Goal: Task Accomplishment & Management: Use online tool/utility

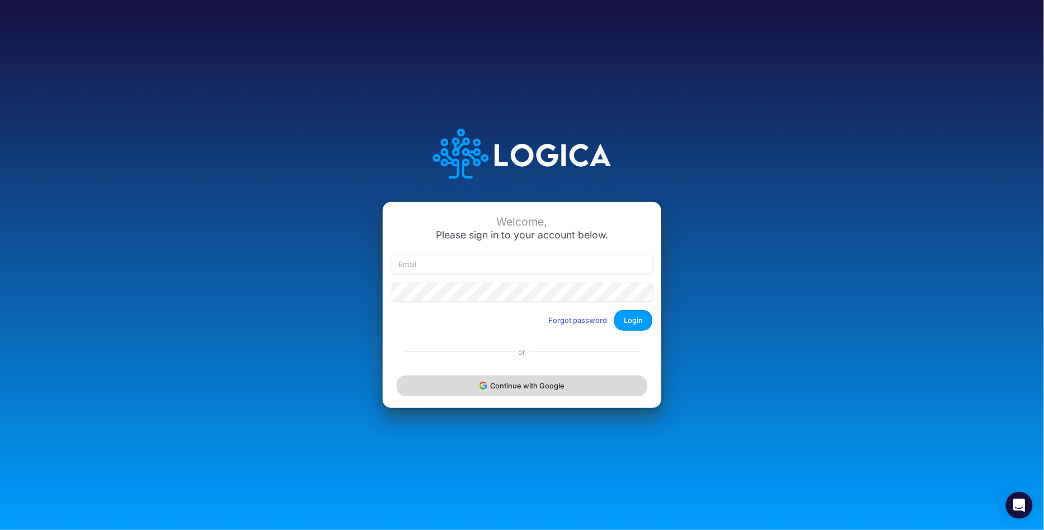
click at [516, 383] on button "Continue with Google" at bounding box center [522, 385] width 251 height 21
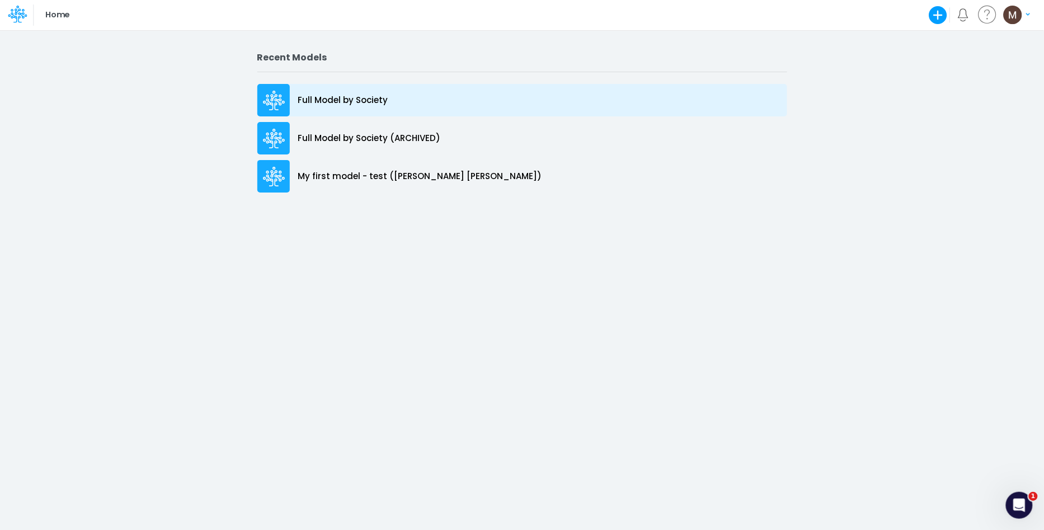
click at [338, 102] on p "Full Model by Society" at bounding box center [343, 100] width 90 height 13
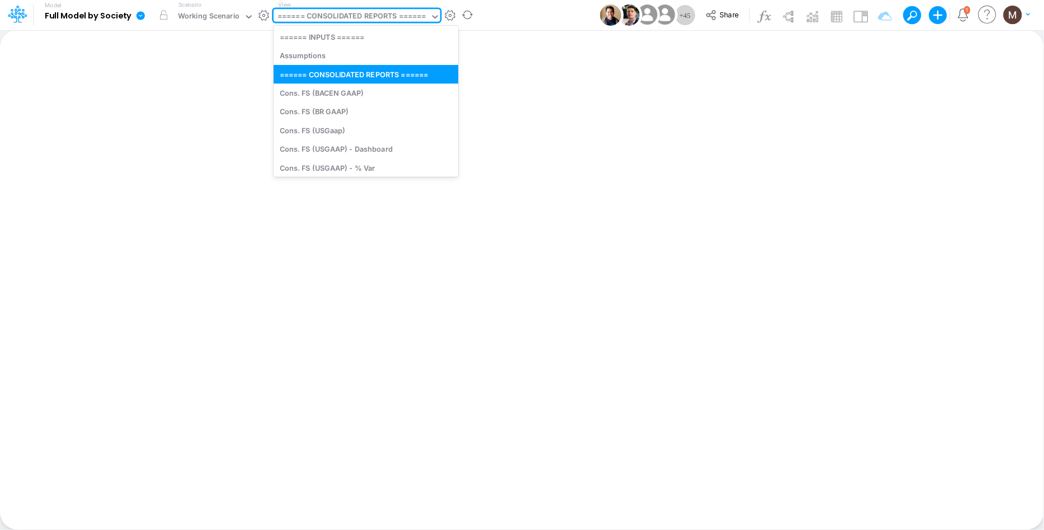
click at [388, 17] on div "====== CONSOLIDATED REPORTS ======" at bounding box center [351, 17] width 149 height 13
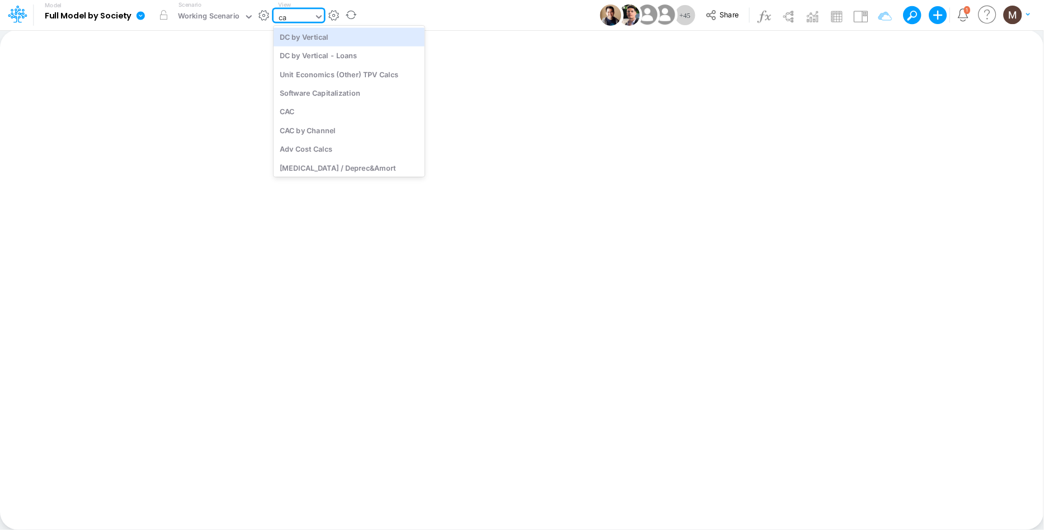
type input "cac"
click at [382, 43] on div "CAC" at bounding box center [349, 36] width 151 height 18
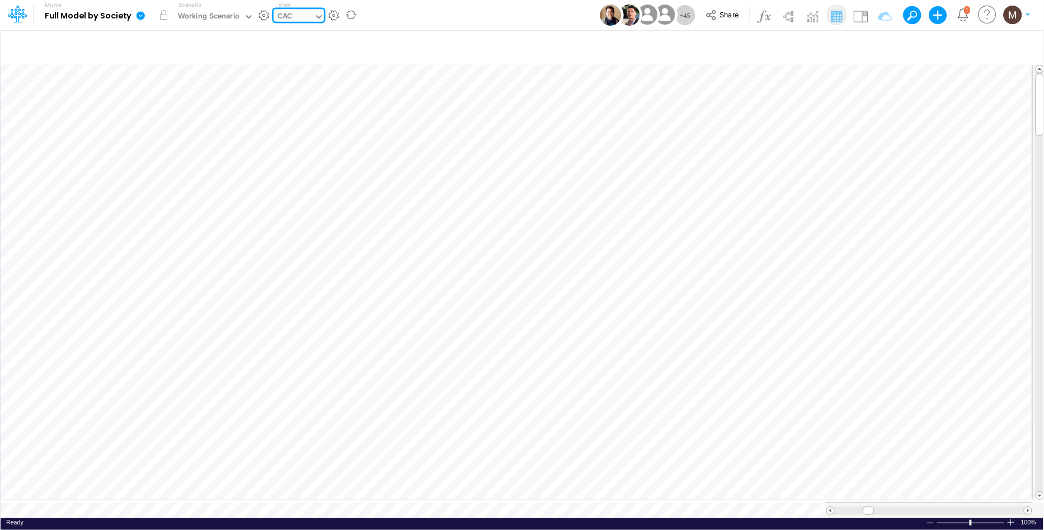
click at [309, 18] on div "CAC" at bounding box center [294, 17] width 40 height 17
type input "cac by"
click at [322, 41] on div "CAC by Channel" at bounding box center [349, 36] width 151 height 18
click at [297, 15] on div "CAC by Channel" at bounding box center [305, 17] width 56 height 13
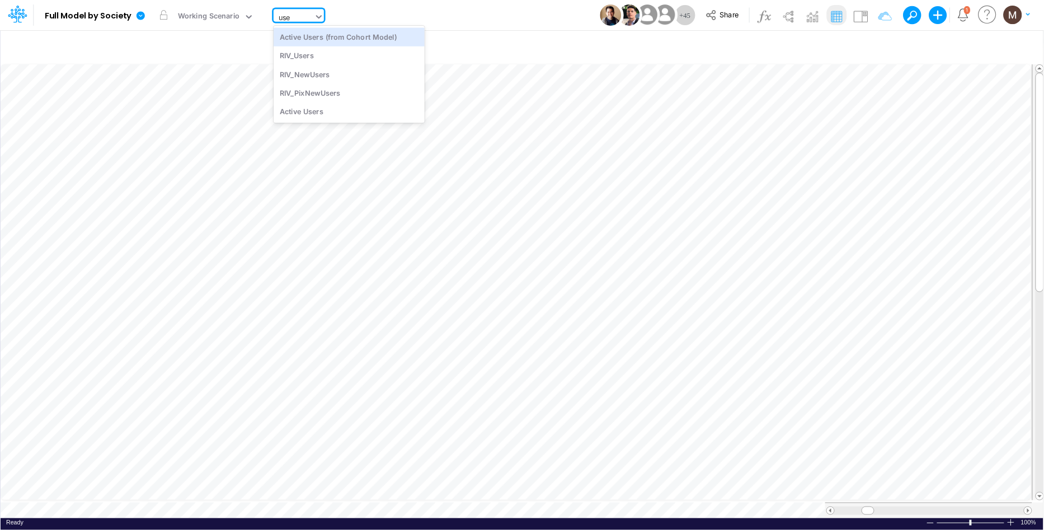
type input "user"
click at [313, 115] on div "Active Users" at bounding box center [349, 111] width 151 height 18
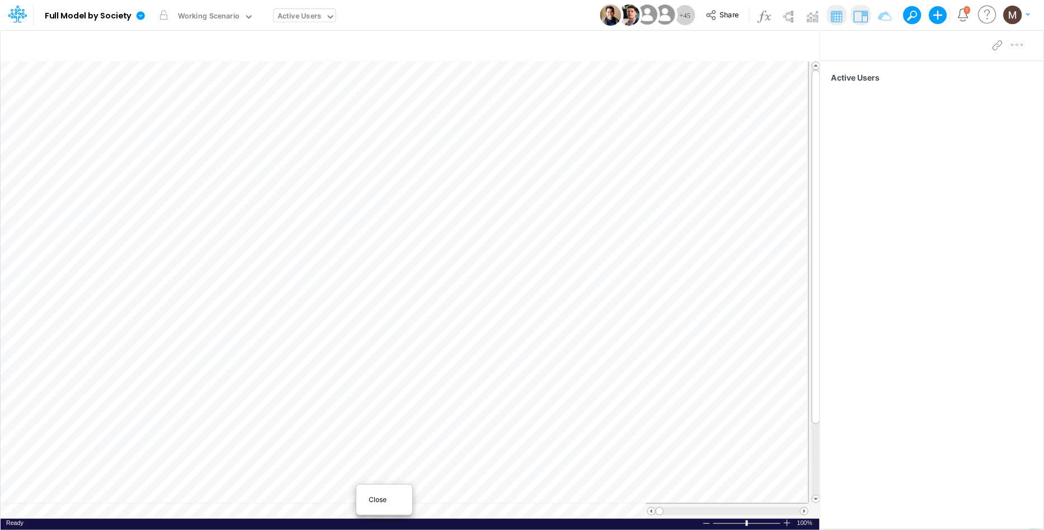
click at [377, 505] on div "Close" at bounding box center [384, 499] width 48 height 13
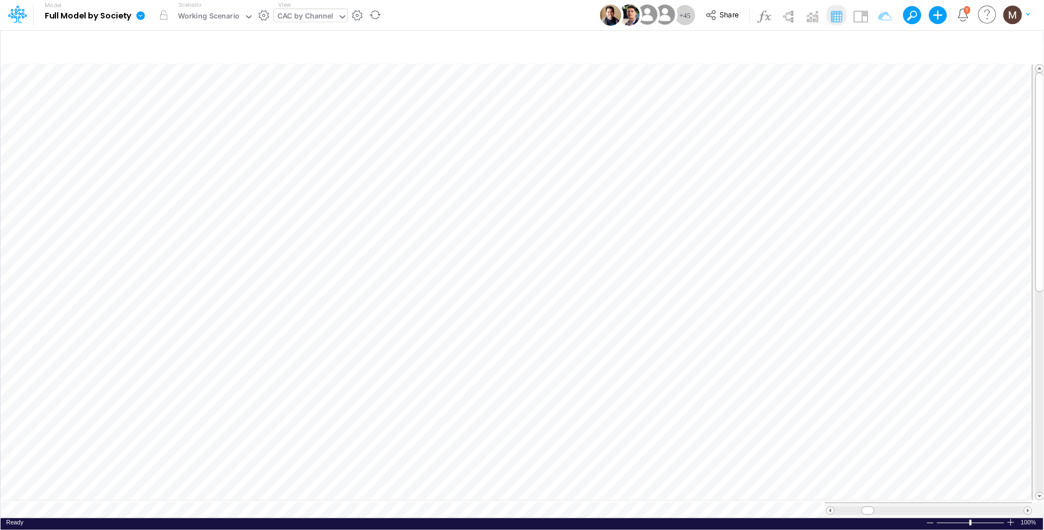
click at [138, 16] on icon at bounding box center [141, 15] width 8 height 8
click at [155, 95] on button "Export" at bounding box center [197, 98] width 120 height 18
click at [275, 106] on button "Excel" at bounding box center [317, 104] width 120 height 17
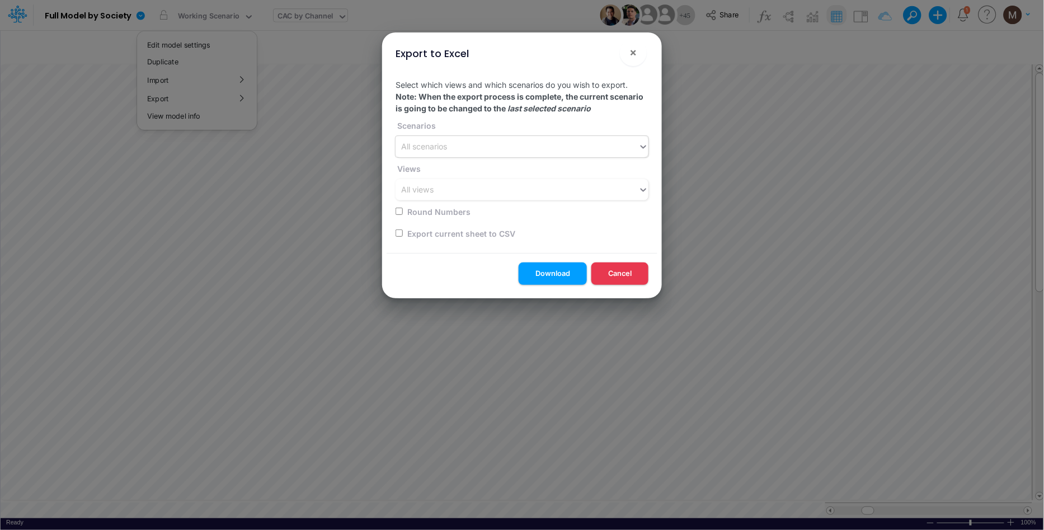
click at [424, 149] on div "All scenarios" at bounding box center [424, 147] width 46 height 12
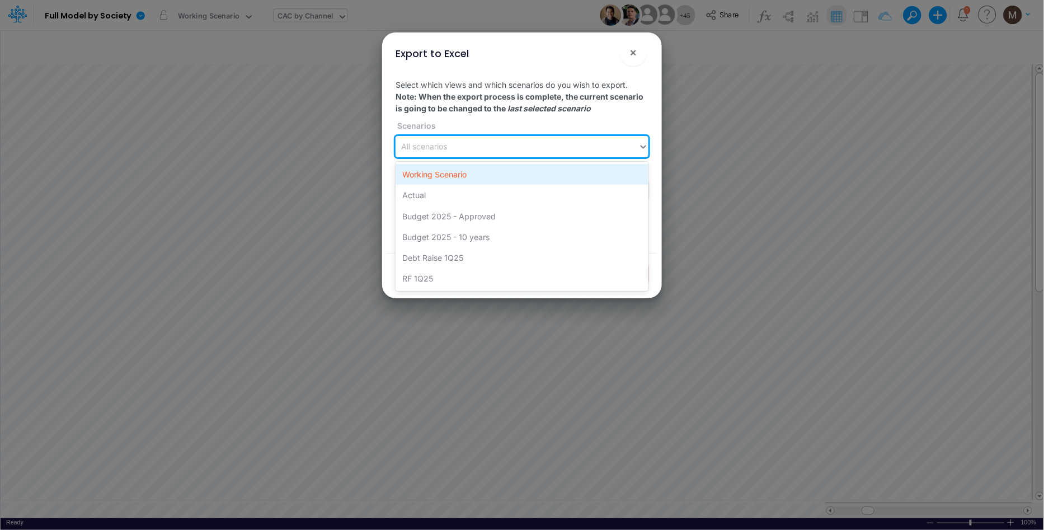
click at [430, 176] on div "Working Scenario" at bounding box center [522, 174] width 253 height 21
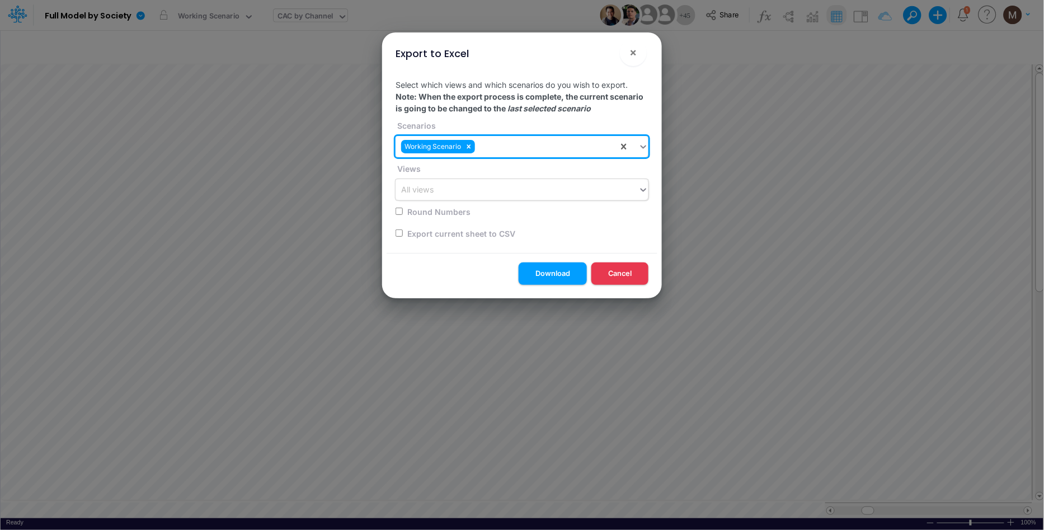
click at [439, 196] on div "All views" at bounding box center [517, 190] width 243 height 18
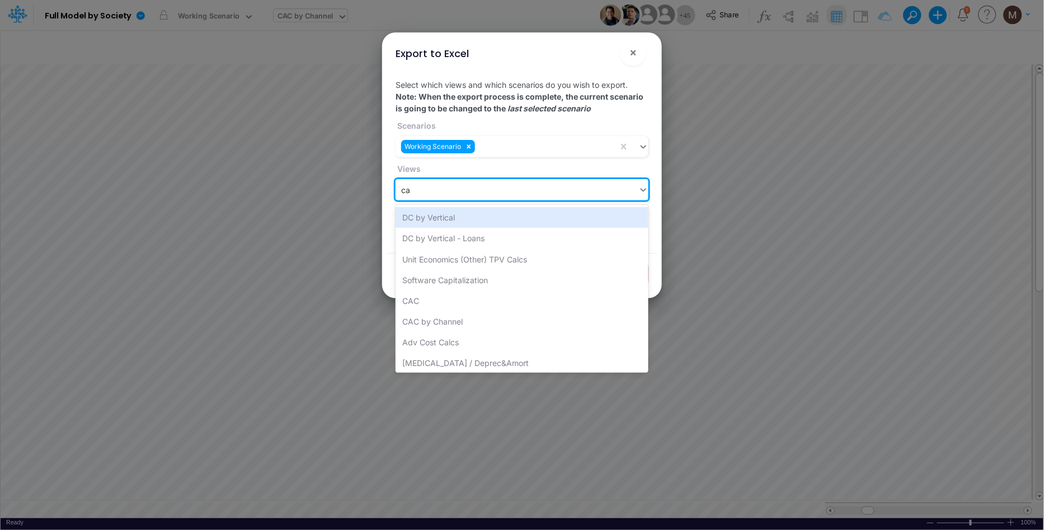
type input "cac"
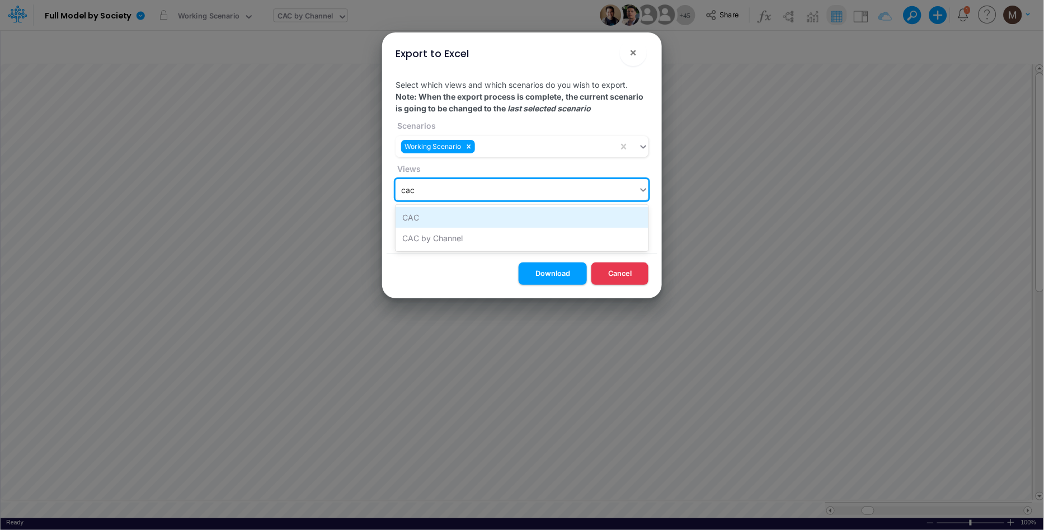
click at [439, 220] on div "CAC" at bounding box center [522, 217] width 253 height 21
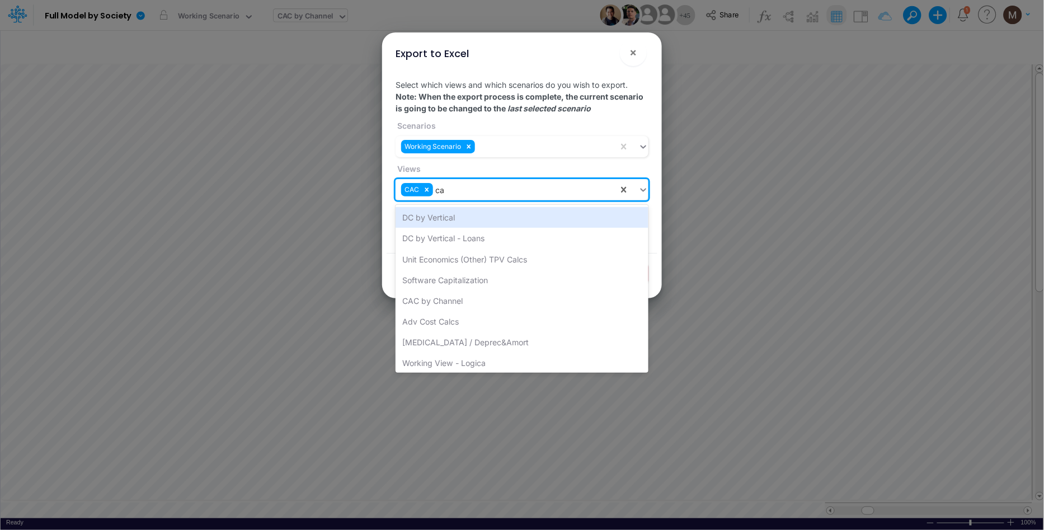
type input "cac"
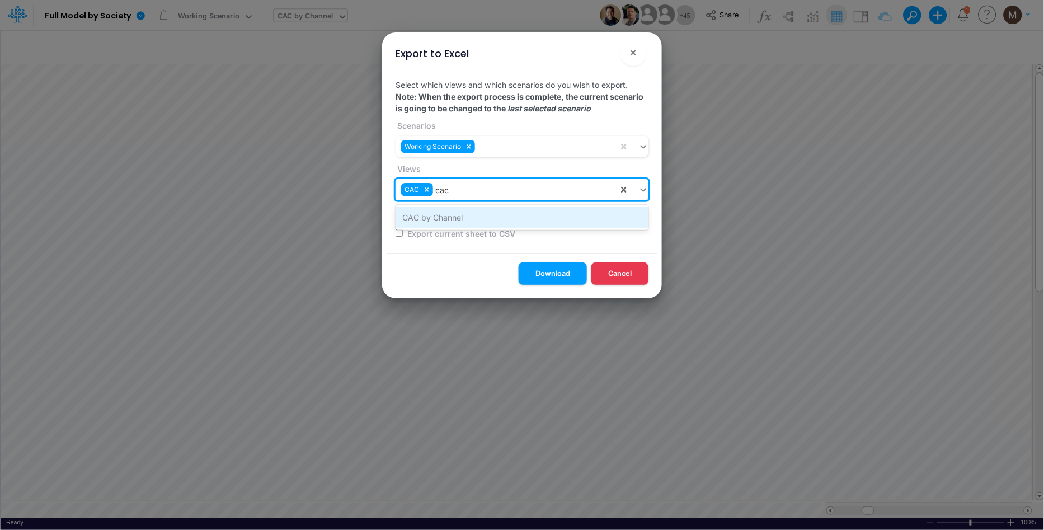
click at [506, 222] on div "CAC by Channel" at bounding box center [522, 217] width 253 height 21
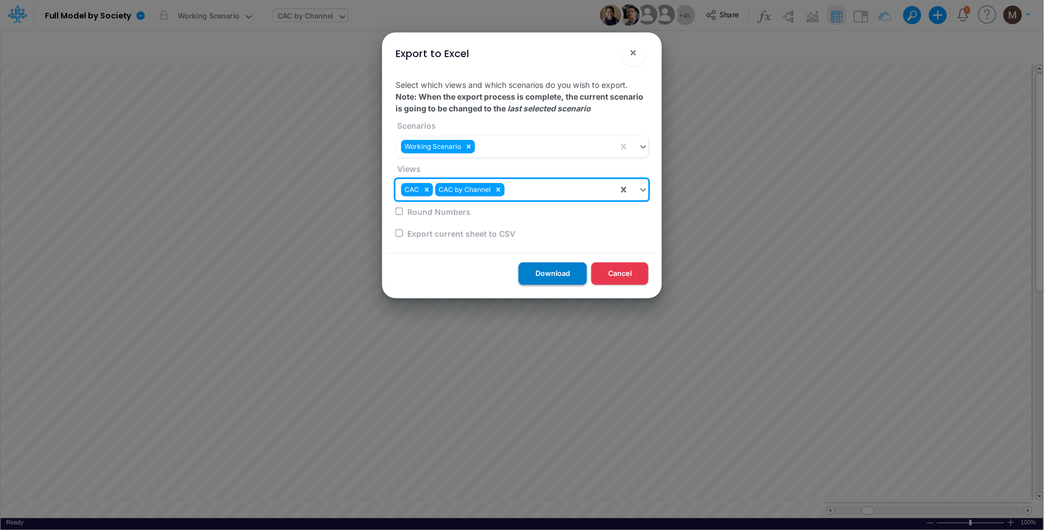
click at [549, 269] on button "Download" at bounding box center [553, 273] width 68 height 22
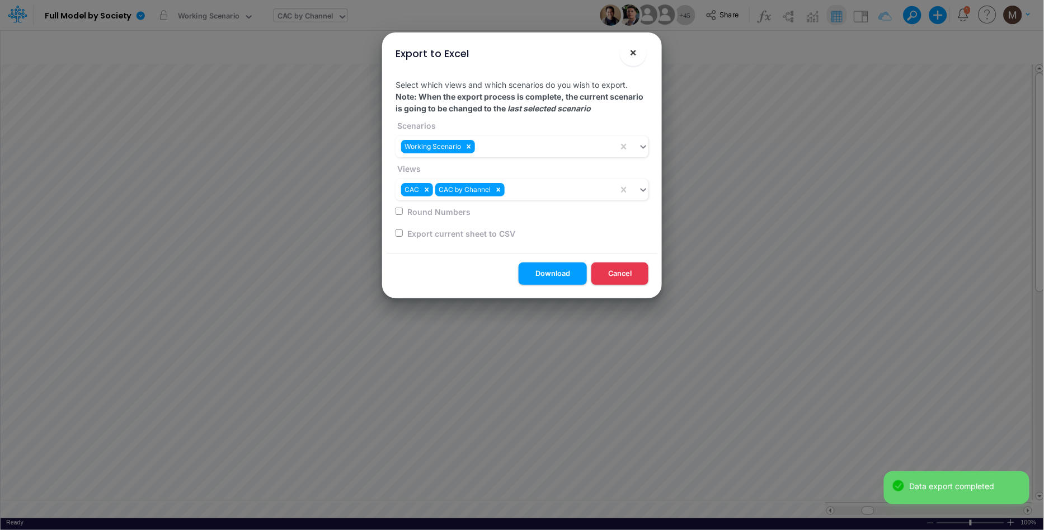
click at [631, 54] on span "×" at bounding box center [633, 51] width 7 height 13
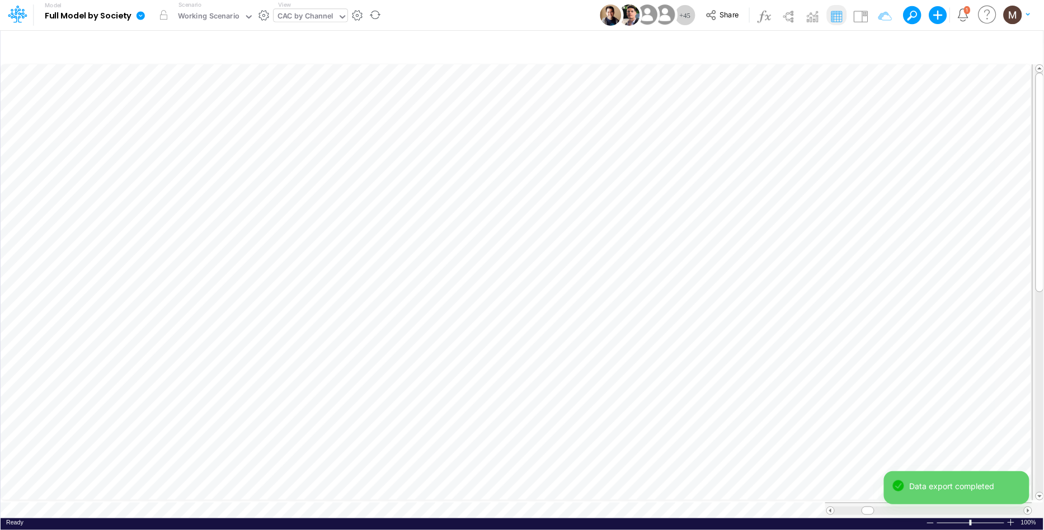
click at [140, 13] on icon at bounding box center [141, 15] width 8 height 8
click at [147, 61] on button "Duplicate" at bounding box center [197, 61] width 120 height 17
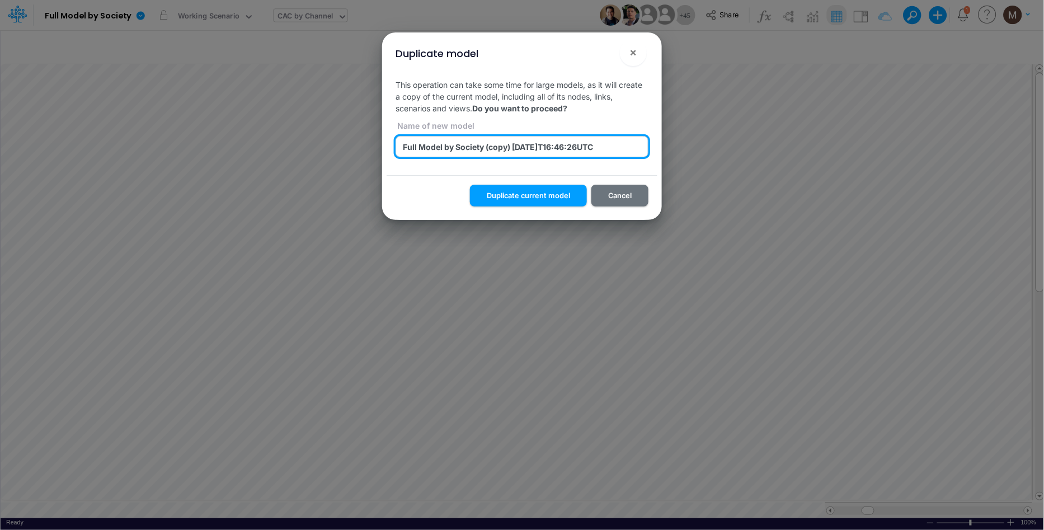
click at [597, 145] on input "Full Model by Society (copy) 2025-09-11T16:46:26UTC" at bounding box center [522, 146] width 253 height 21
drag, startPoint x: 621, startPoint y: 146, endPoint x: 393, endPoint y: 139, distance: 227.8
click at [393, 139] on div "Name of new model Full Model by Society (copy) 2025-09-11T16:46:26UTC" at bounding box center [522, 140] width 258 height 52
drag, startPoint x: 463, startPoint y: 147, endPoint x: 444, endPoint y: 146, distance: 19.0
click at [444, 146] on input "Scenarios Fees" at bounding box center [522, 146] width 253 height 21
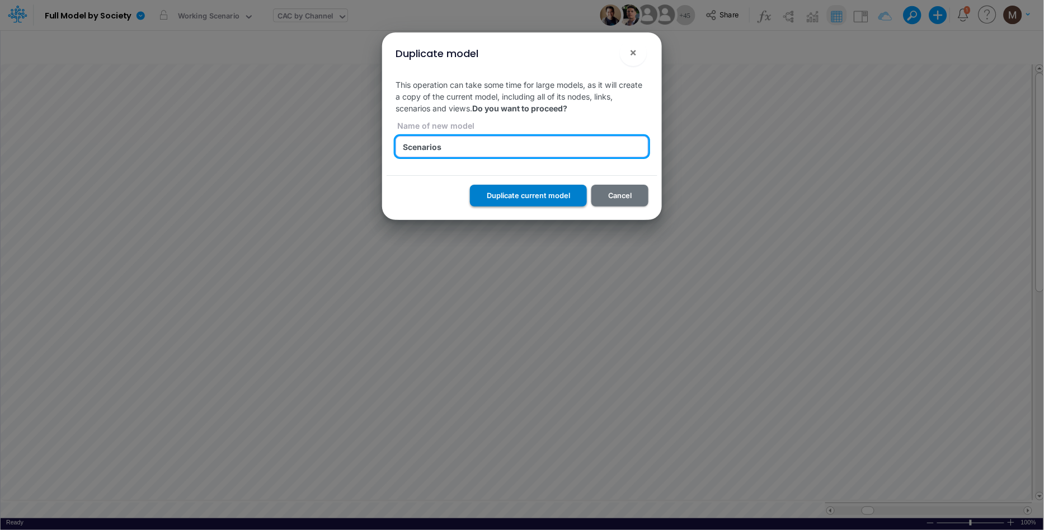
type input "Scenarios"
click at [526, 197] on button "Duplicate current model" at bounding box center [528, 196] width 117 height 22
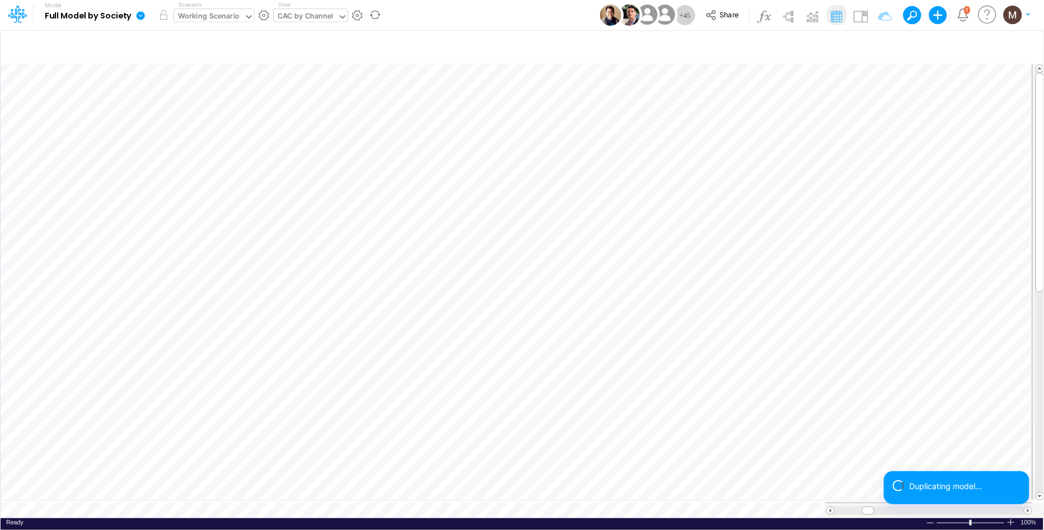
click at [219, 14] on div "Working Scenario" at bounding box center [209, 17] width 62 height 13
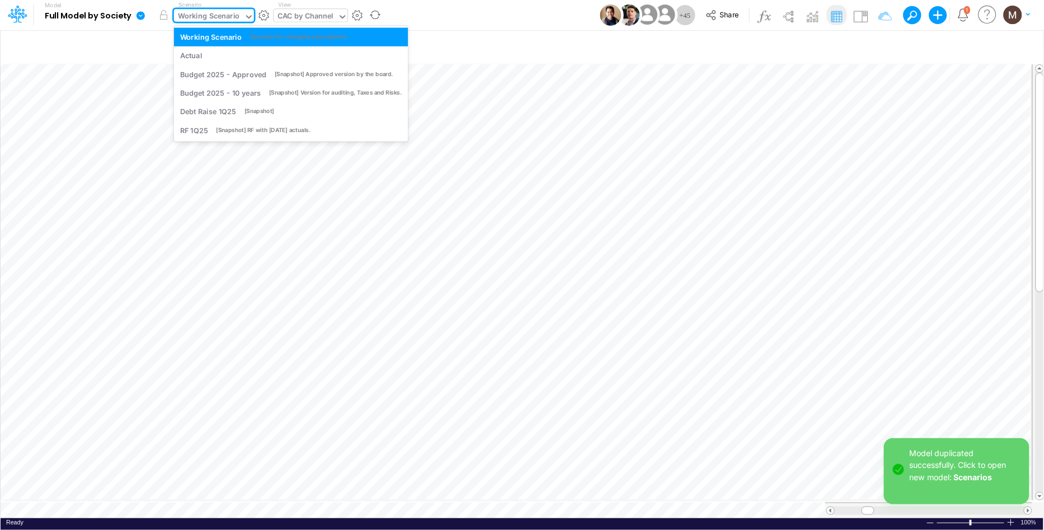
click at [219, 14] on div "Working Scenario" at bounding box center [209, 17] width 62 height 13
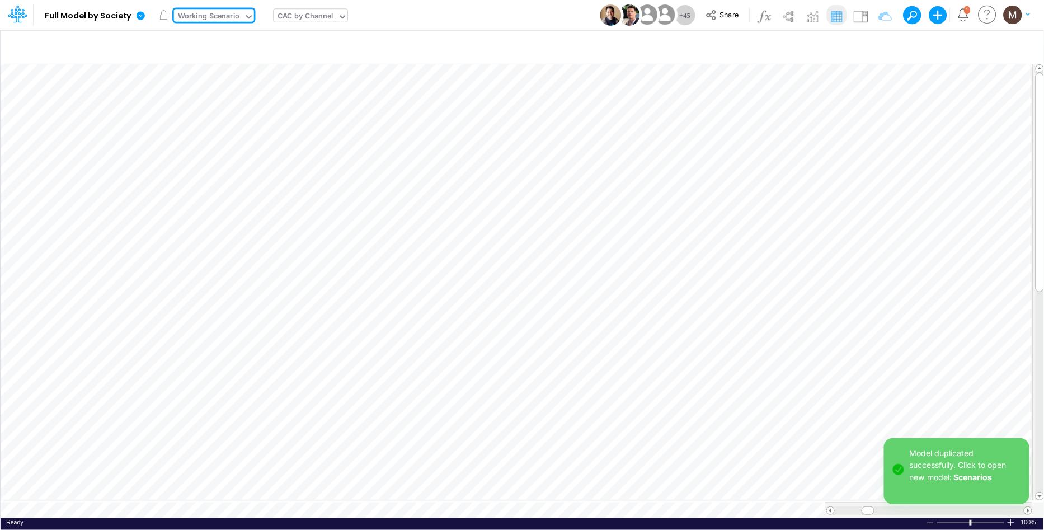
click at [21, 16] on icon at bounding box center [17, 13] width 19 height 19
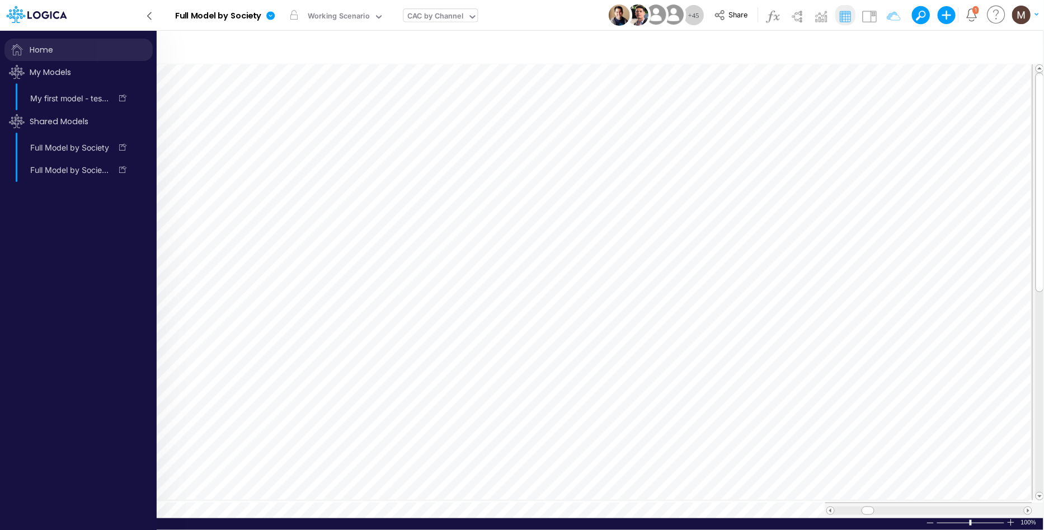
click at [41, 50] on span "Home" at bounding box center [78, 50] width 148 height 22
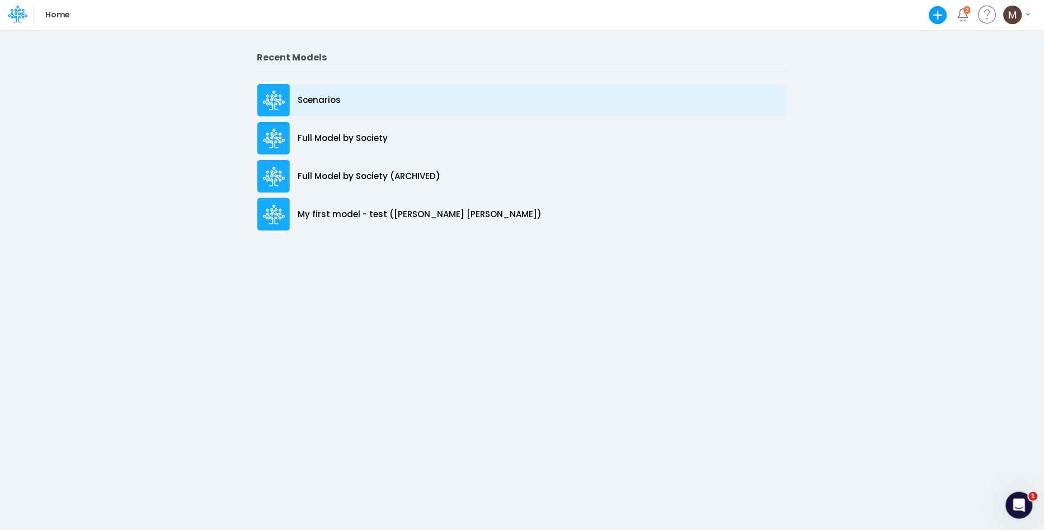
click at [344, 99] on div "Scenarios" at bounding box center [522, 100] width 530 height 32
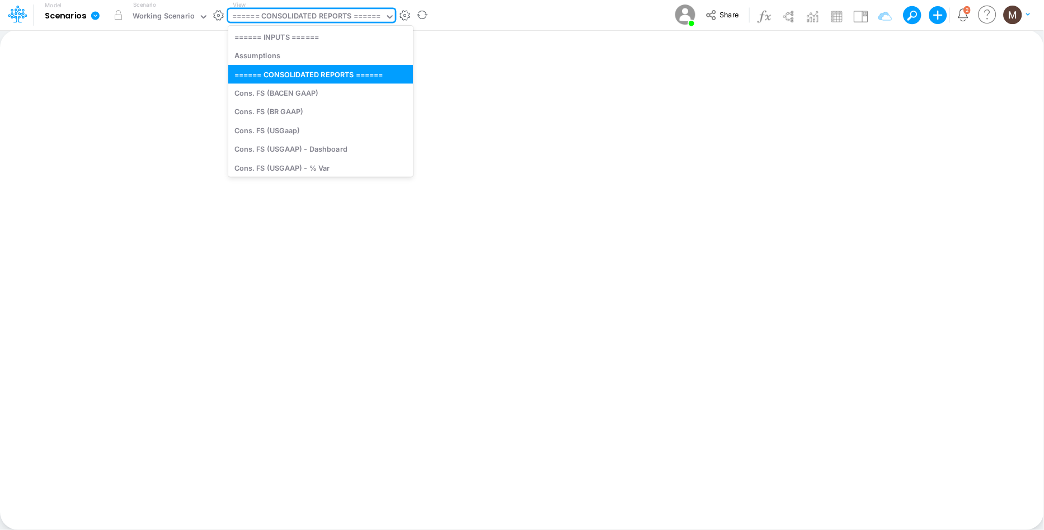
click at [337, 11] on div "====== CONSOLIDATED REPORTS ======" at bounding box center [306, 17] width 149 height 13
click at [294, 126] on div "Cons. FS (USGaap)" at bounding box center [320, 130] width 185 height 18
type input "Consolidated FS - USGAAP"
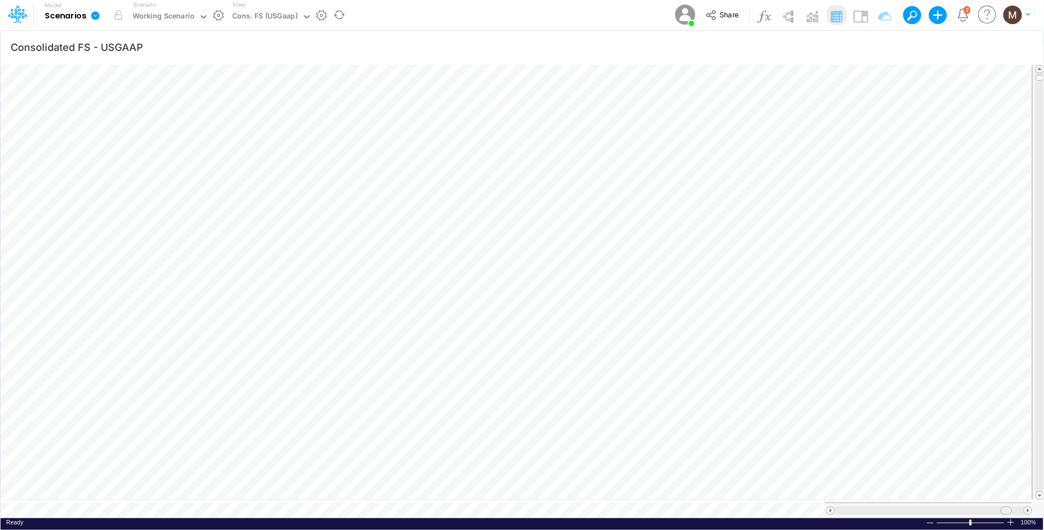
click at [1005, 491] on table at bounding box center [523, 290] width 1044 height 455
click at [279, 17] on div "Cons. FS (USGaap)" at bounding box center [264, 17] width 65 height 13
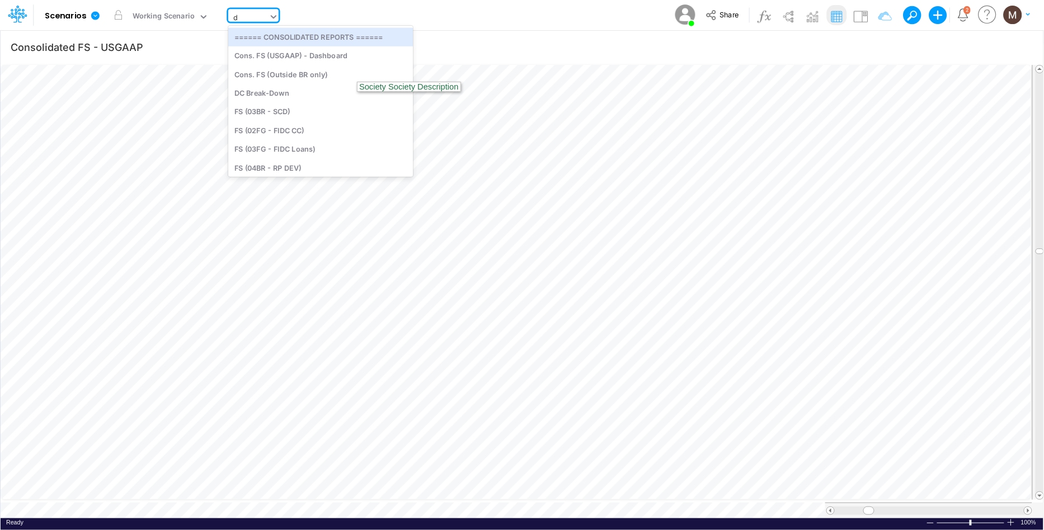
type input "dc"
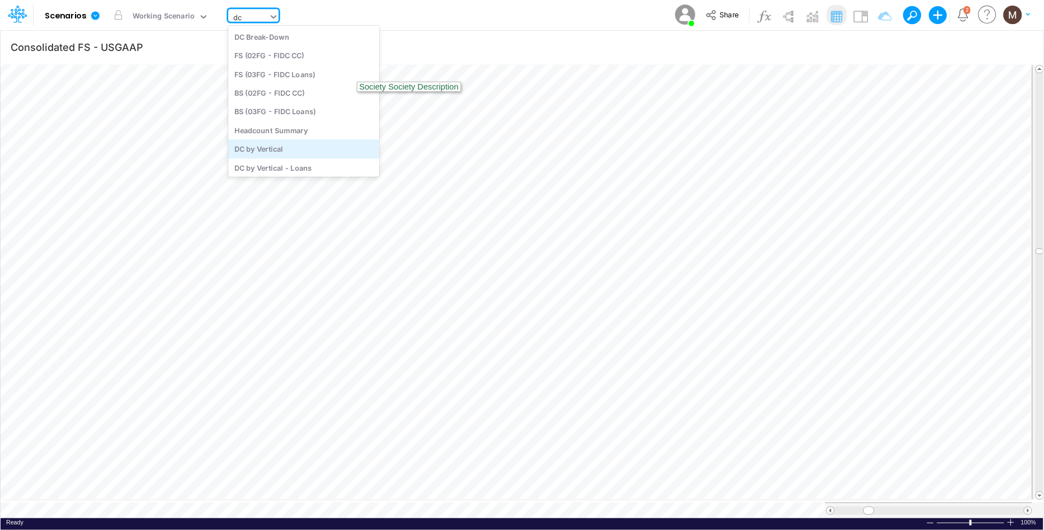
click at [280, 144] on div "DC by Vertical" at bounding box center [303, 149] width 151 height 18
type input "DC by Vertical"
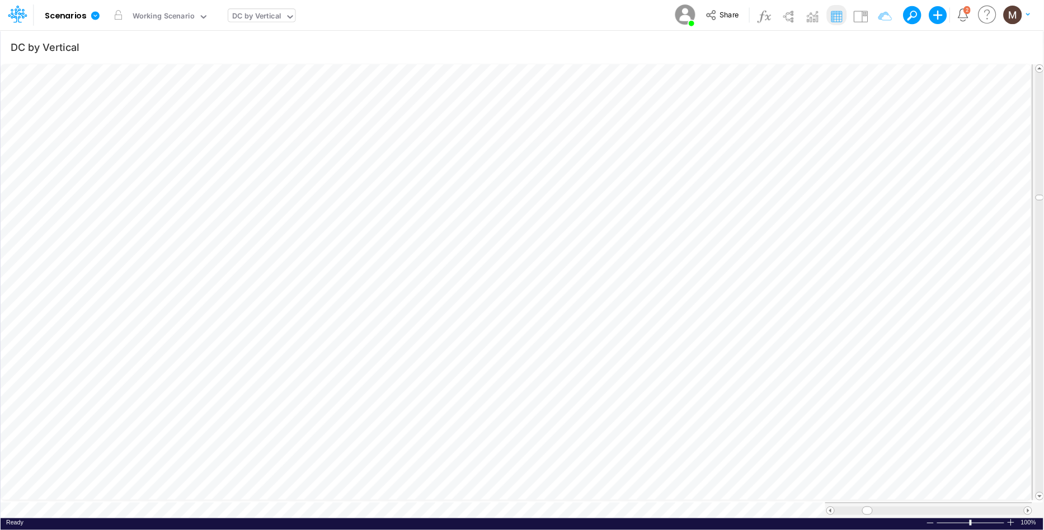
scroll to position [0, 1]
drag, startPoint x: 867, startPoint y: 502, endPoint x: 939, endPoint y: 502, distance: 72.2
click at [939, 507] on span at bounding box center [939, 510] width 7 height 7
click at [1027, 507] on span at bounding box center [1027, 510] width 7 height 7
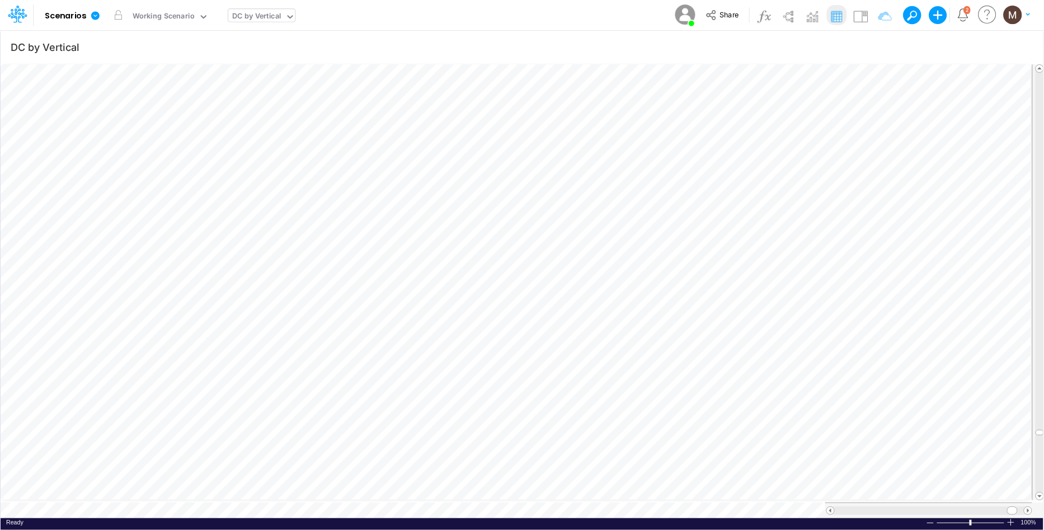
type input "Consolidated FS - USGAAP"
drag, startPoint x: 869, startPoint y: 505, endPoint x: 1009, endPoint y: 501, distance: 139.4
click at [1009, 506] on div at bounding box center [1006, 510] width 11 height 8
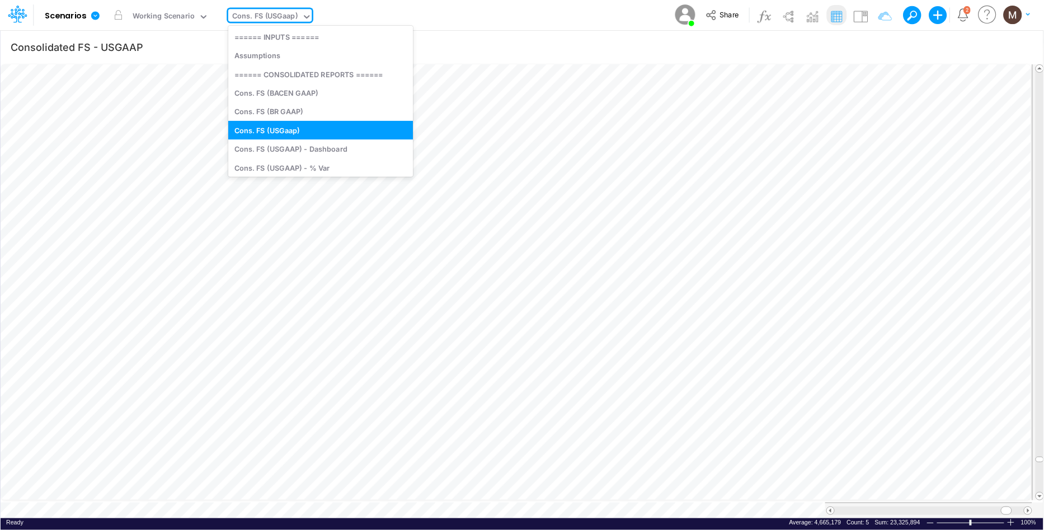
click at [276, 13] on div "Cons. FS (USGaap)" at bounding box center [264, 17] width 65 height 13
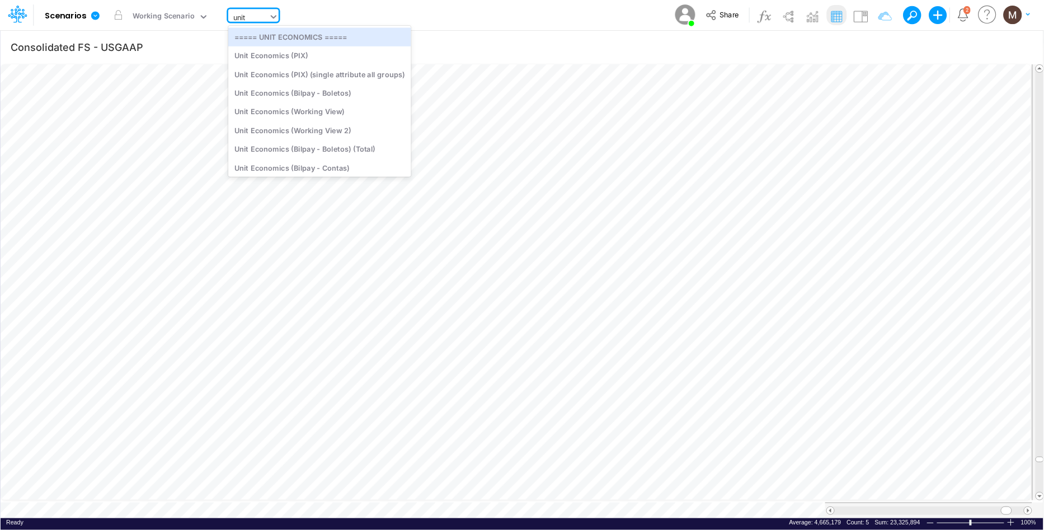
type input "unit e"
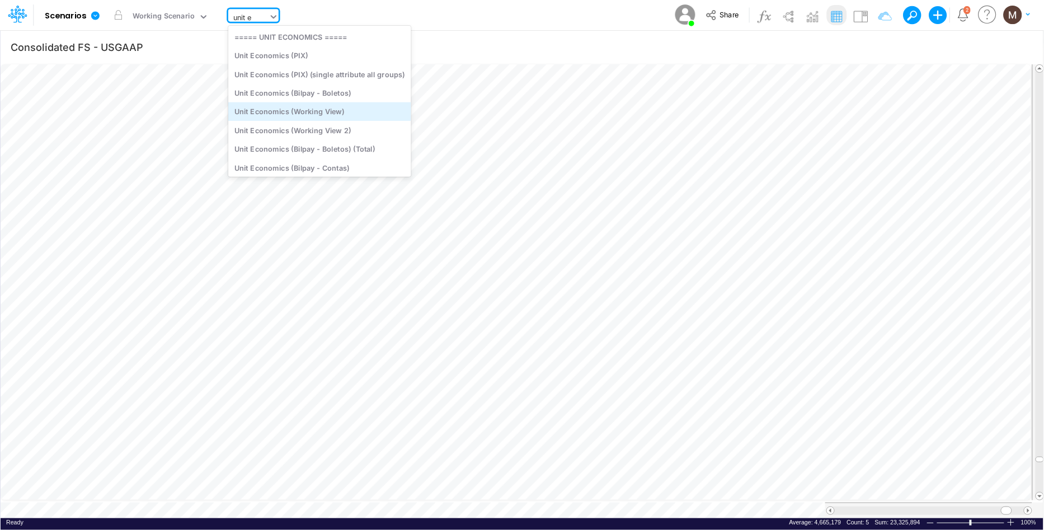
click at [304, 112] on div "Unit Economics (Working View)" at bounding box center [319, 111] width 183 height 18
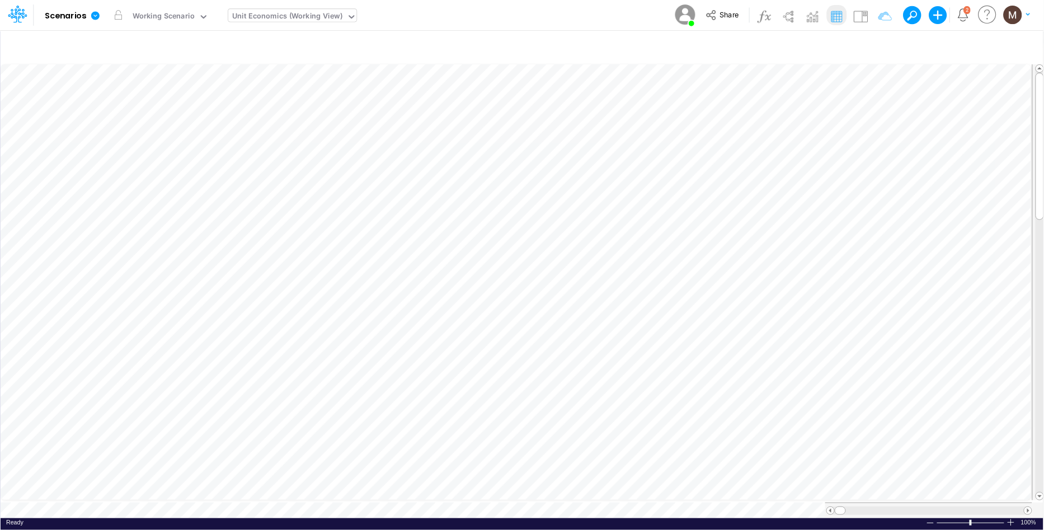
scroll to position [0, 1]
click at [874, 44] on icon "button" at bounding box center [877, 47] width 17 height 12
select select "contains"
select select "tableSearchOR"
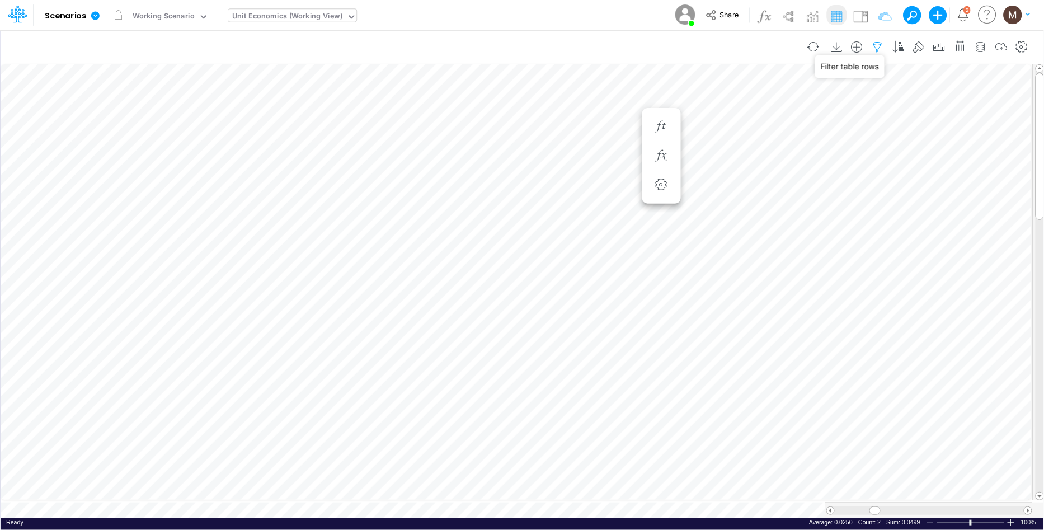
select select "contains"
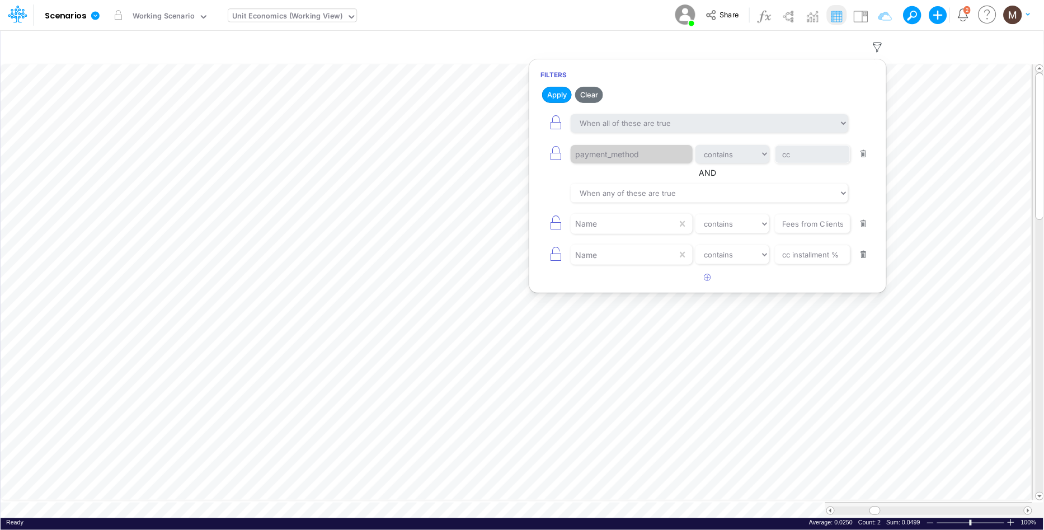
click at [862, 154] on button "button" at bounding box center [864, 154] width 22 height 15
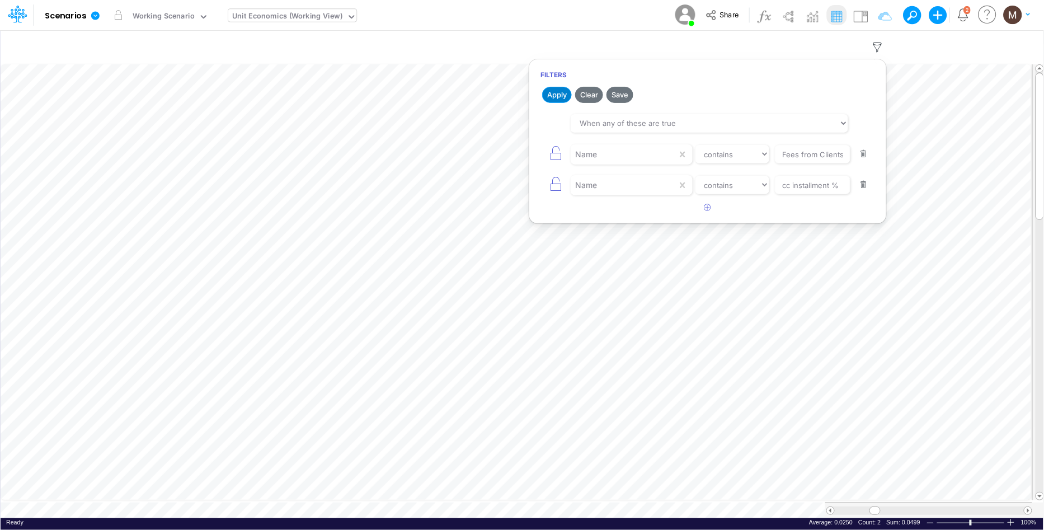
click at [551, 92] on button "Apply" at bounding box center [557, 95] width 30 height 16
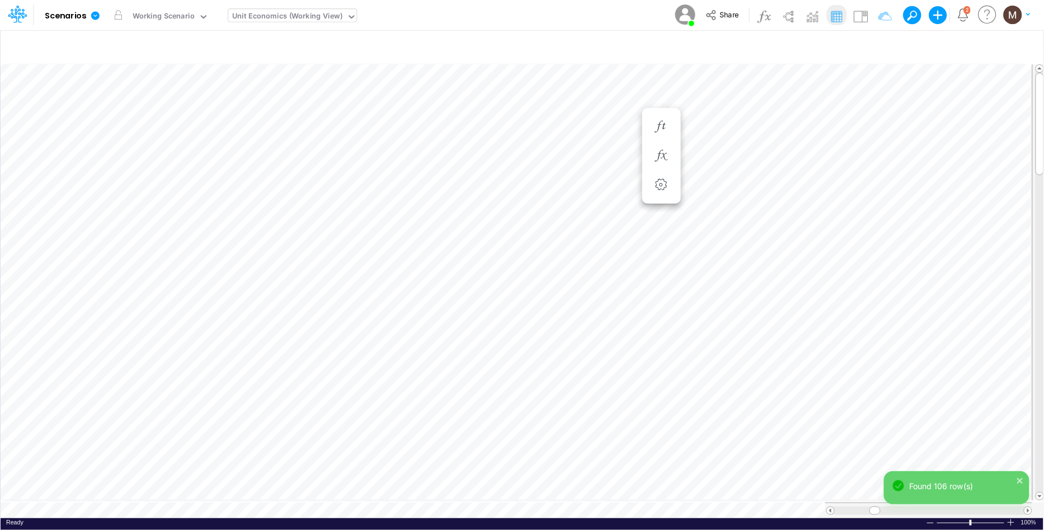
scroll to position [0, 1]
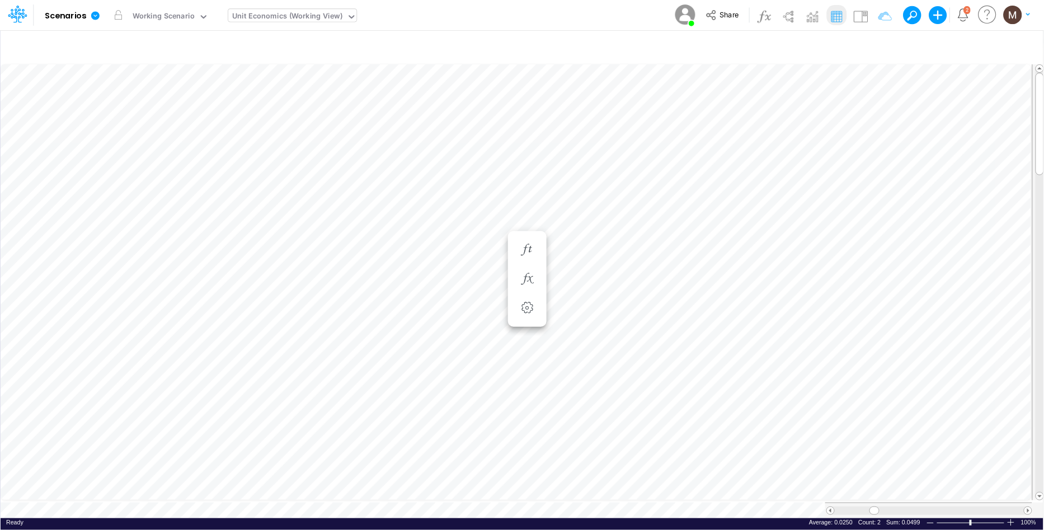
scroll to position [0, 1]
click at [875, 50] on icon "button" at bounding box center [877, 47] width 17 height 12
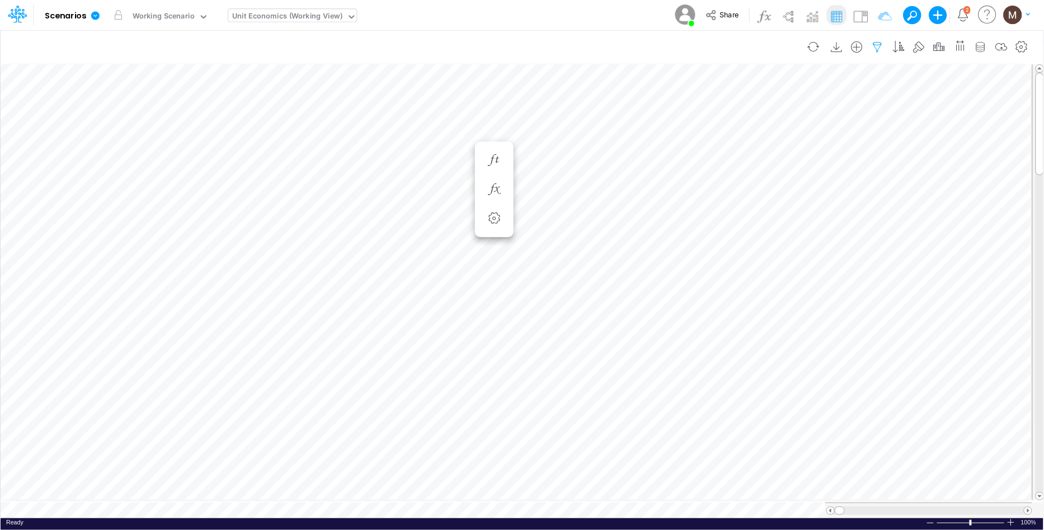
select select "tableSearchOR"
select select "contains"
click at [705, 209] on icon "button" at bounding box center [707, 207] width 7 height 7
click at [645, 224] on div at bounding box center [624, 215] width 106 height 19
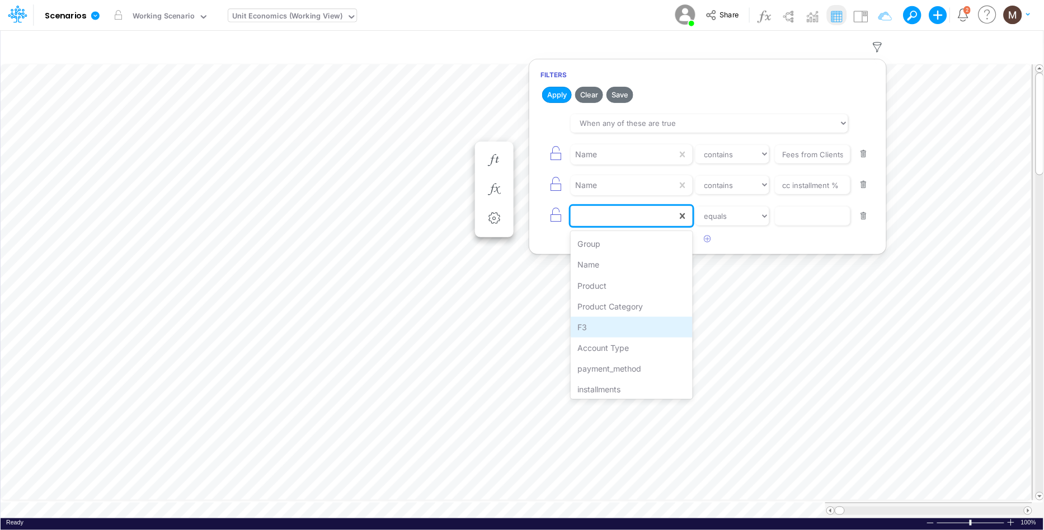
click at [595, 328] on div "F3" at bounding box center [631, 327] width 121 height 21
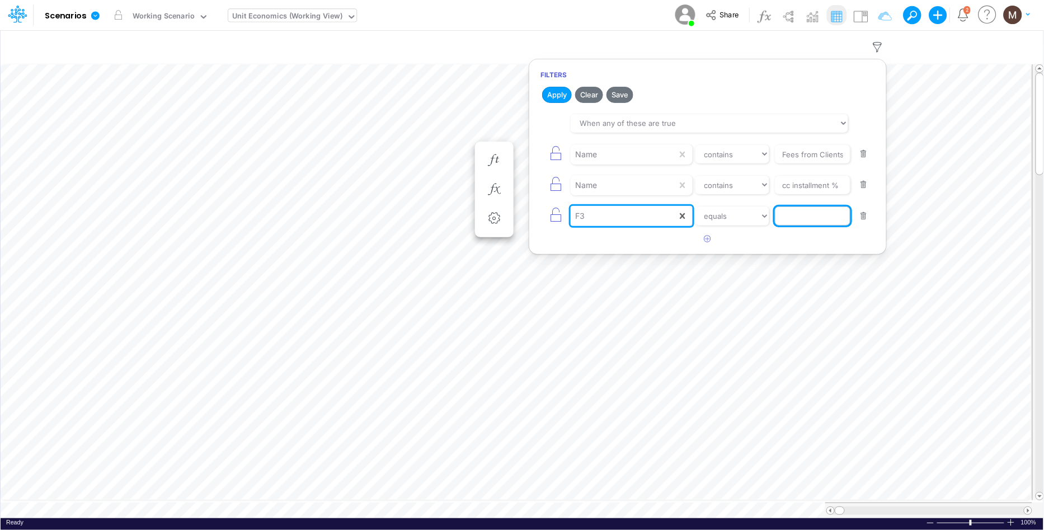
click at [796, 217] on input "text" at bounding box center [813, 215] width 76 height 19
type input "wallet"
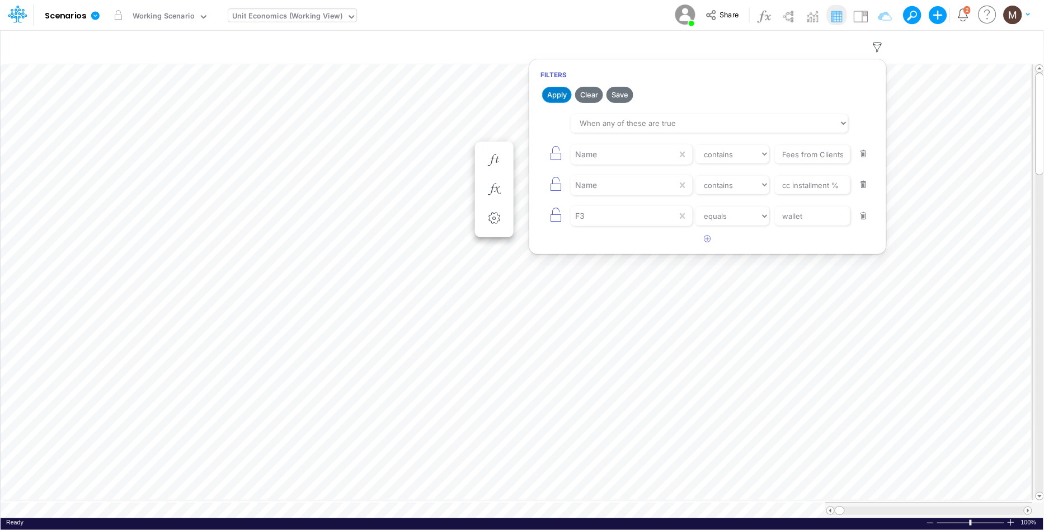
click at [558, 93] on button "Apply" at bounding box center [557, 95] width 30 height 16
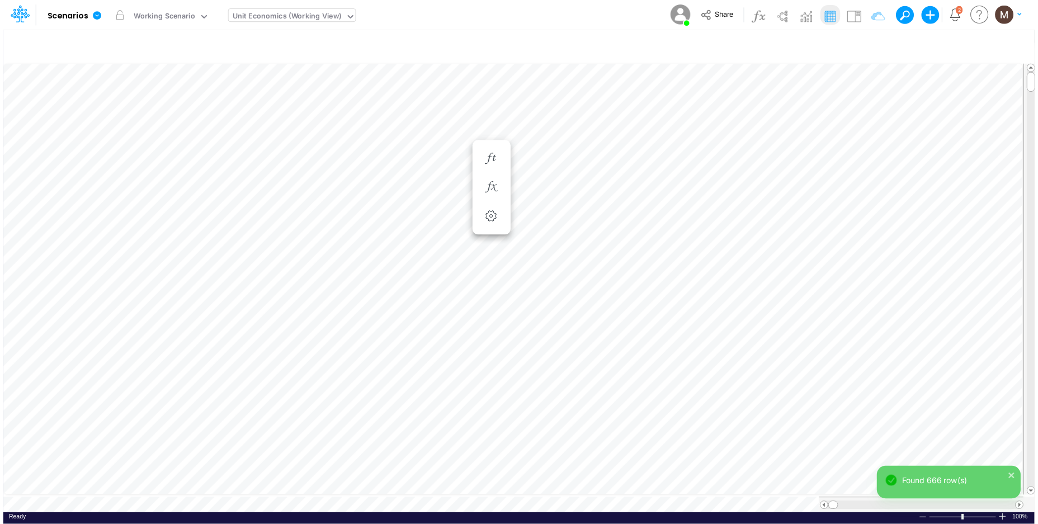
scroll to position [0, 1]
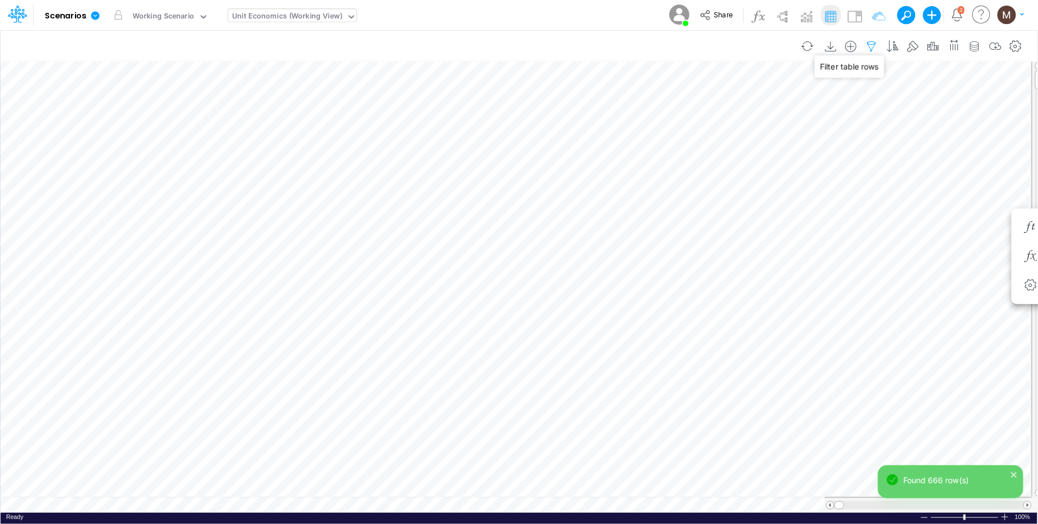
click at [874, 45] on icon "button" at bounding box center [872, 47] width 17 height 12
select select "tableSearchOR"
select select "contains"
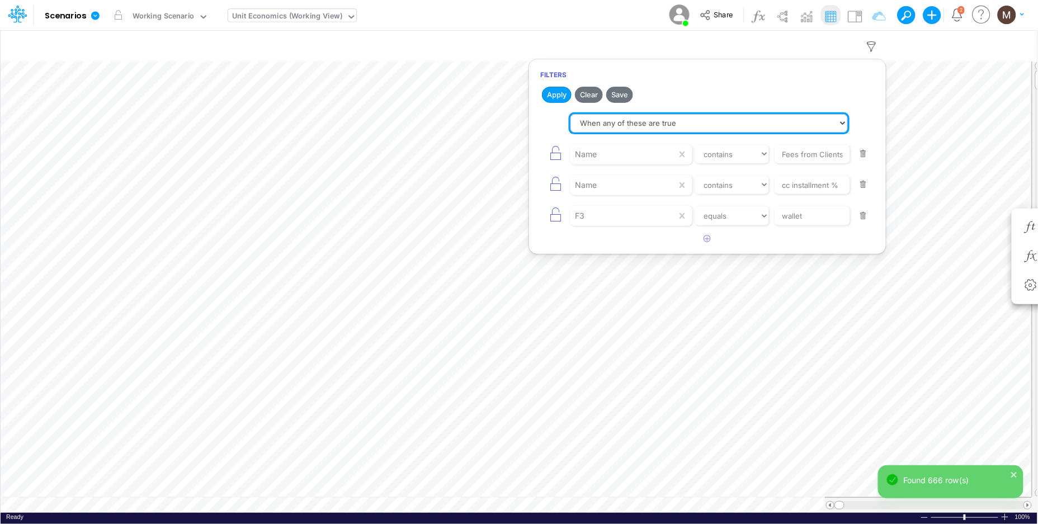
click at [697, 125] on select "When all of these are true When any of these are true" at bounding box center [709, 123] width 277 height 19
select select "tableSearchAND"
click at [571, 114] on select "When all of these are true When any of these are true" at bounding box center [709, 123] width 277 height 19
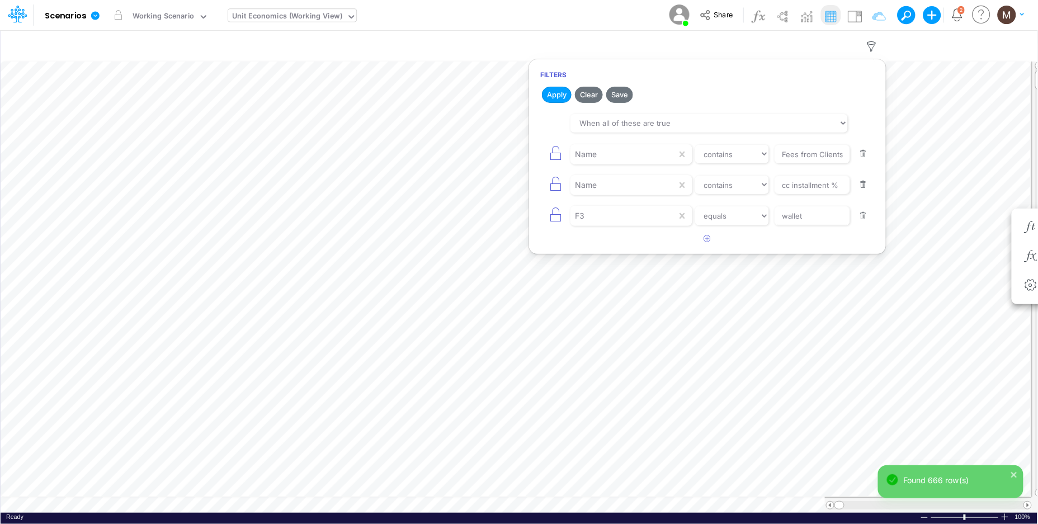
drag, startPoint x: 552, startPoint y: 98, endPoint x: 602, endPoint y: 138, distance: 63.7
click at [552, 98] on button "Apply" at bounding box center [557, 95] width 30 height 16
click at [865, 186] on button "button" at bounding box center [864, 184] width 22 height 15
select select "equals"
type input "wallet"
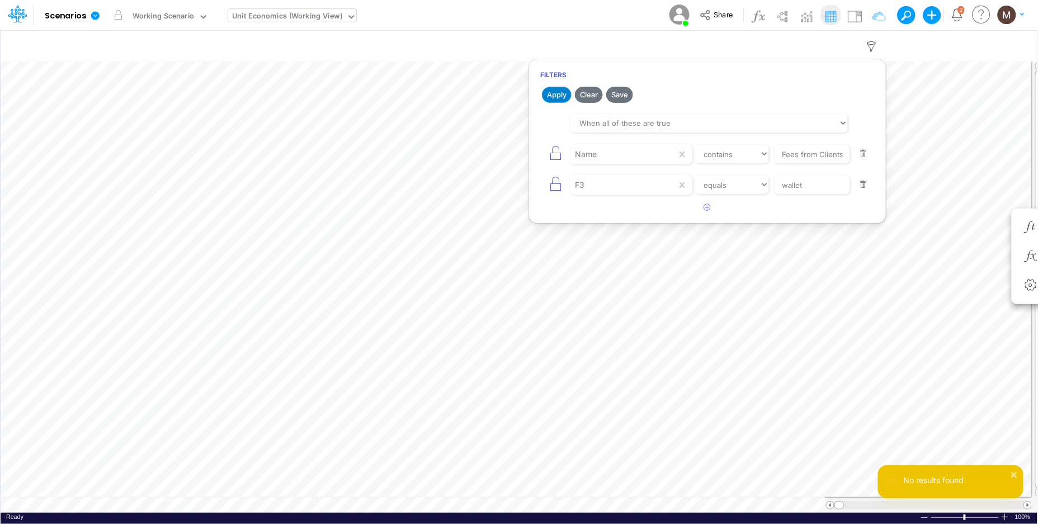
click at [563, 96] on button "Apply" at bounding box center [557, 95] width 30 height 16
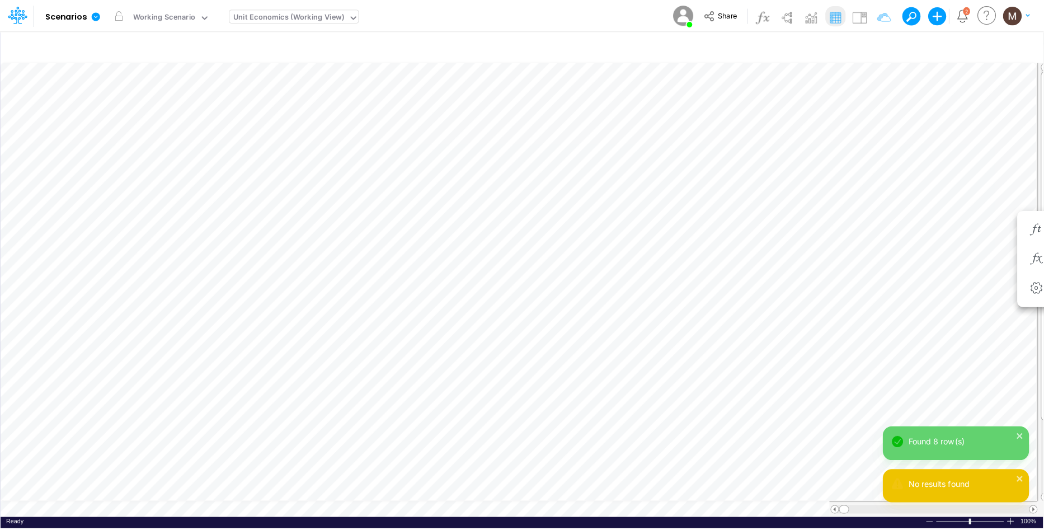
scroll to position [0, 1]
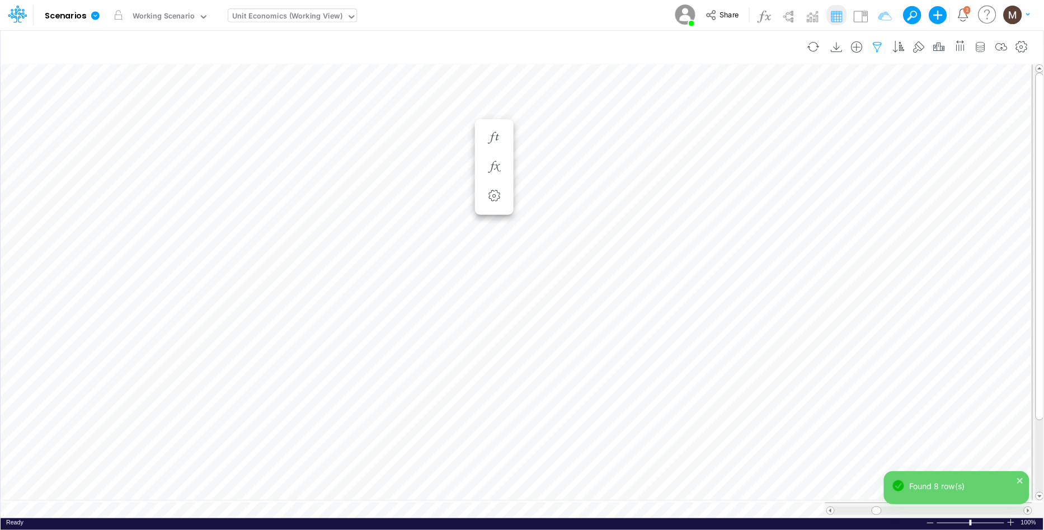
scroll to position [0, 1]
click at [875, 44] on icon "button" at bounding box center [877, 47] width 17 height 12
select select "contains"
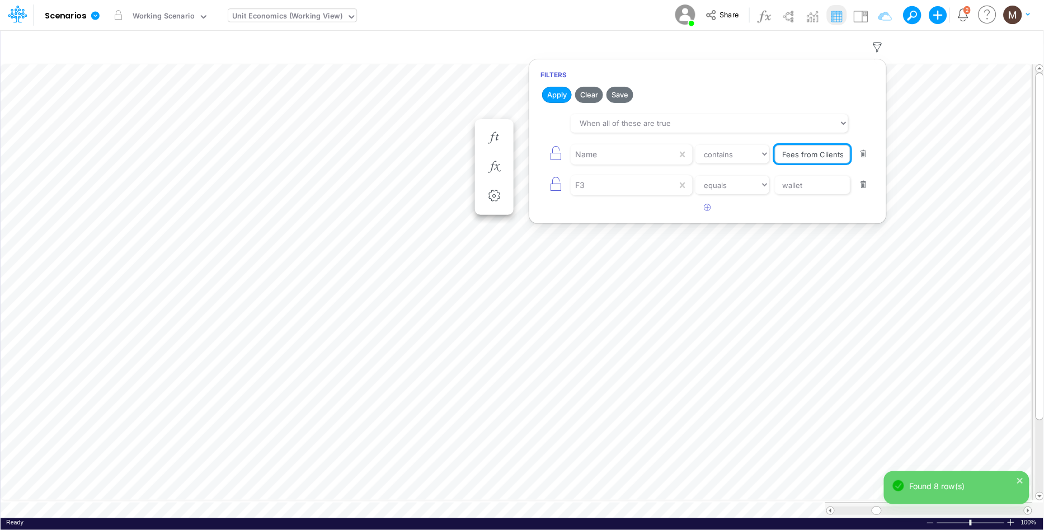
click at [811, 154] on input "Fees from Clients %" at bounding box center [813, 154] width 76 height 19
type input "CC Installment %"
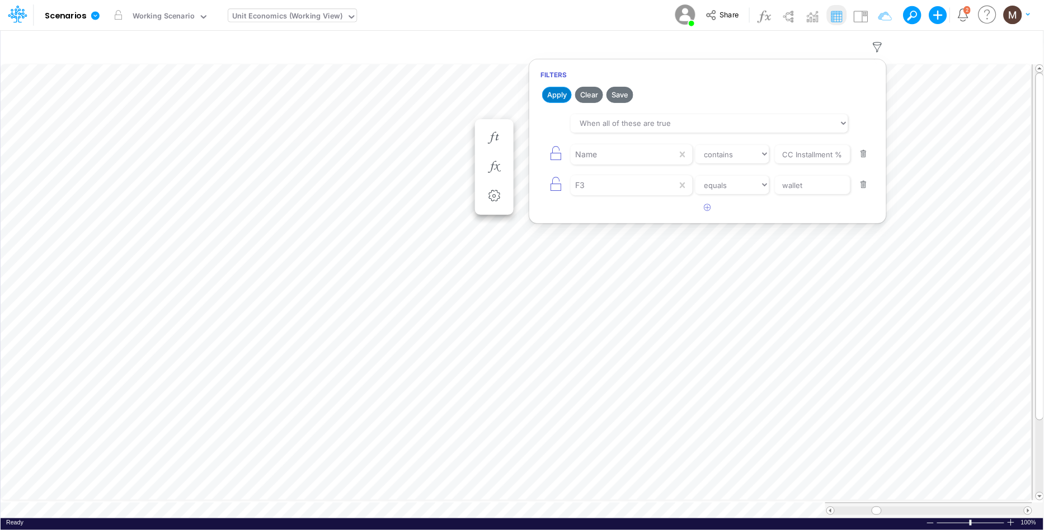
click at [563, 97] on button "Apply" at bounding box center [557, 95] width 30 height 16
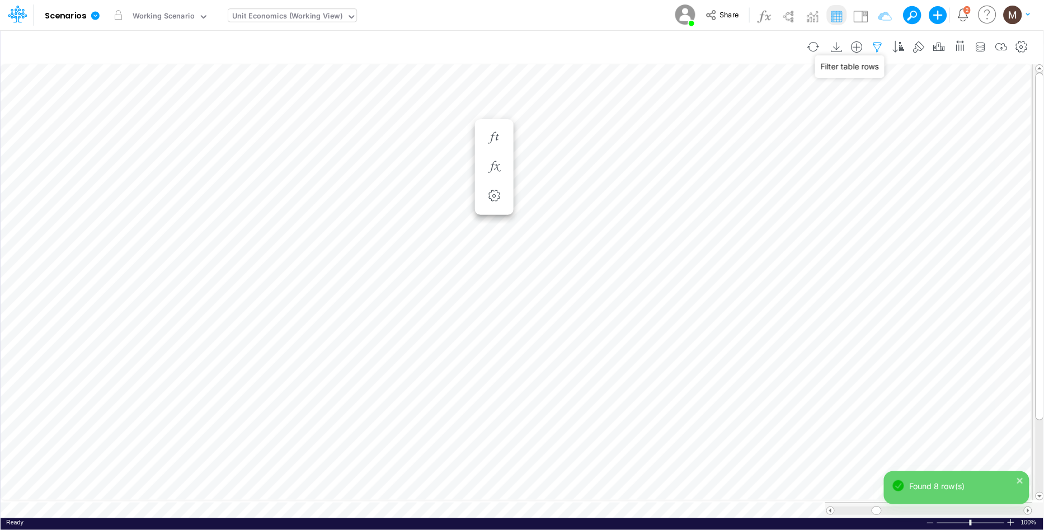
click at [874, 46] on icon "button" at bounding box center [877, 47] width 17 height 12
select select "contains"
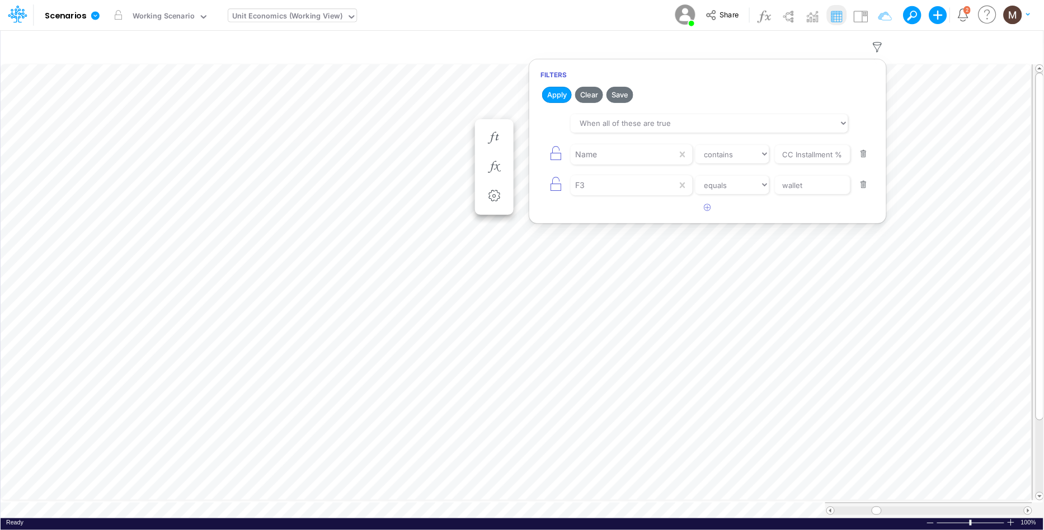
drag, startPoint x: 860, startPoint y: 184, endPoint x: 784, endPoint y: 167, distance: 78.5
click at [860, 184] on button "button" at bounding box center [864, 184] width 22 height 15
click at [806, 157] on input "CC Installment %" at bounding box center [813, 154] width 76 height 19
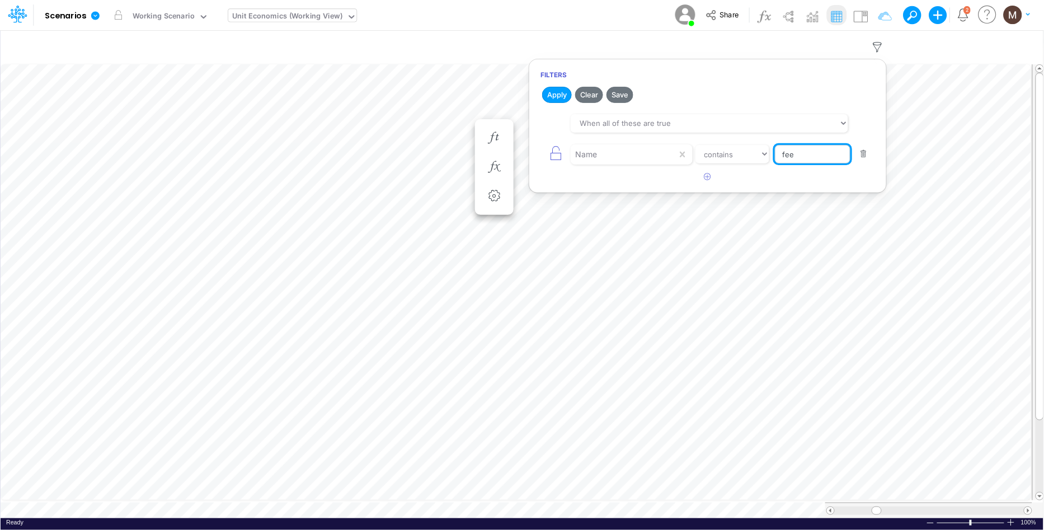
type input "Fees from Clients %"
click at [565, 98] on button "Apply" at bounding box center [557, 95] width 30 height 16
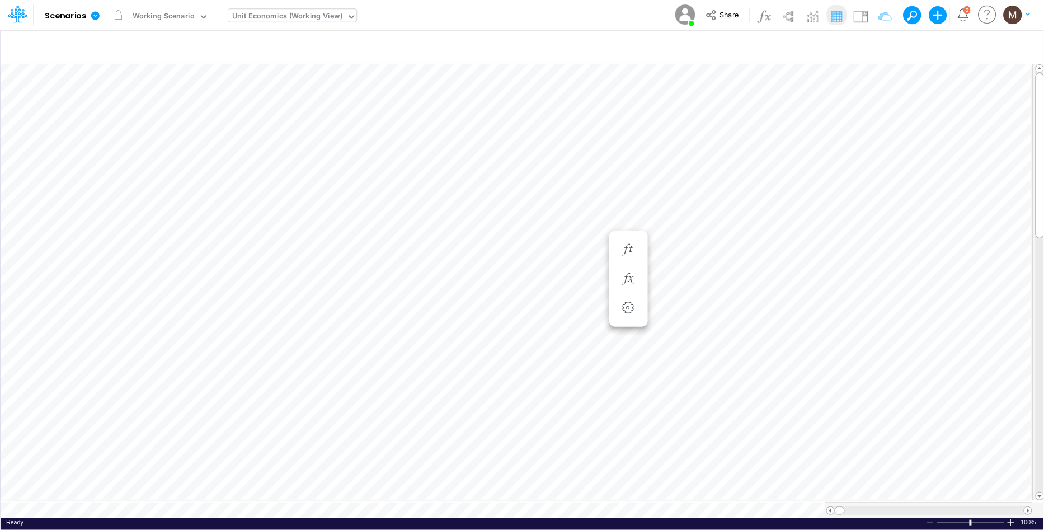
scroll to position [0, 1]
drag, startPoint x: 840, startPoint y: 506, endPoint x: 877, endPoint y: 497, distance: 38.5
click at [877, 502] on div at bounding box center [928, 510] width 207 height 16
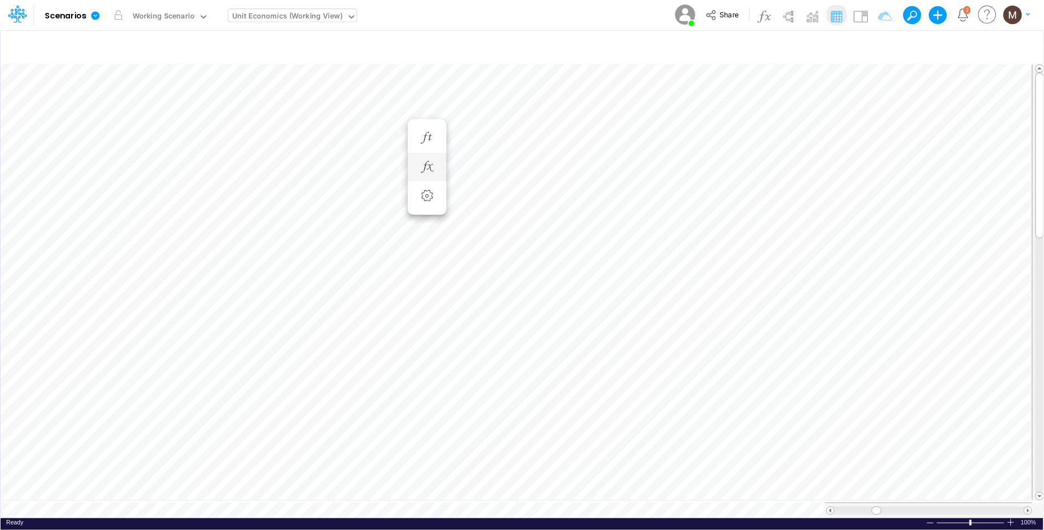
scroll to position [0, 1]
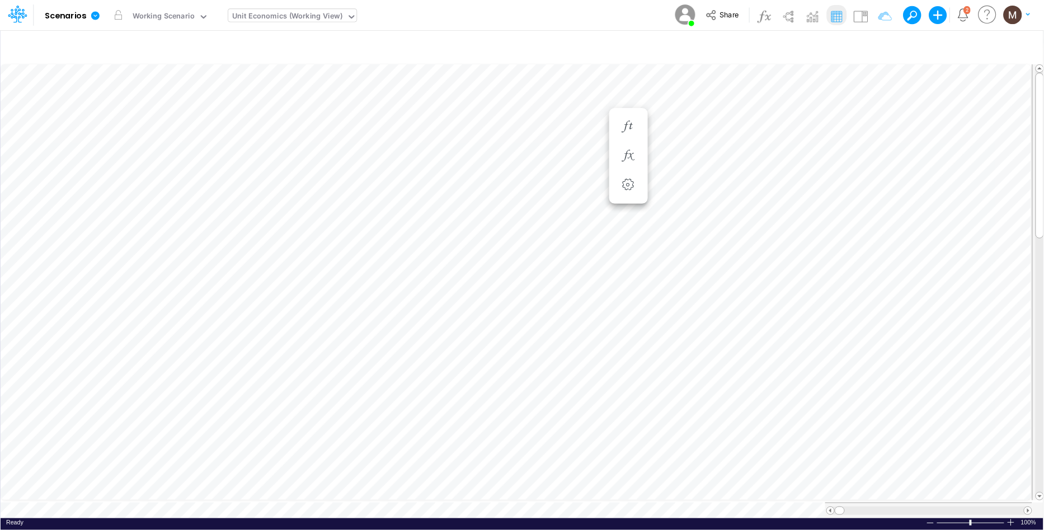
scroll to position [0, 1]
type input "DC by Vertical"
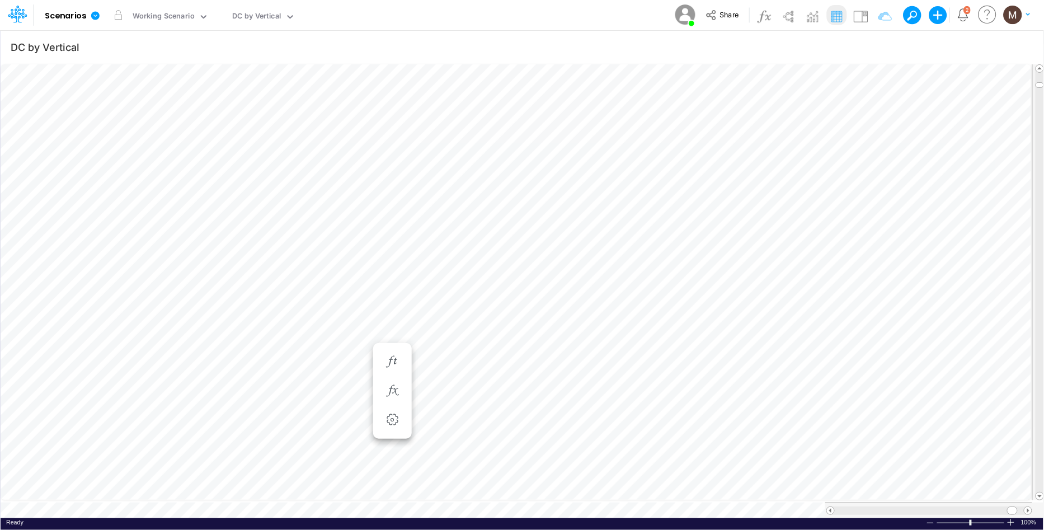
scroll to position [0, 1]
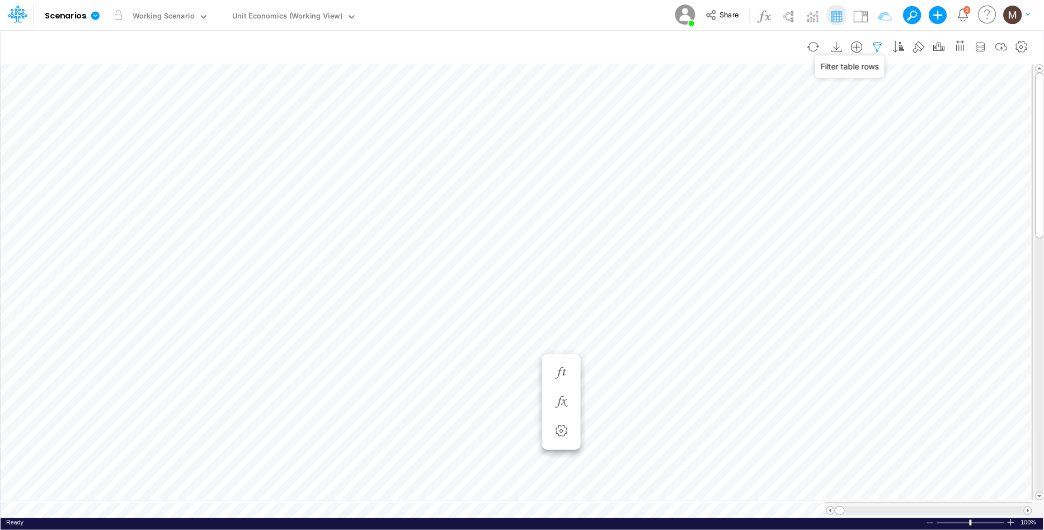
click at [875, 48] on icon "button" at bounding box center [877, 47] width 17 height 12
select select "contains"
click at [703, 176] on button "button" at bounding box center [708, 177] width 22 height 18
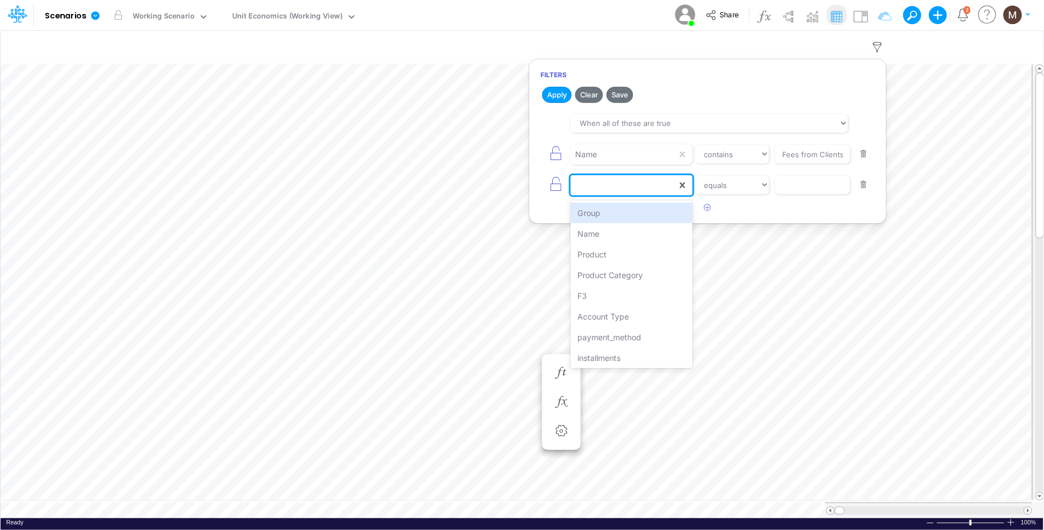
click at [645, 187] on div at bounding box center [624, 185] width 106 height 19
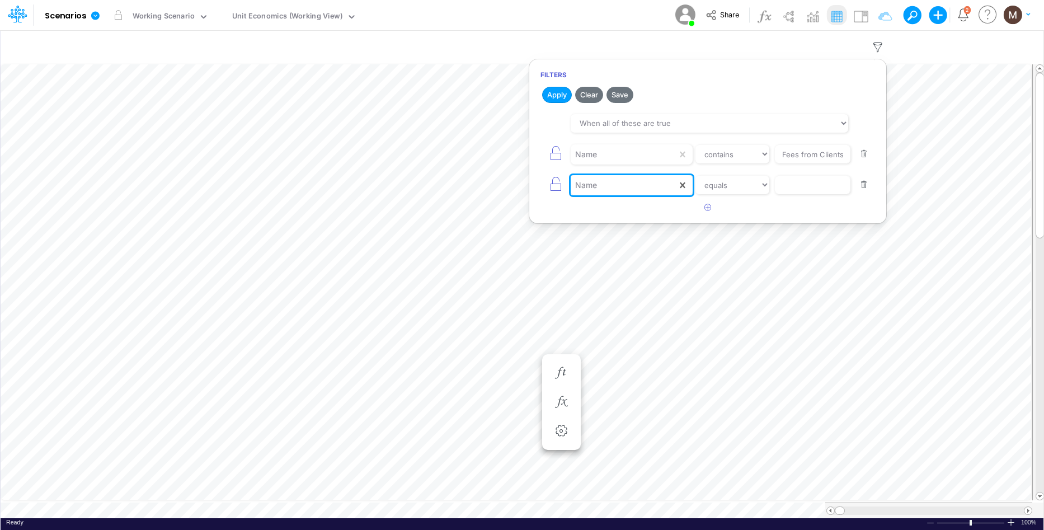
select select "contains"
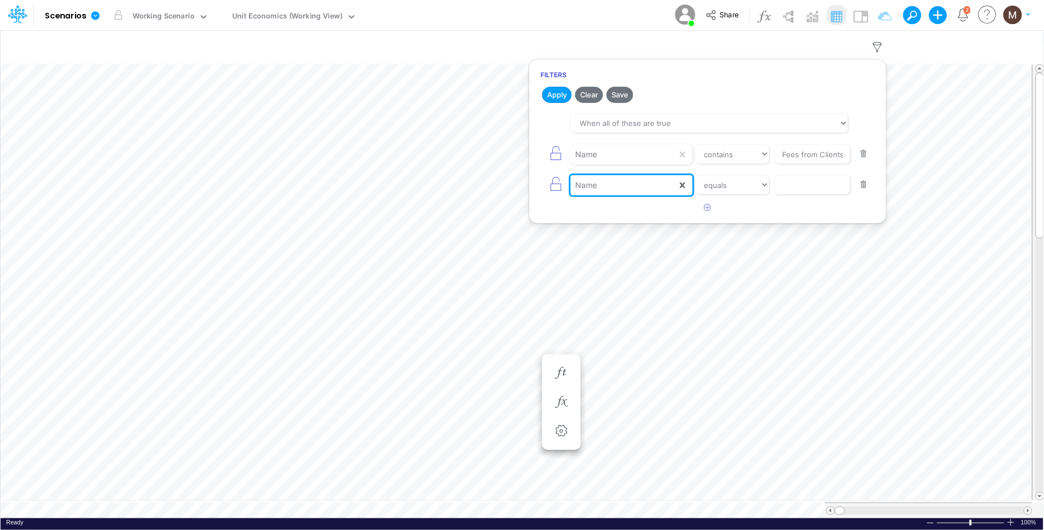
scroll to position [0, 1]
click at [740, 190] on select "equals not equal starts with ends with contains" at bounding box center [732, 185] width 75 height 19
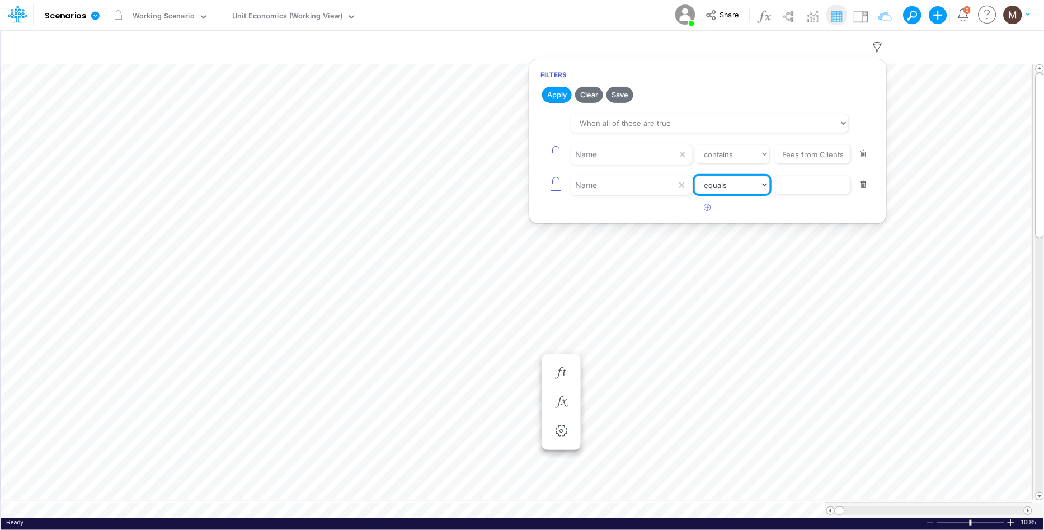
select select "contains"
click at [695, 176] on select "equals not equal starts with ends with contains" at bounding box center [732, 185] width 75 height 19
click at [809, 190] on input "text" at bounding box center [813, 185] width 76 height 19
type input "CC Installment %"
click at [553, 95] on button "Apply" at bounding box center [557, 95] width 30 height 16
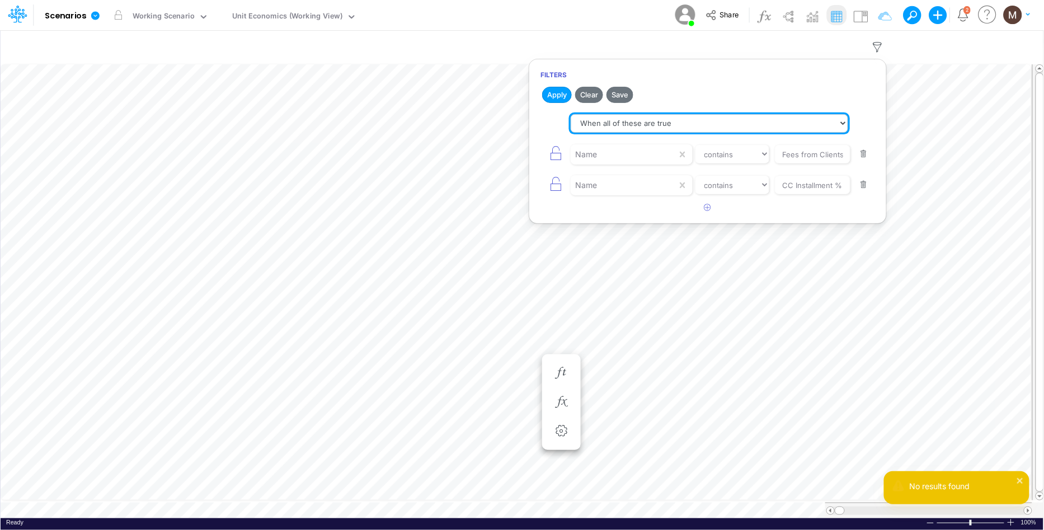
click at [662, 118] on select "When all of these are true When any of these are true" at bounding box center [709, 123] width 277 height 19
select select "tableSearchOR"
click at [571, 114] on select "When all of these are true When any of these are true" at bounding box center [709, 123] width 277 height 19
click at [561, 94] on button "Apply" at bounding box center [557, 95] width 30 height 16
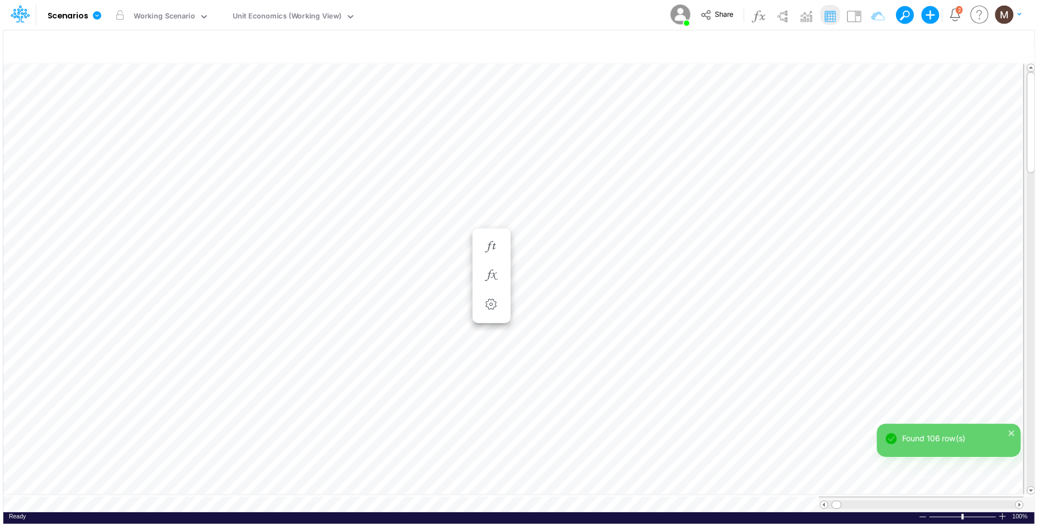
scroll to position [0, 1]
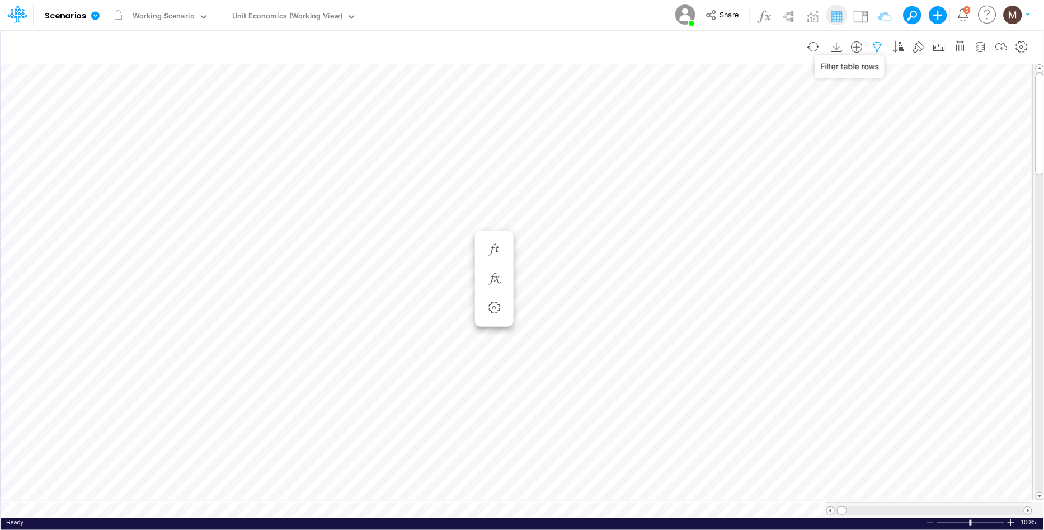
click at [880, 45] on icon "button" at bounding box center [877, 47] width 17 height 12
select select "tableSearchOR"
select select "contains"
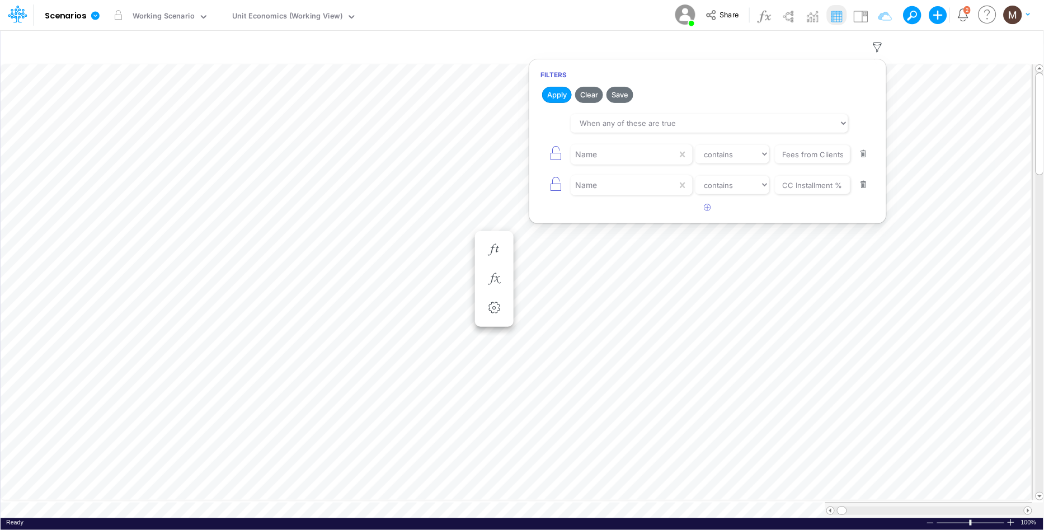
click at [864, 189] on button "button" at bounding box center [864, 184] width 22 height 15
click at [709, 180] on icon "button" at bounding box center [707, 176] width 7 height 7
click at [614, 186] on div at bounding box center [624, 185] width 106 height 19
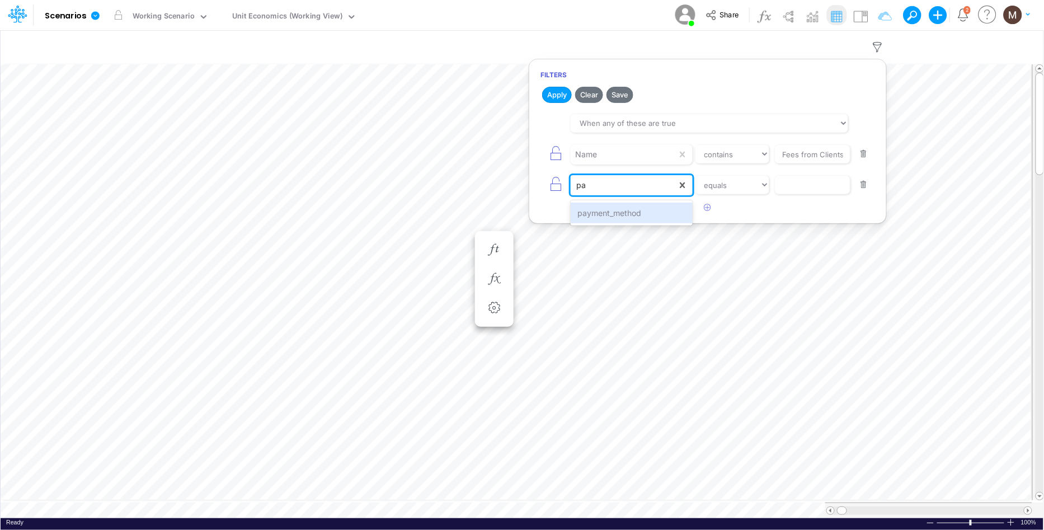
type input "pay"
click at [622, 210] on div "payment_method" at bounding box center [631, 213] width 121 height 21
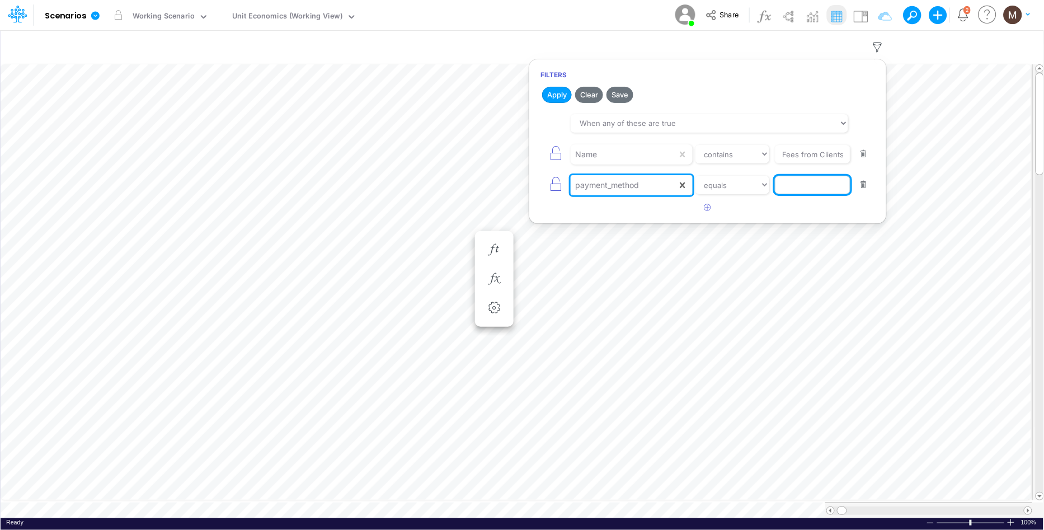
click at [785, 183] on input "text" at bounding box center [813, 185] width 76 height 19
type input "install"
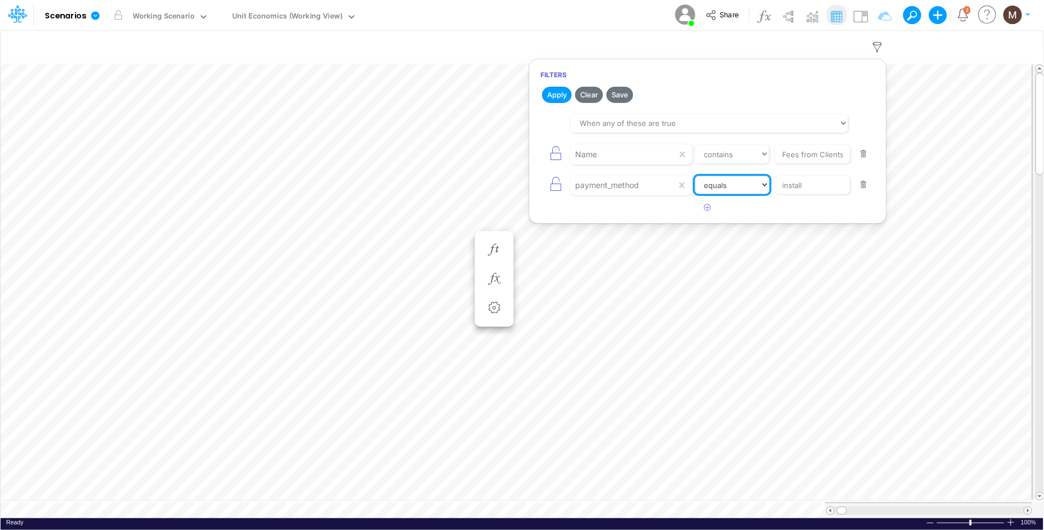
click at [732, 185] on select "equals not equal starts with ends with contains" at bounding box center [732, 185] width 75 height 19
select select "contains"
click at [695, 176] on select "equals not equal starts with ends with contains" at bounding box center [732, 185] width 75 height 19
click at [563, 95] on button "Apply" at bounding box center [557, 95] width 30 height 16
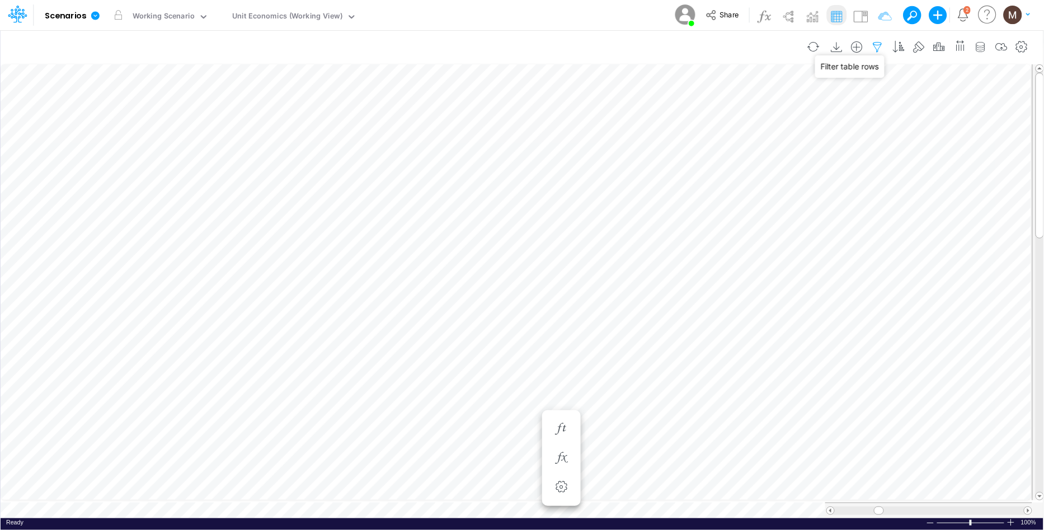
click at [879, 47] on icon "button" at bounding box center [877, 47] width 17 height 12
select select "tableSearchOR"
select select "contains"
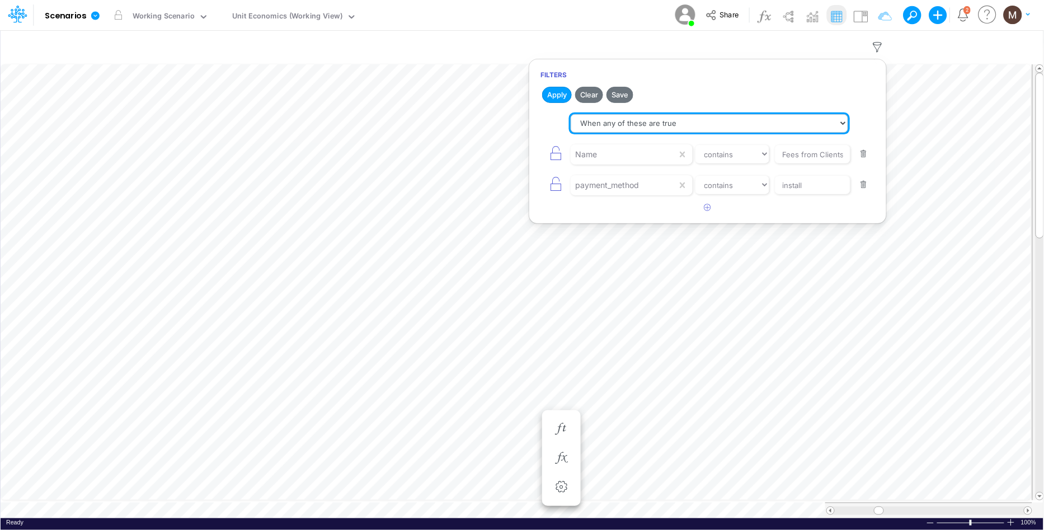
click at [637, 123] on select "When all of these are true When any of these are true" at bounding box center [709, 123] width 277 height 19
select select "tableSearchAND"
click at [571, 114] on select "When all of these are true When any of these are true" at bounding box center [709, 123] width 277 height 19
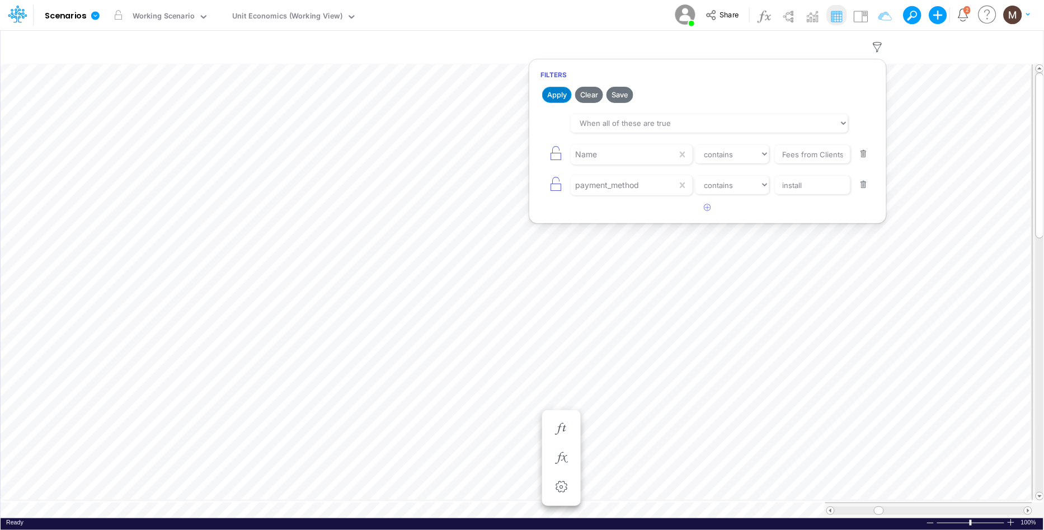
click at [557, 91] on button "Apply" at bounding box center [557, 95] width 30 height 16
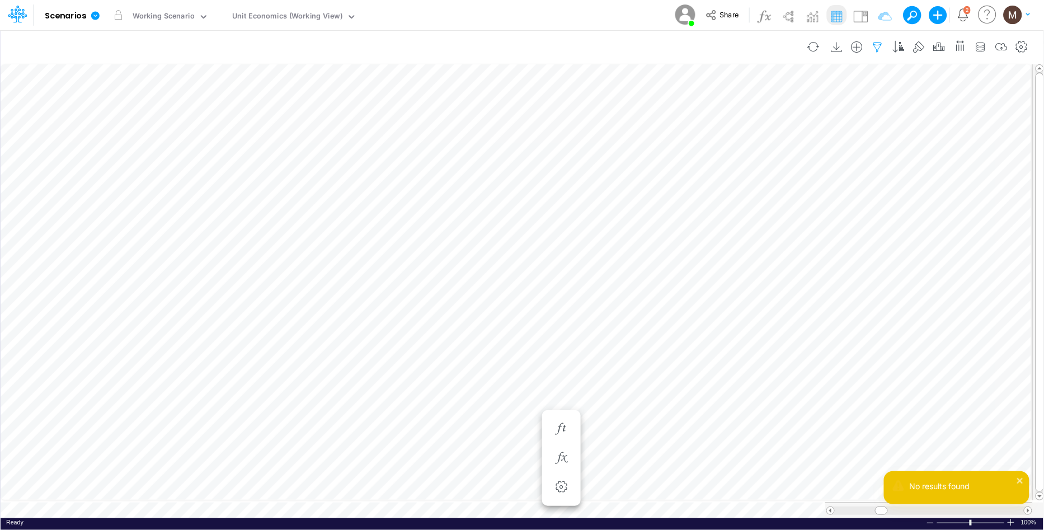
click at [875, 41] on icon "button" at bounding box center [877, 47] width 17 height 12
select select "contains"
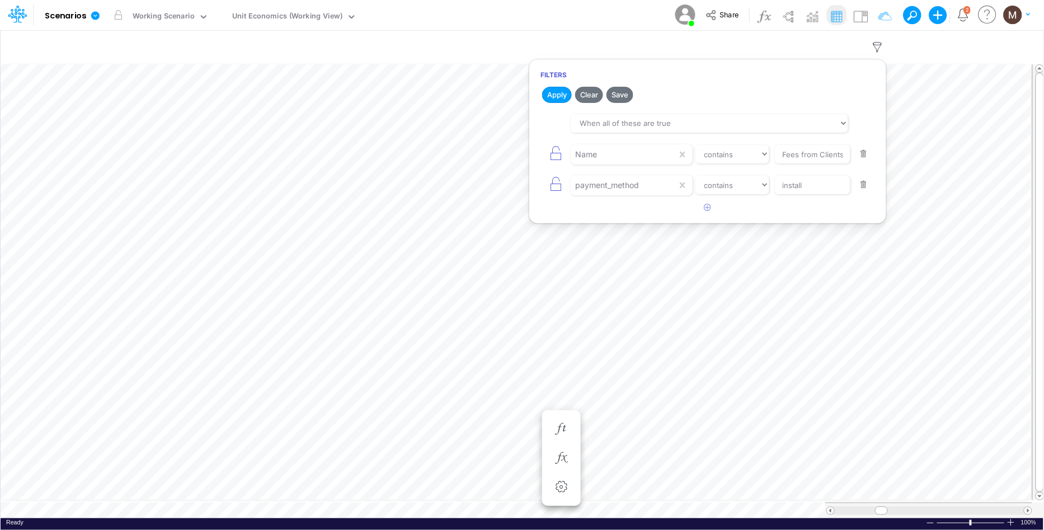
click at [865, 185] on button "button" at bounding box center [864, 184] width 22 height 15
click at [558, 101] on button "Apply" at bounding box center [557, 95] width 30 height 16
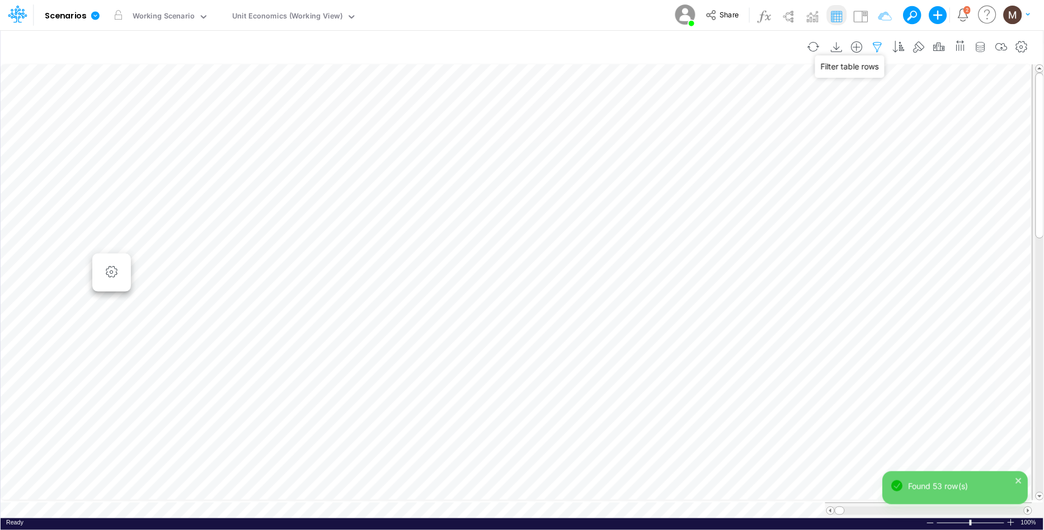
click at [876, 45] on icon "button" at bounding box center [877, 47] width 17 height 12
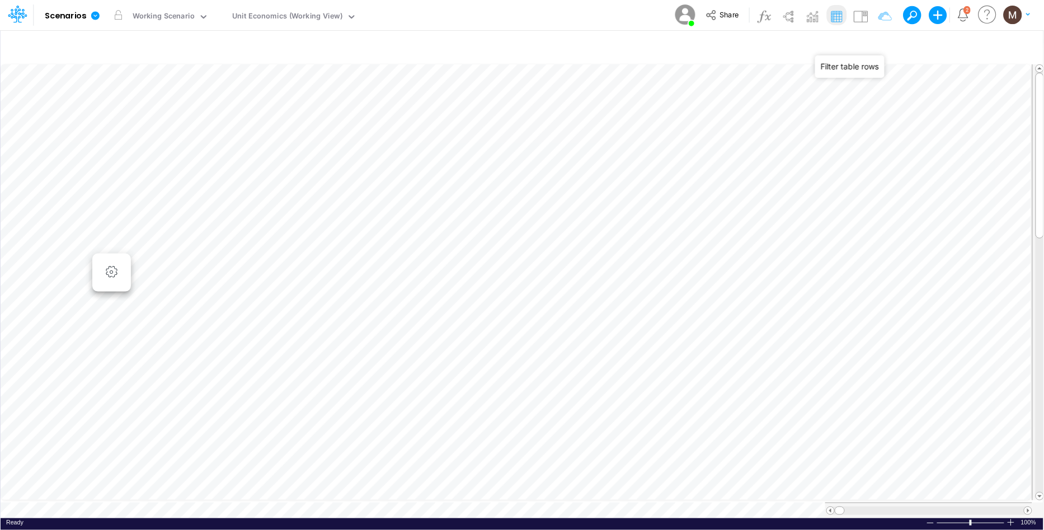
select select "contains"
click at [707, 178] on icon "button" at bounding box center [707, 176] width 7 height 7
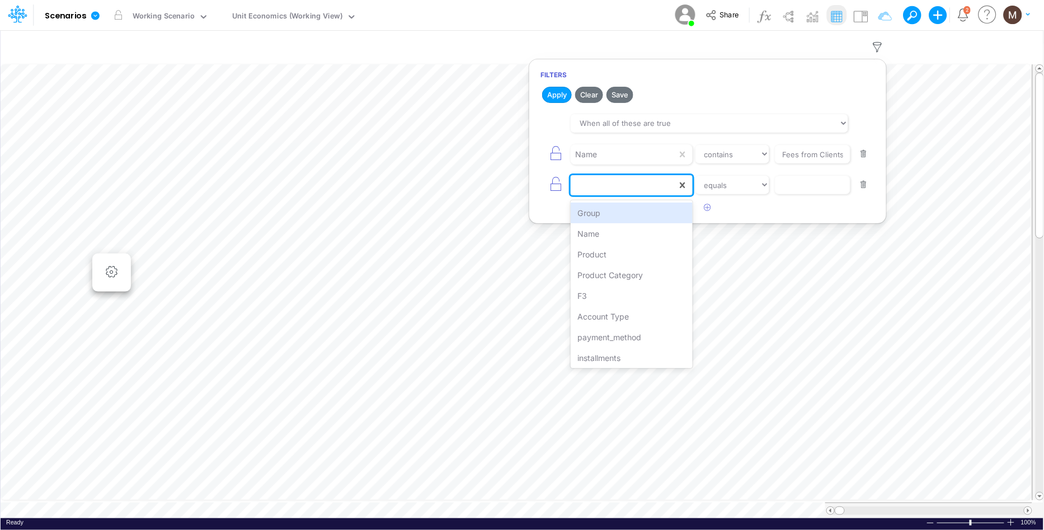
click at [655, 183] on div at bounding box center [624, 185] width 106 height 19
type input "inst"
click at [651, 210] on div "installments" at bounding box center [631, 213] width 121 height 21
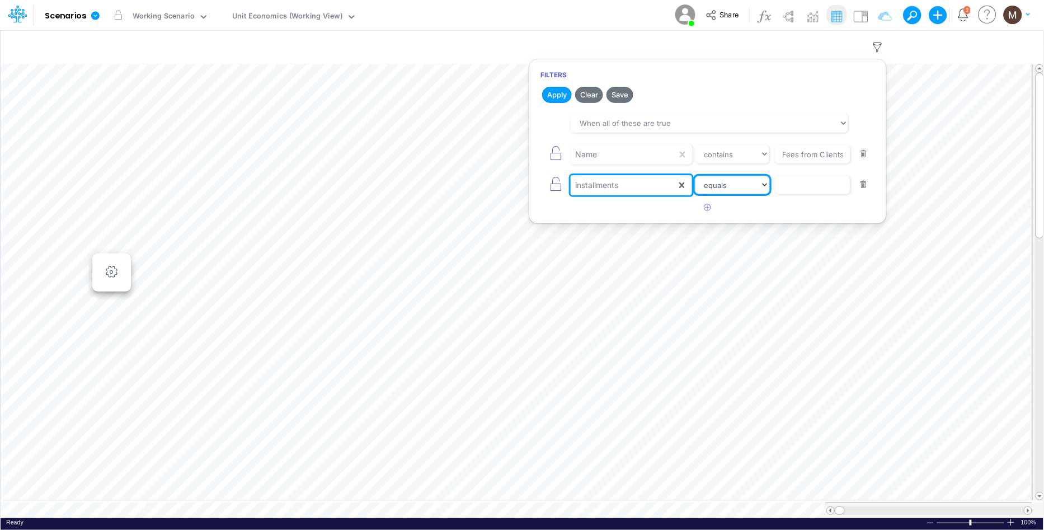
click at [703, 183] on select "equals not equal starts with ends with contains" at bounding box center [732, 185] width 75 height 19
select select "contains"
click at [695, 176] on select "equals not equal starts with ends with contains" at bounding box center [732, 185] width 75 height 19
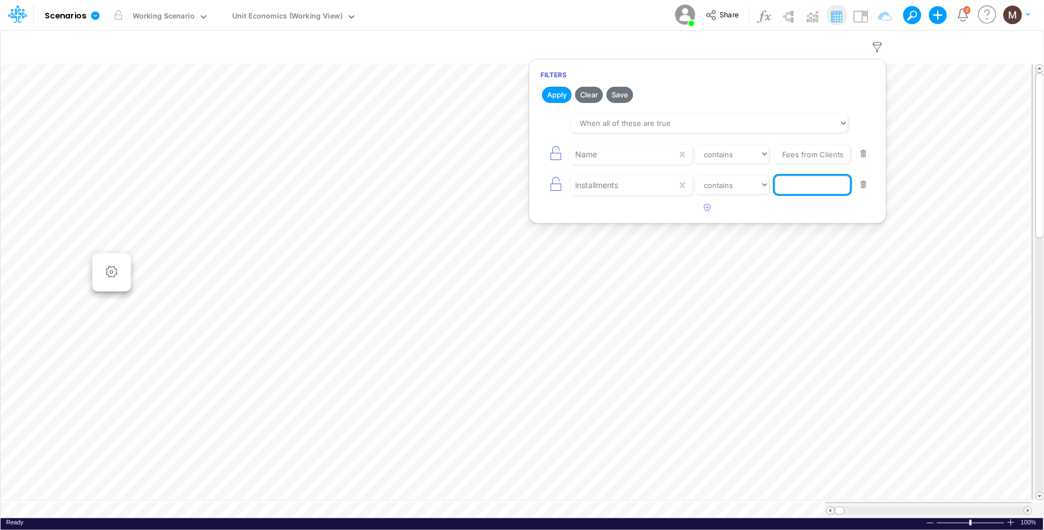
click at [802, 184] on input "text" at bounding box center [813, 185] width 76 height 19
type input "install"
click at [552, 95] on button "Apply" at bounding box center [557, 95] width 30 height 16
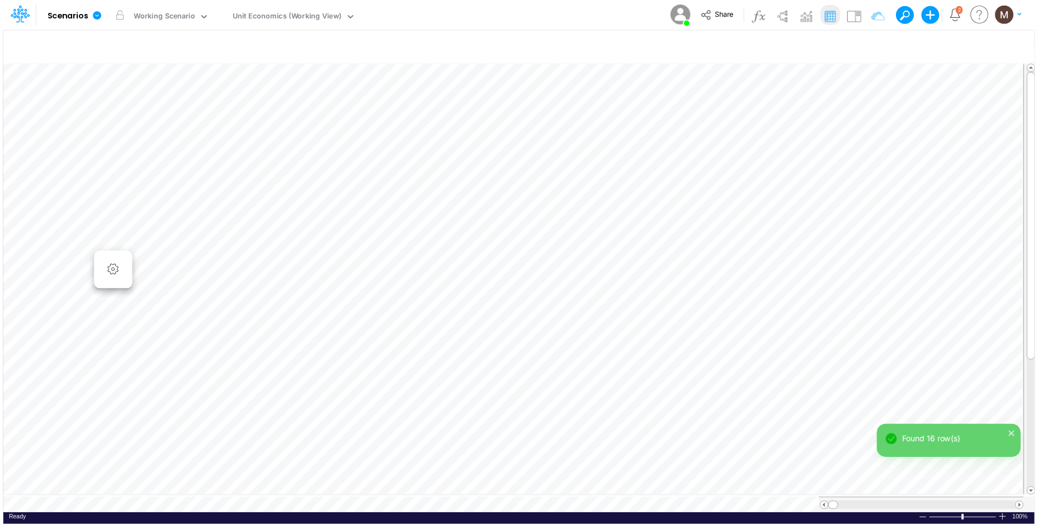
scroll to position [0, 1]
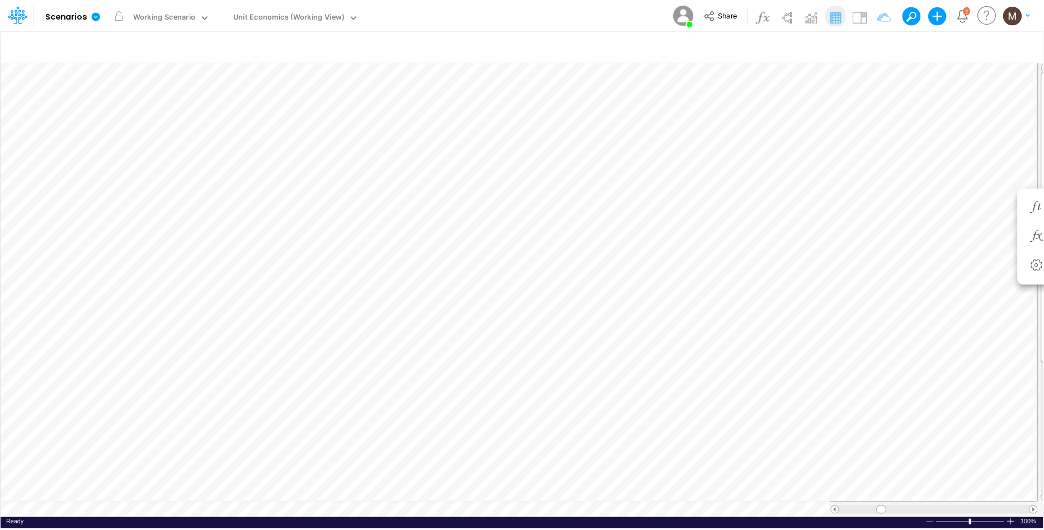
scroll to position [0, 1]
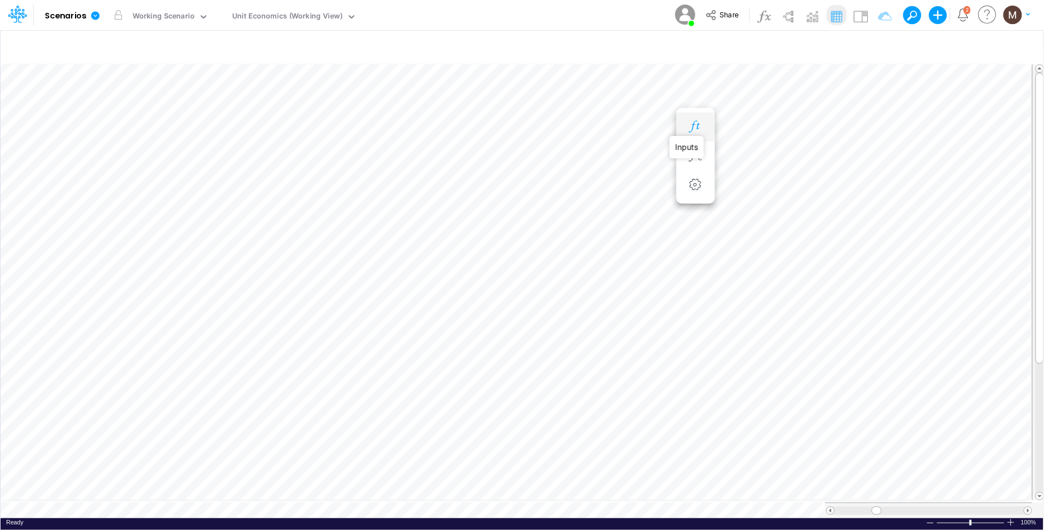
click at [698, 121] on icon "button" at bounding box center [695, 127] width 17 height 12
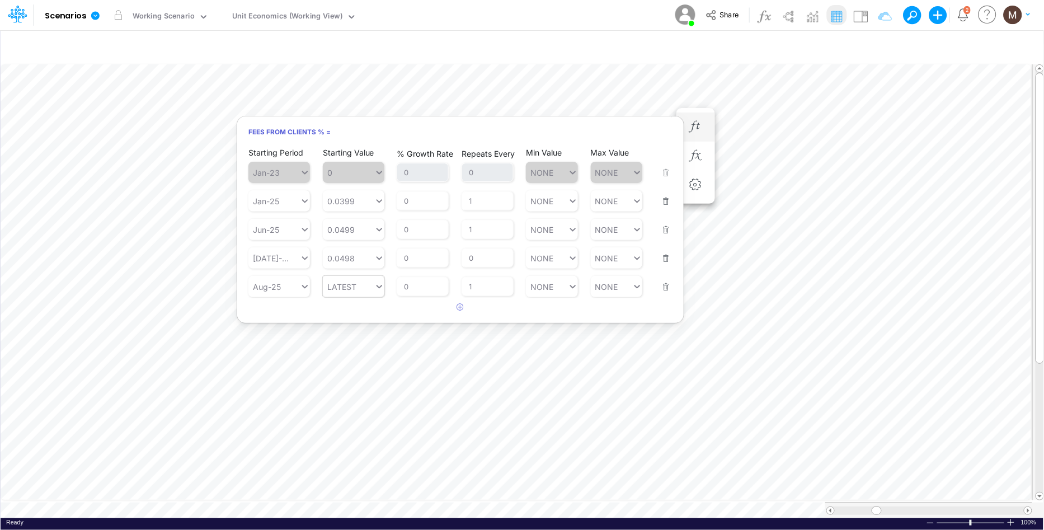
type input "LATEST"
click at [378, 286] on icon at bounding box center [380, 286] width 6 height 3
click at [364, 286] on div at bounding box center [348, 287] width 51 height 16
click at [353, 306] on div "LATEST" at bounding box center [354, 312] width 62 height 18
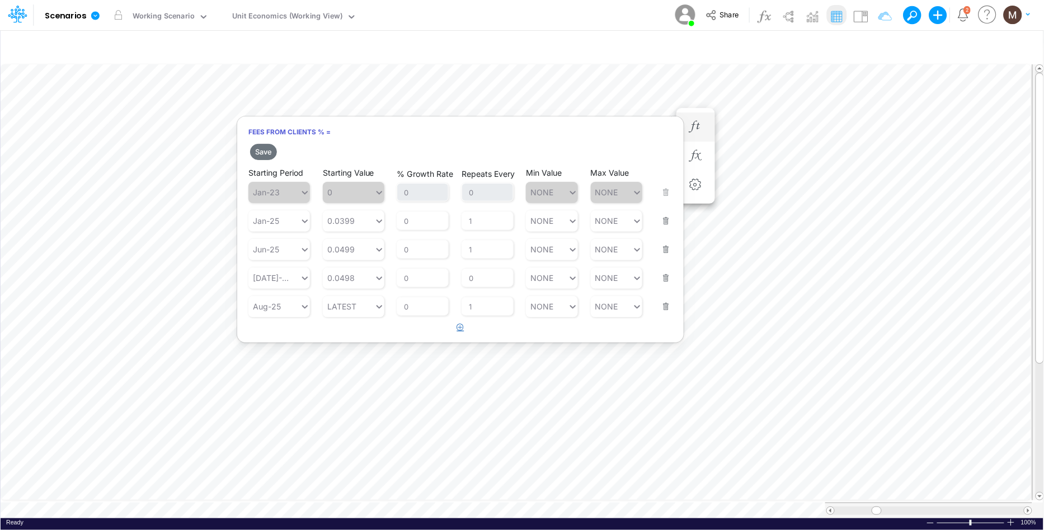
click at [459, 330] on button "button" at bounding box center [461, 327] width 22 height 18
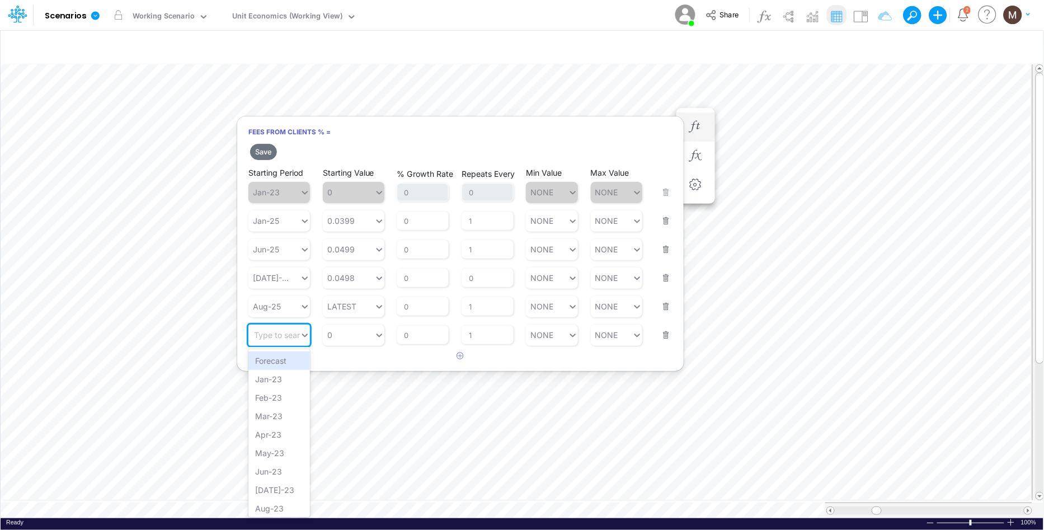
click at [297, 335] on div "Type to search..." at bounding box center [285, 335] width 62 height 10
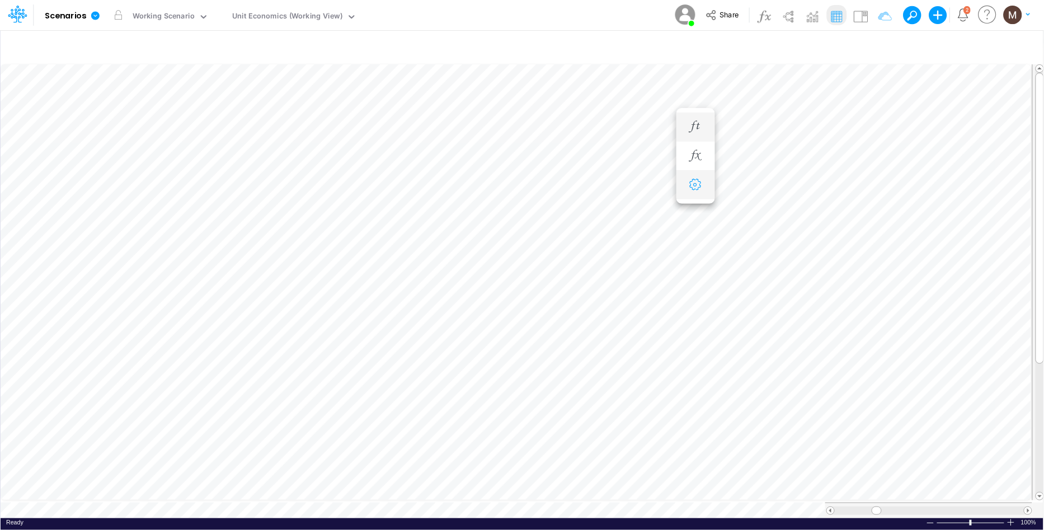
scroll to position [0, 1]
click at [832, 129] on icon "button" at bounding box center [829, 127] width 17 height 12
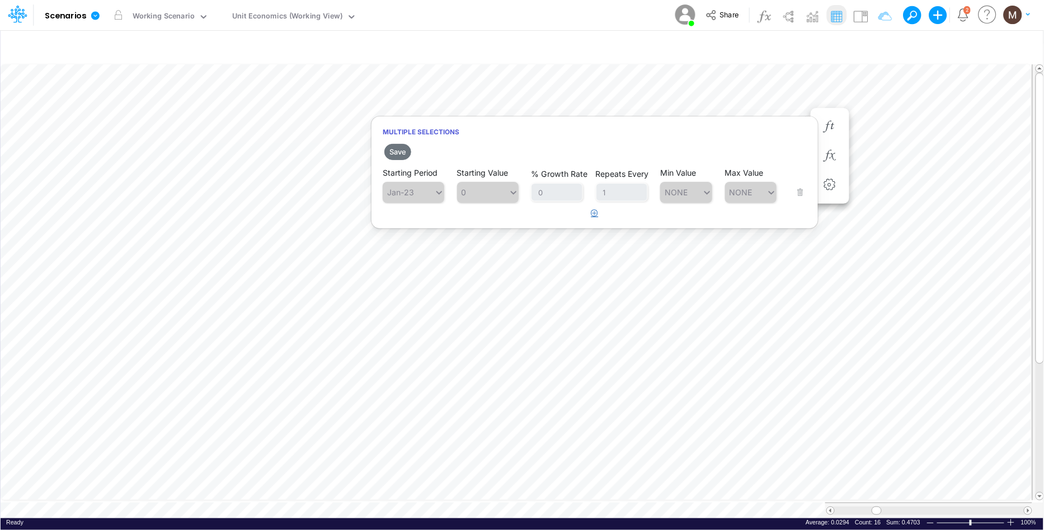
click at [596, 213] on icon "button" at bounding box center [594, 212] width 7 height 7
click at [426, 219] on div "Type to search..." at bounding box center [419, 221] width 62 height 10
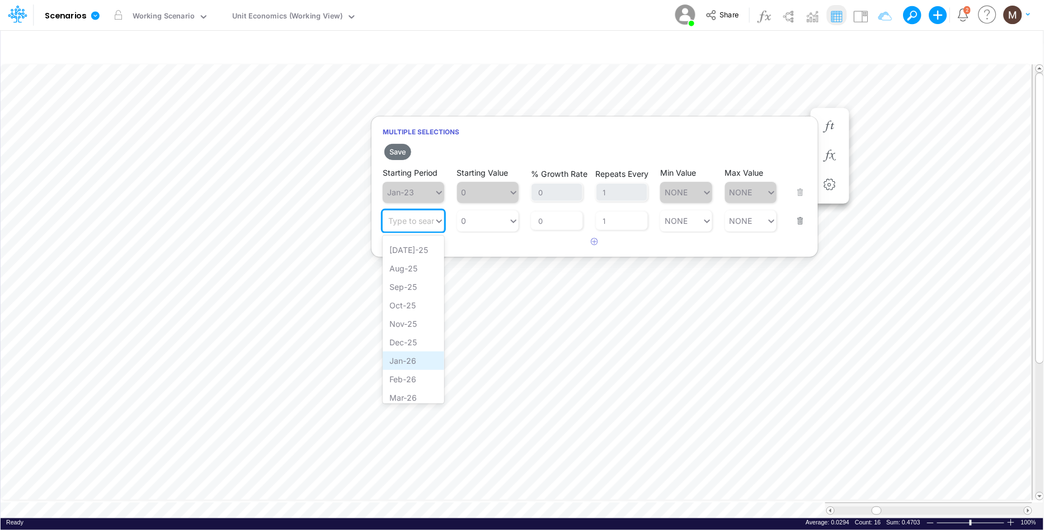
scroll to position [569, 0]
click at [408, 298] on div "Oct-25" at bounding box center [414, 306] width 62 height 18
type input "0"
click at [484, 219] on div "0 0" at bounding box center [482, 221] width 51 height 16
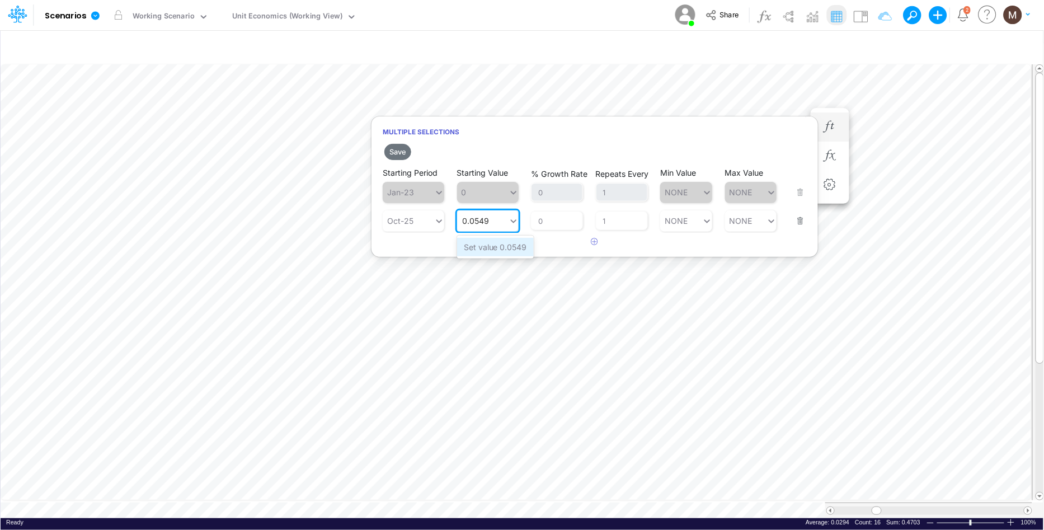
click at [488, 243] on div "Set value 0.0549" at bounding box center [495, 247] width 77 height 18
type input "0.0549"
click at [398, 152] on button "Save" at bounding box center [397, 152] width 27 height 16
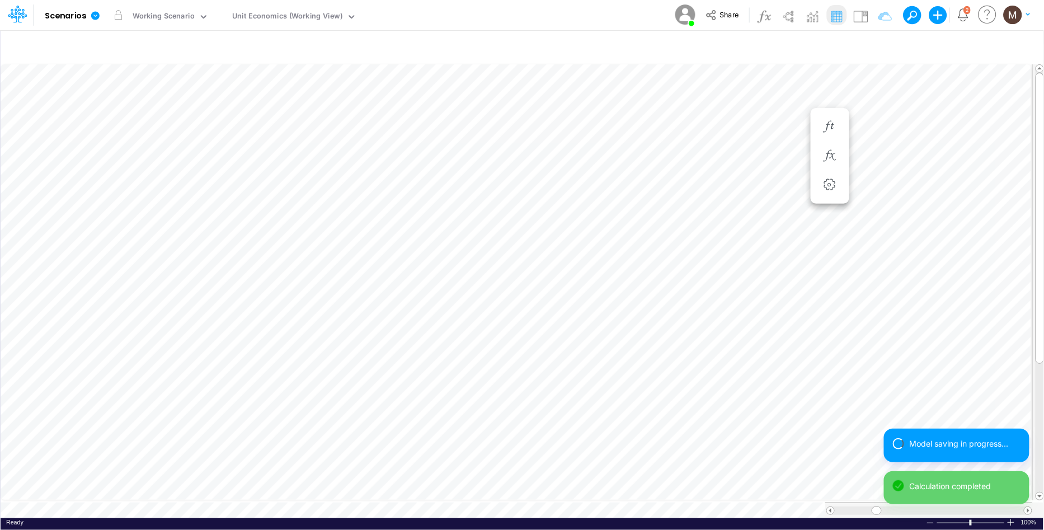
scroll to position [0, 1]
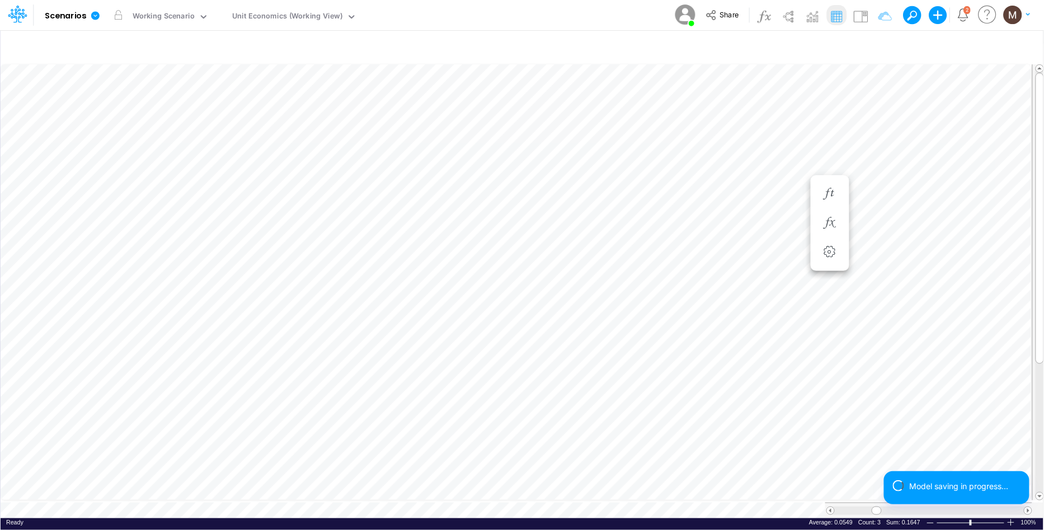
scroll to position [0, 1]
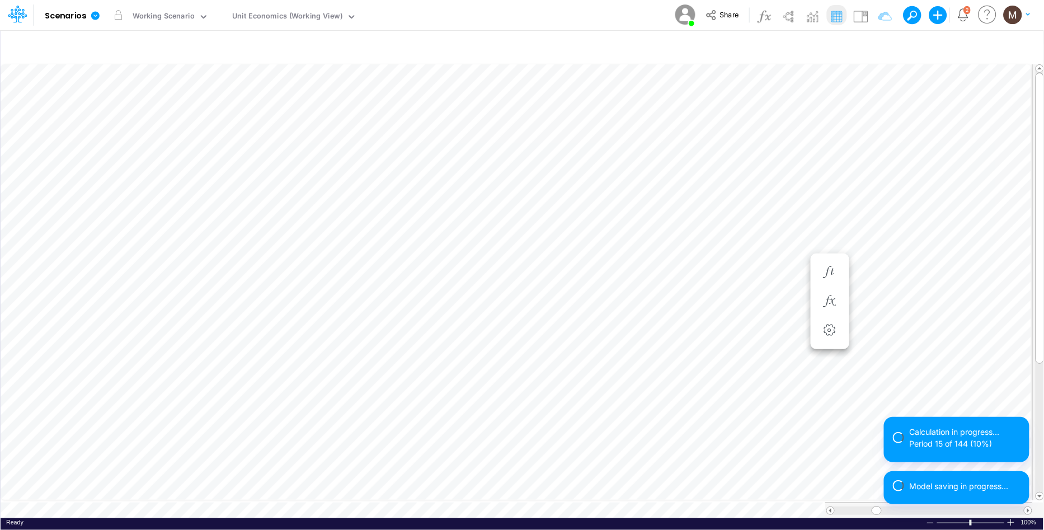
scroll to position [0, 1]
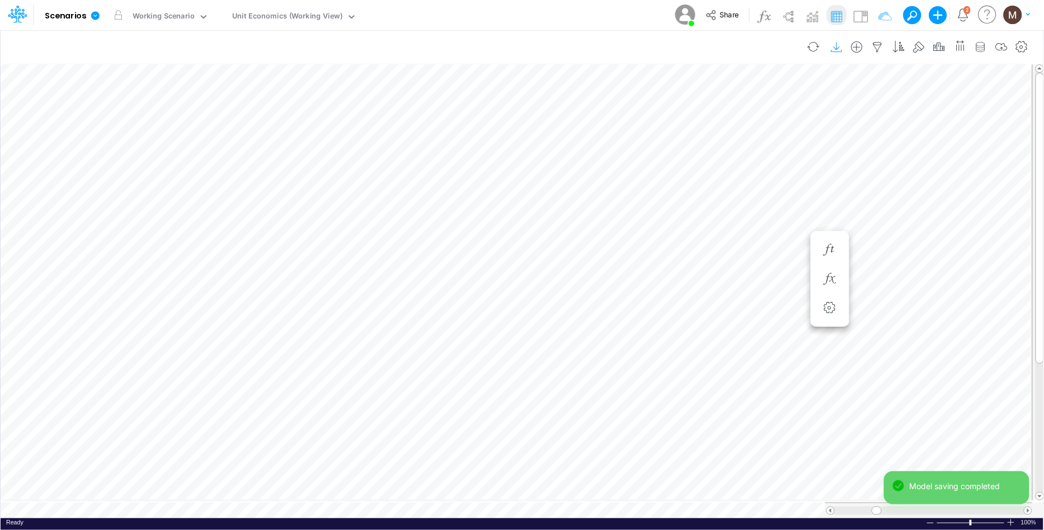
scroll to position [0, 1]
click at [876, 45] on icon "button" at bounding box center [877, 47] width 17 height 12
select select "contains"
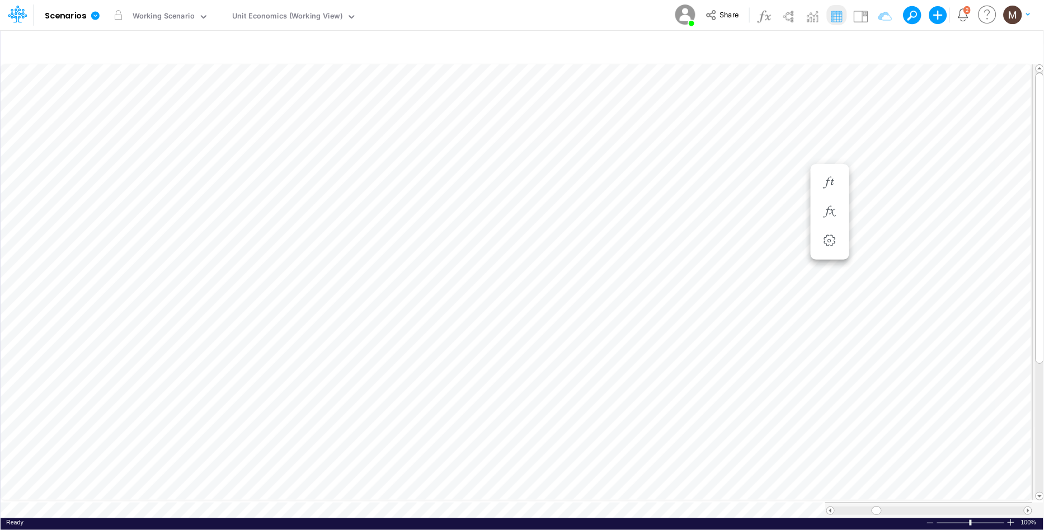
scroll to position [0, 1]
click at [876, 41] on icon "button" at bounding box center [877, 47] width 17 height 12
select select "contains"
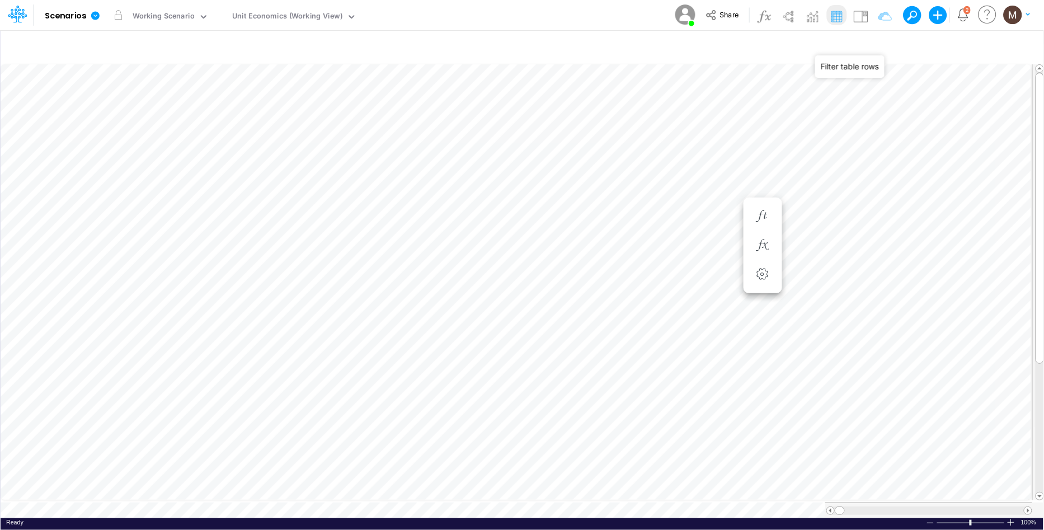
select select "contains"
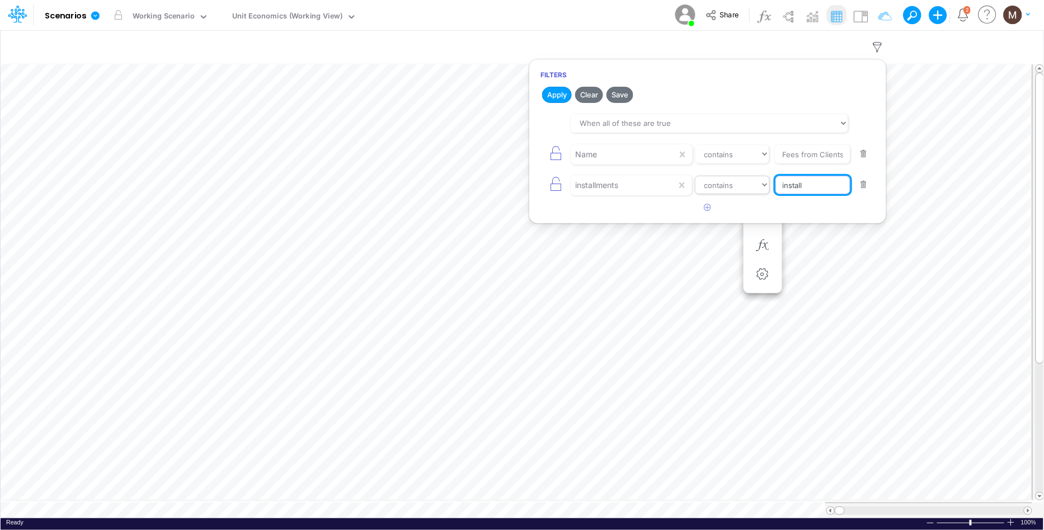
drag, startPoint x: 817, startPoint y: 189, endPoint x: 743, endPoint y: 189, distance: 74.4
click at [743, 189] on div "installments equals not equal starts with ends with contains install" at bounding box center [707, 184] width 335 height 25
click at [791, 183] on input "a vista" at bounding box center [813, 185] width 76 height 19
click at [789, 183] on input "a vista" at bounding box center [813, 185] width 76 height 19
type input "vista"
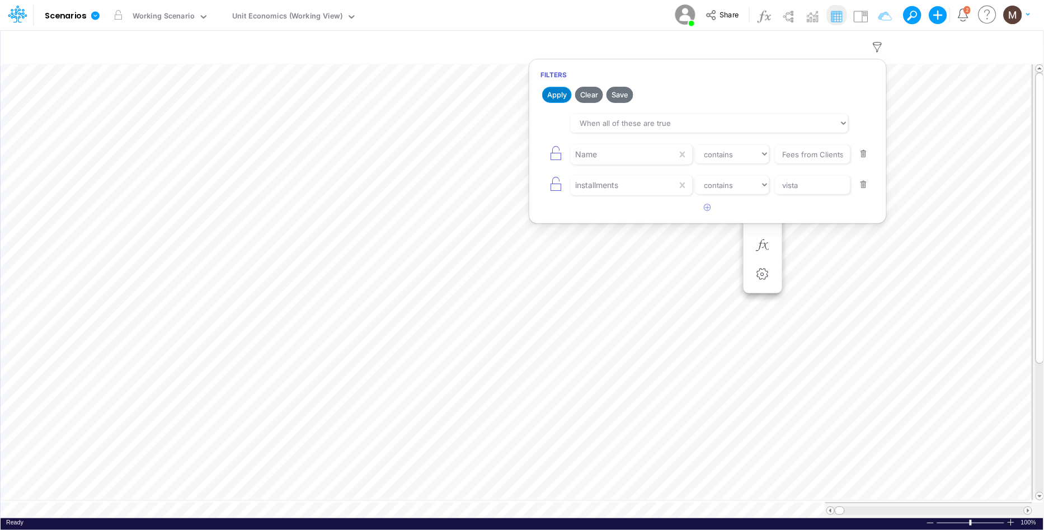
click at [563, 95] on button "Apply" at bounding box center [557, 95] width 30 height 16
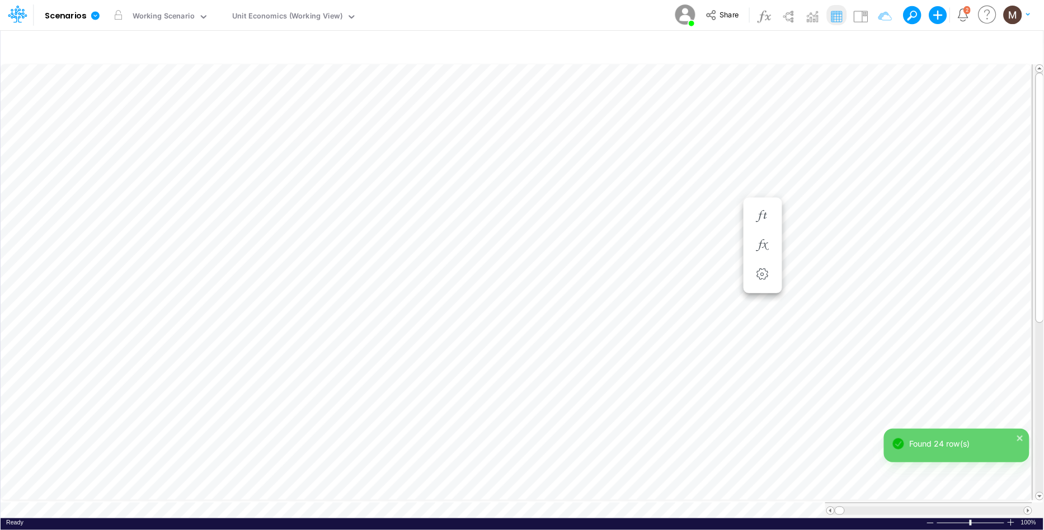
scroll to position [0, 1]
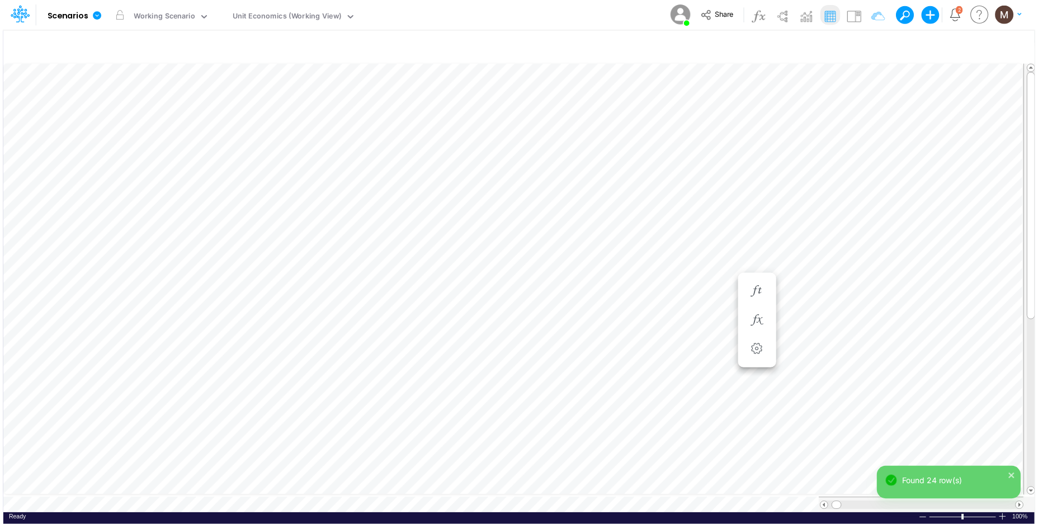
scroll to position [0, 1]
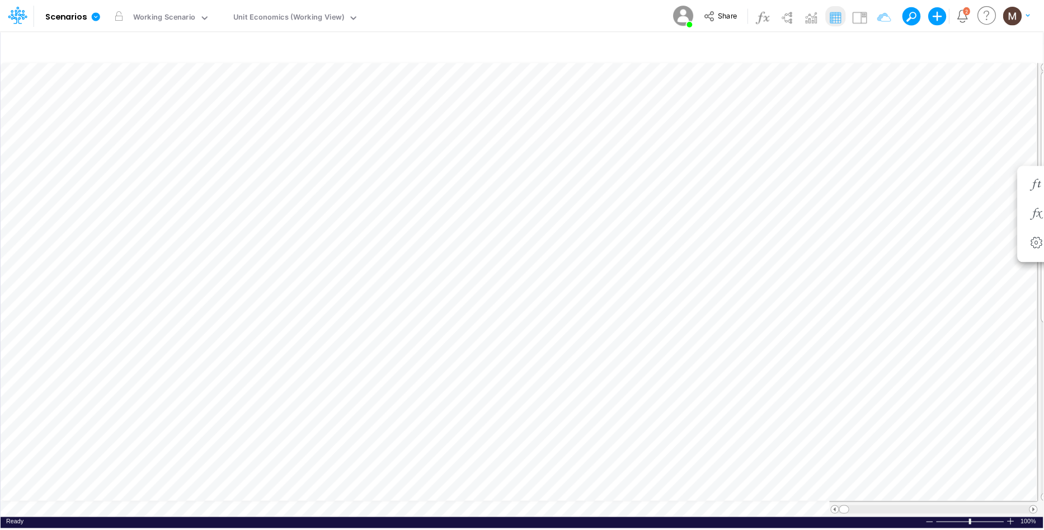
scroll to position [0, 1]
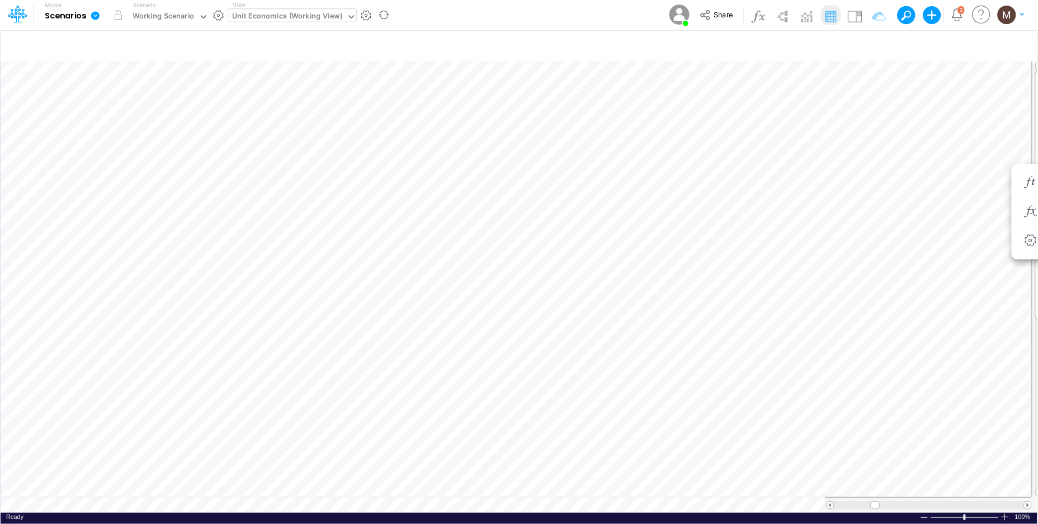
click at [283, 22] on div "Unit Economics (Working View)" at bounding box center [287, 17] width 110 height 13
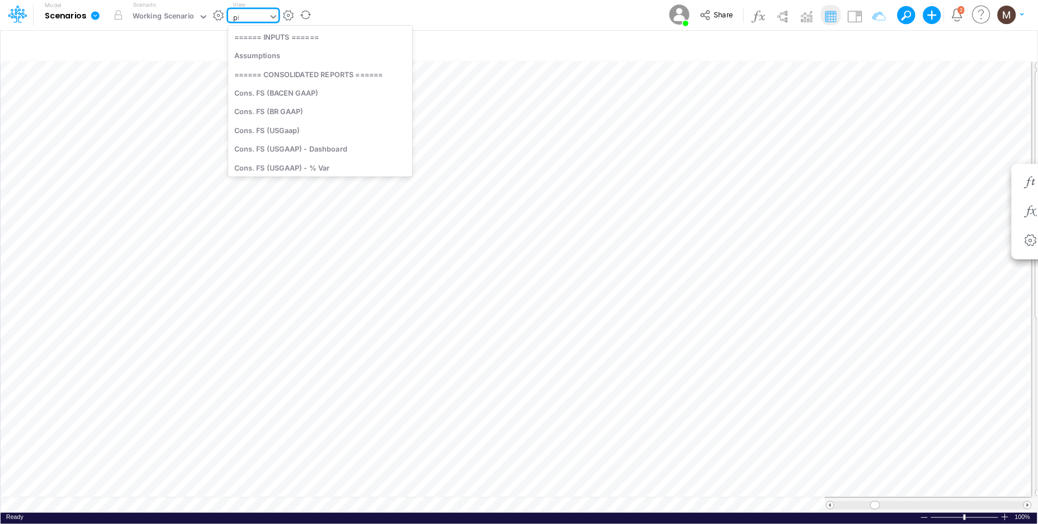
type input "pix"
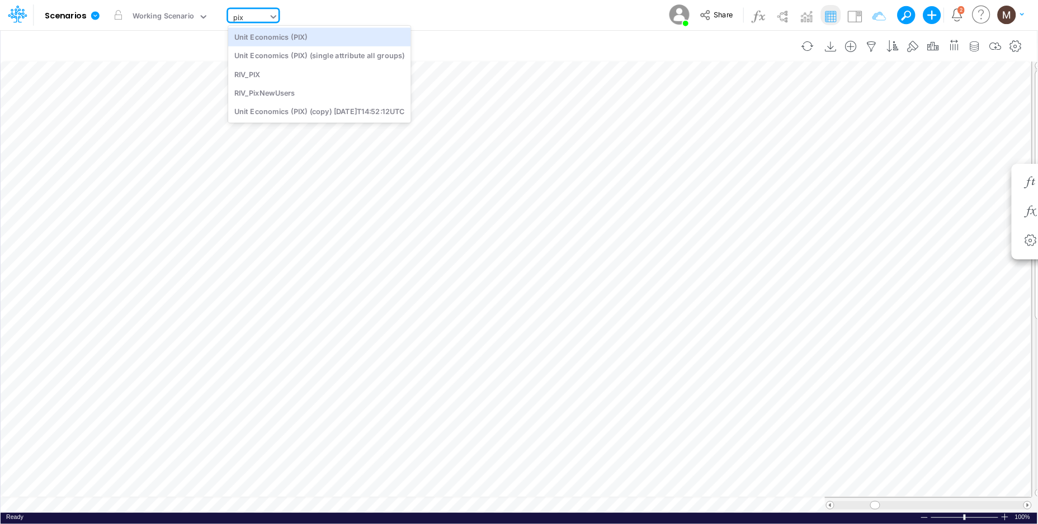
drag, startPoint x: 309, startPoint y: 40, endPoint x: 333, endPoint y: 59, distance: 31.0
click at [309, 39] on div "Unit Economics (PIX)" at bounding box center [319, 36] width 183 height 18
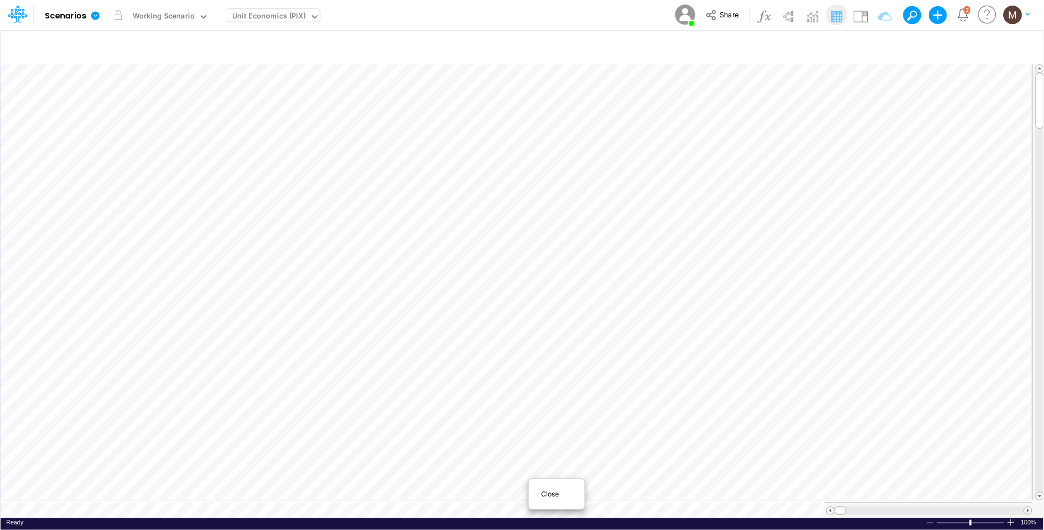
click at [561, 495] on span "Close" at bounding box center [556, 494] width 31 height 10
drag, startPoint x: 876, startPoint y: 504, endPoint x: 802, endPoint y: 514, distance: 74.5
click at [802, 514] on div "Paste Cut Copy AutoFill 0 Ready 100% Sum: null Max: null Min: null Numerical Co…" at bounding box center [522, 290] width 1043 height 455
click at [876, 48] on icon "button" at bounding box center [877, 47] width 17 height 12
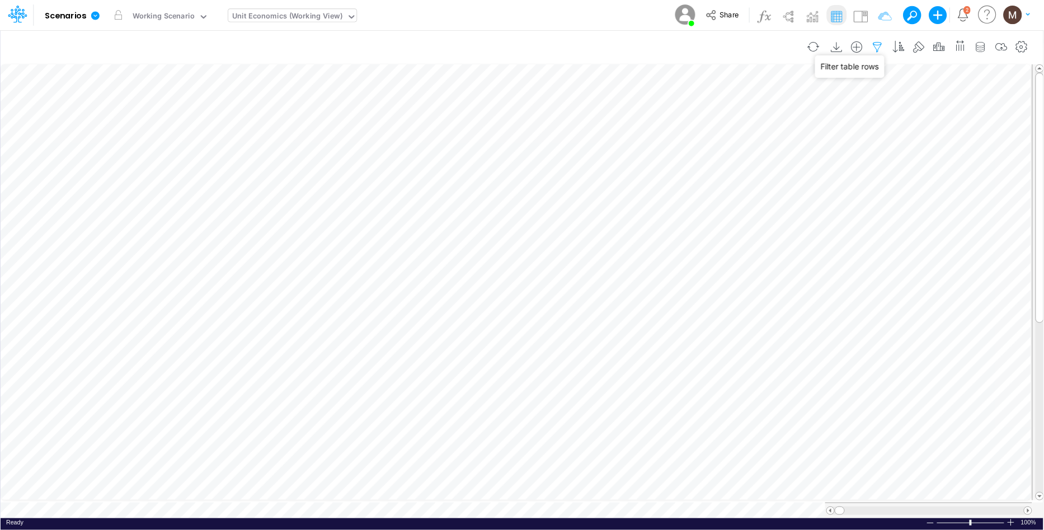
select select "contains"
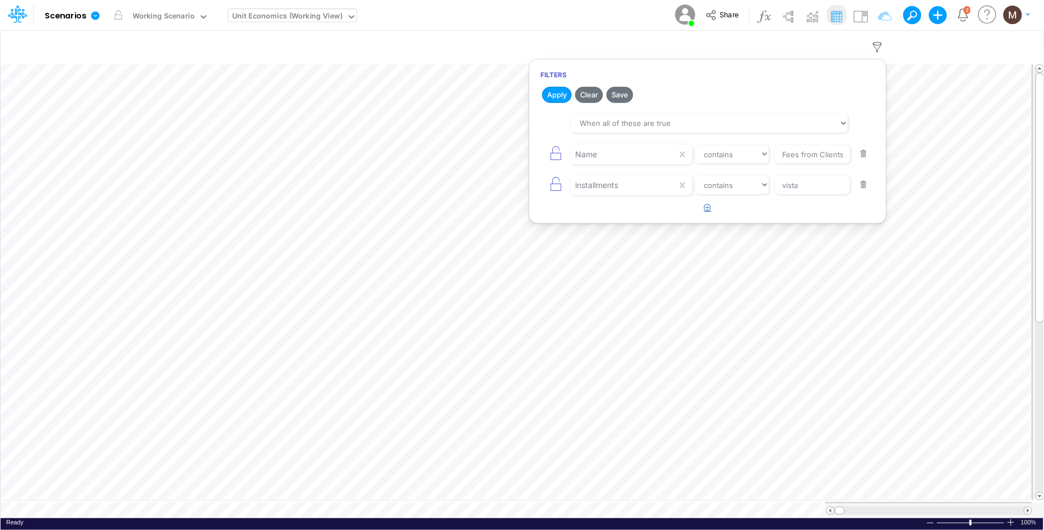
click at [704, 210] on icon "button" at bounding box center [707, 207] width 7 height 7
click at [635, 218] on div at bounding box center [624, 215] width 106 height 19
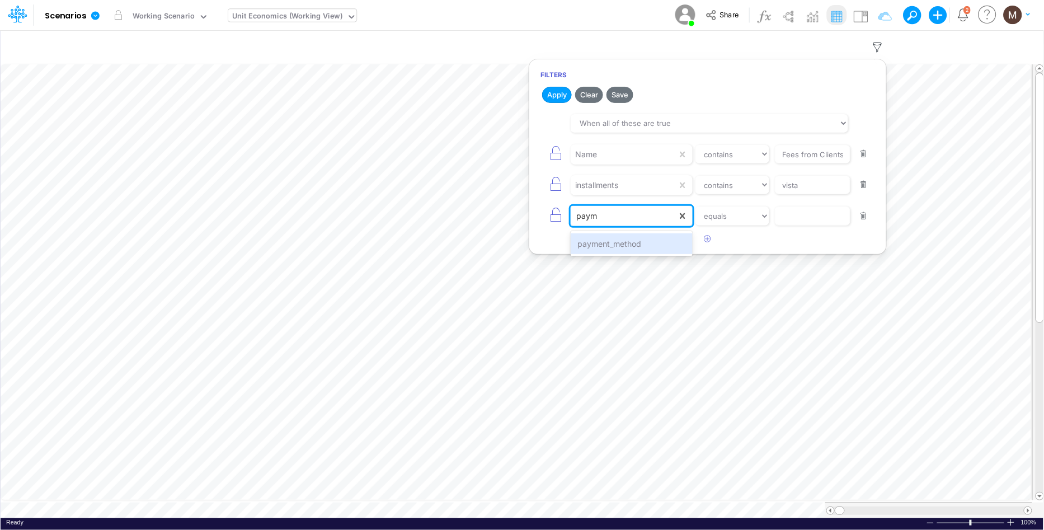
type input "payme"
click at [631, 251] on div "payment_method" at bounding box center [631, 243] width 121 height 21
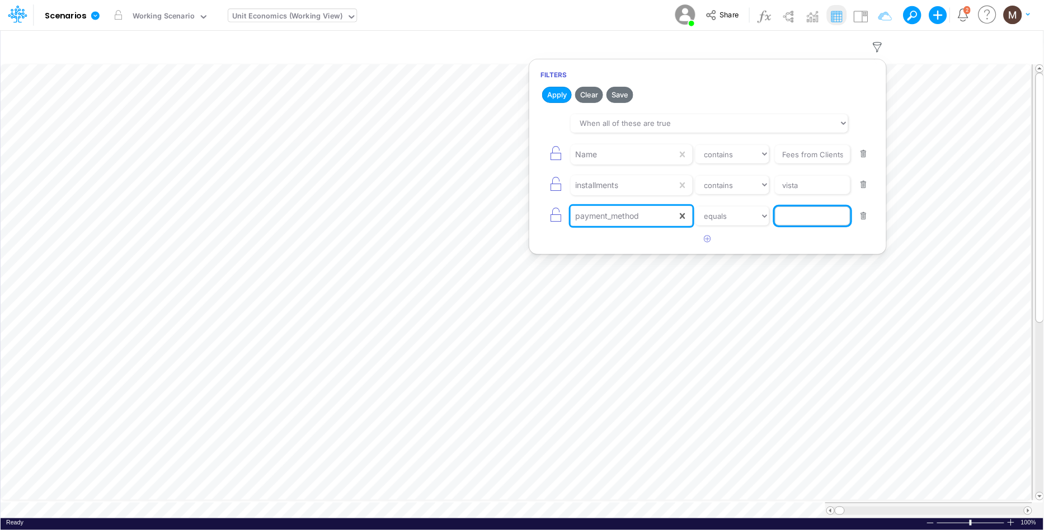
click at [801, 218] on input "text" at bounding box center [813, 215] width 76 height 19
type input "cc"
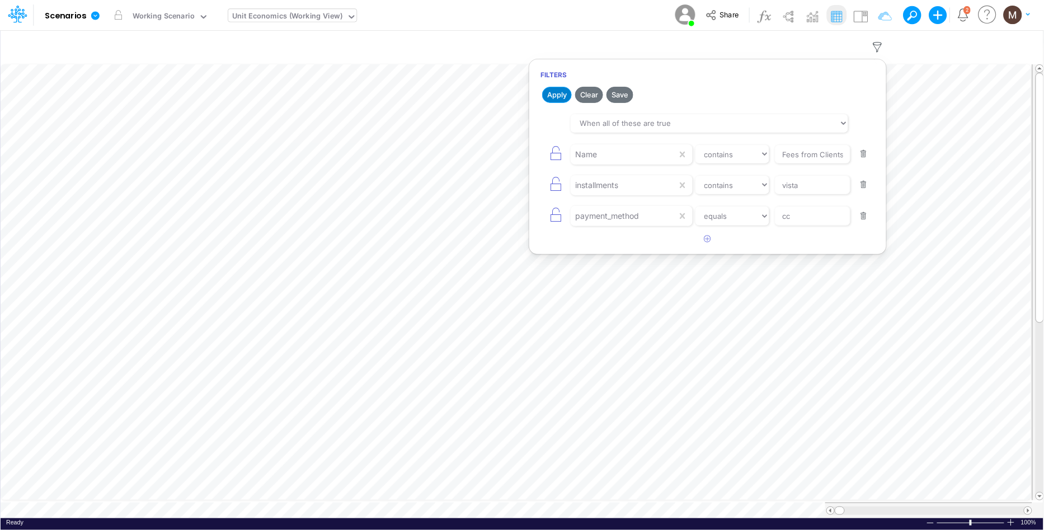
click at [555, 91] on button "Apply" at bounding box center [557, 95] width 30 height 16
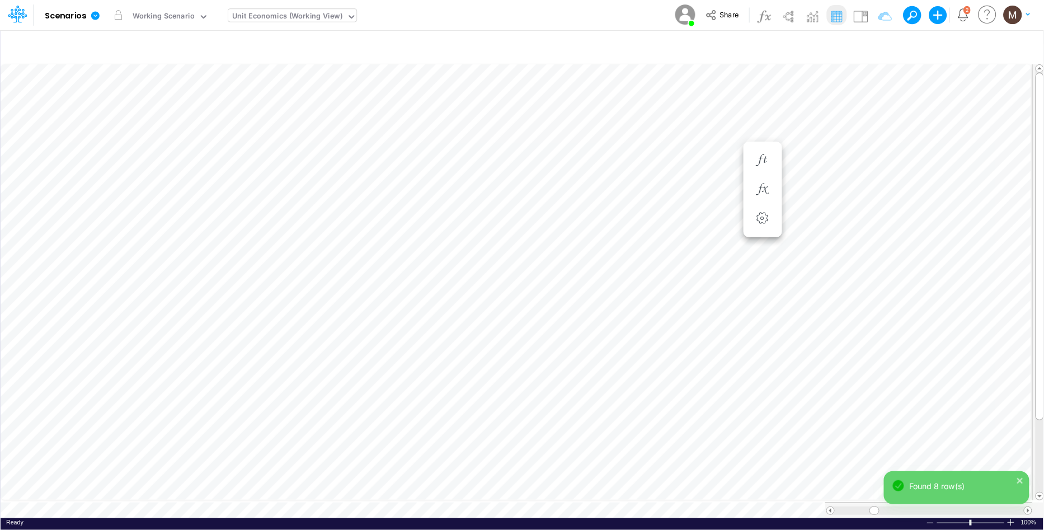
scroll to position [0, 1]
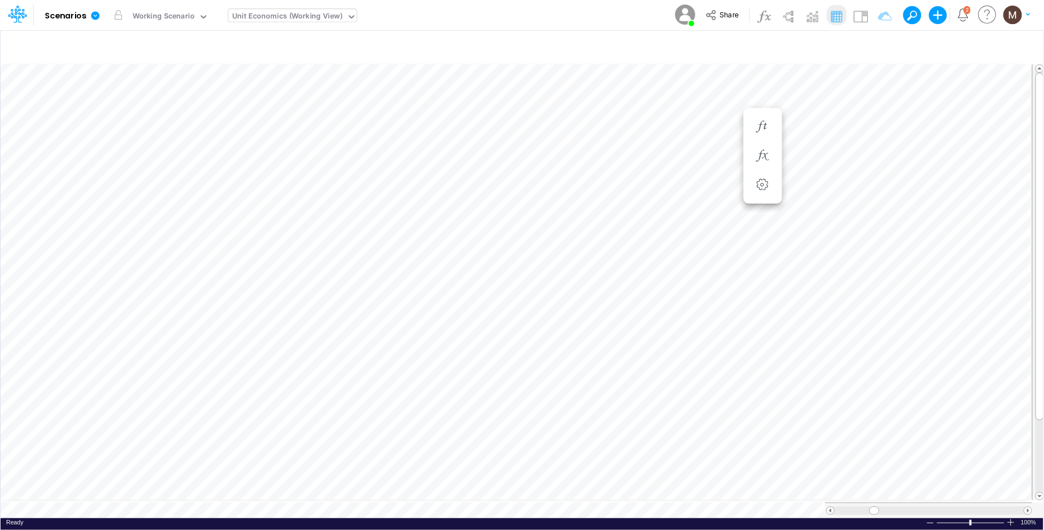
scroll to position [0, 1]
click at [876, 50] on icon "button" at bounding box center [877, 47] width 17 height 12
select select "contains"
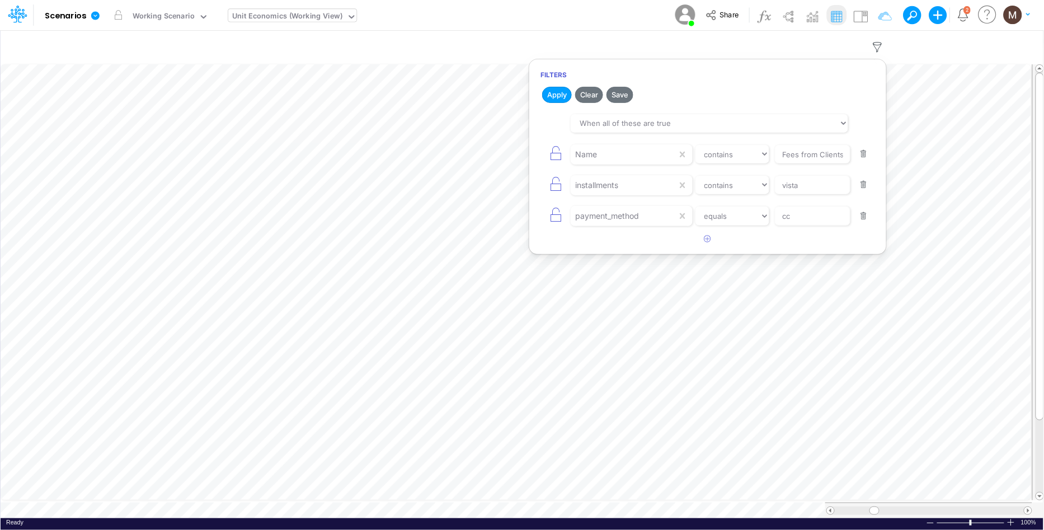
click at [861, 186] on button "button" at bounding box center [864, 184] width 22 height 15
select select "equals"
type input "cc"
click at [861, 186] on button "button" at bounding box center [864, 184] width 22 height 15
click at [709, 178] on icon "button" at bounding box center [707, 176] width 7 height 7
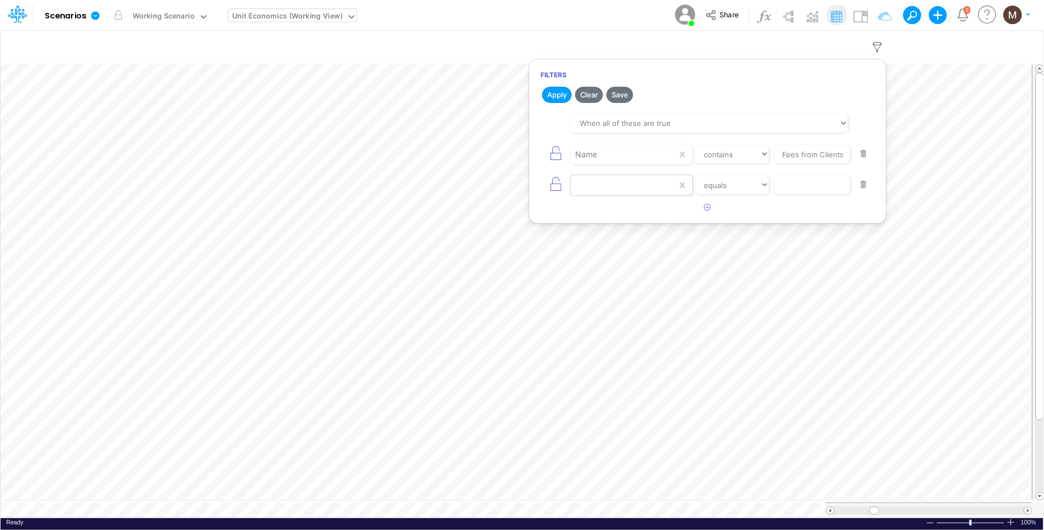
click at [657, 186] on div at bounding box center [624, 185] width 106 height 19
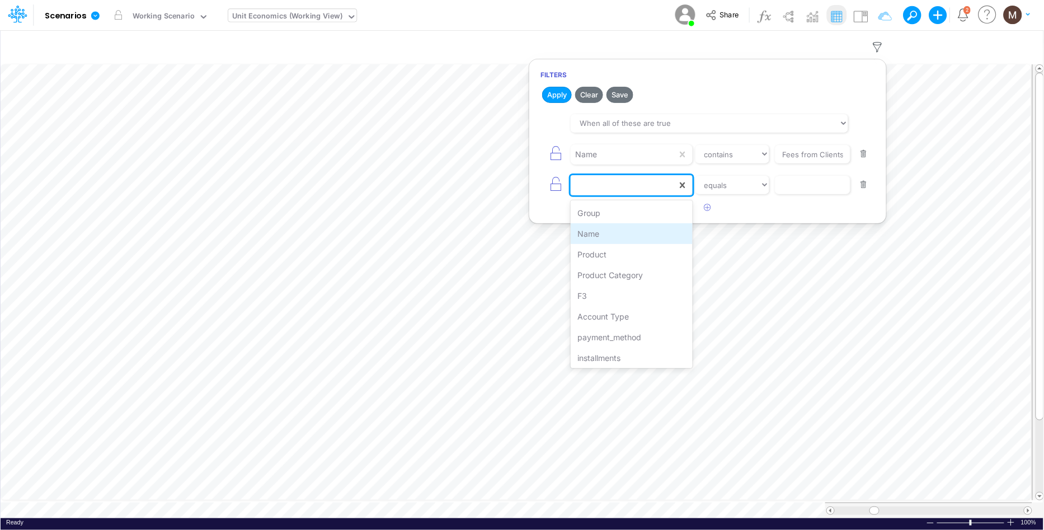
click at [634, 230] on div "Name" at bounding box center [631, 233] width 121 height 21
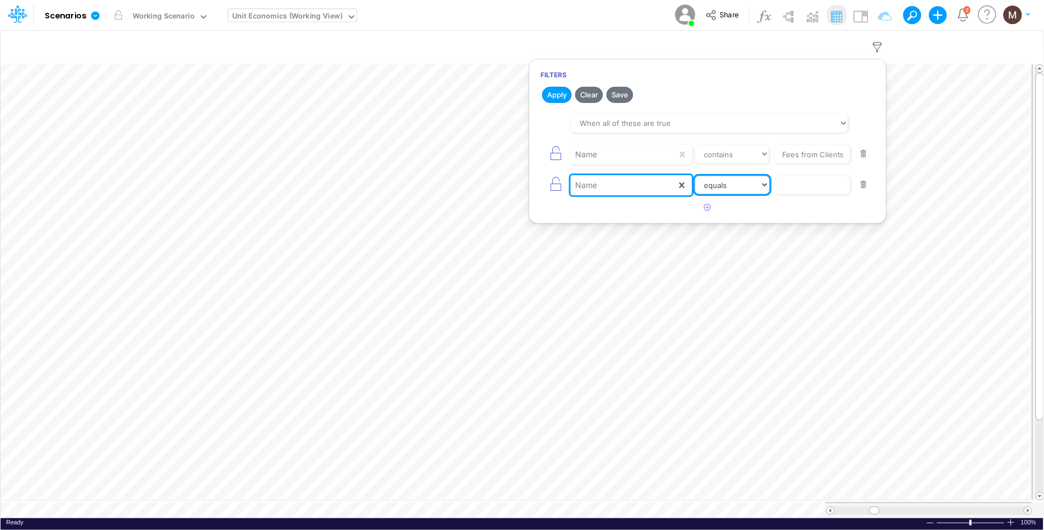
click at [738, 192] on select "equals not equal starts with ends with contains" at bounding box center [732, 185] width 75 height 19
select select "contains"
click at [695, 176] on select "equals not equal starts with ends with contains" at bounding box center [732, 185] width 75 height 19
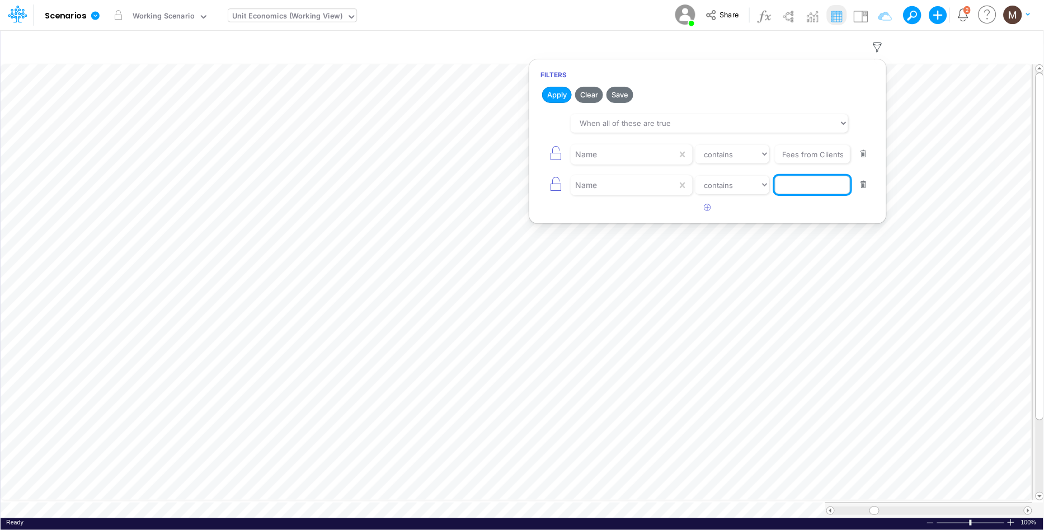
click at [795, 186] on input "text" at bounding box center [813, 185] width 76 height 19
type input "CC Installment %"
click at [559, 98] on button "Apply" at bounding box center [557, 95] width 30 height 16
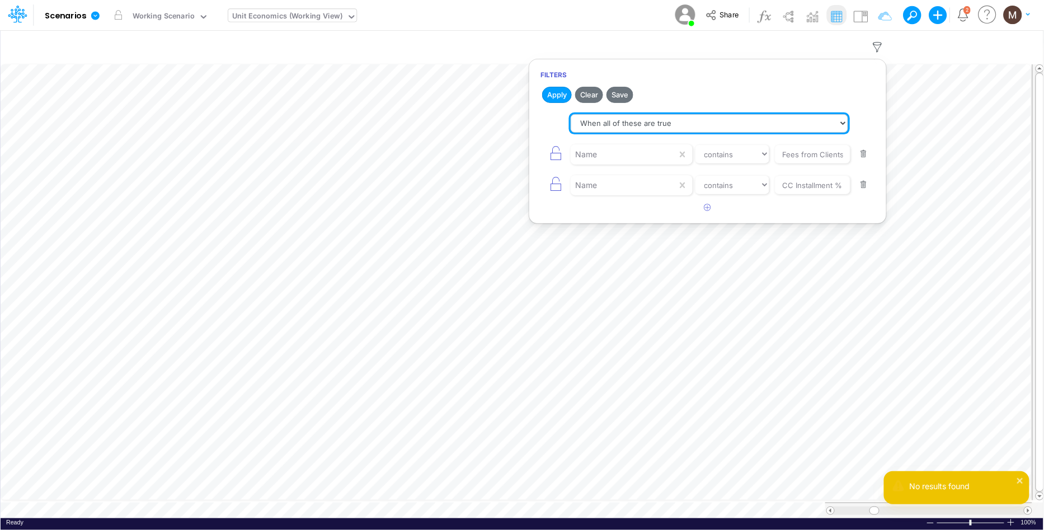
click at [605, 126] on select "When all of these are true When any of these are true" at bounding box center [709, 123] width 277 height 19
select select "tableSearchOR"
click at [571, 114] on select "When all of these are true When any of these are true" at bounding box center [709, 123] width 277 height 19
click at [556, 84] on h2 "Apply Clear Save" at bounding box center [707, 94] width 357 height 20
click at [556, 96] on button "Apply" at bounding box center [557, 95] width 30 height 16
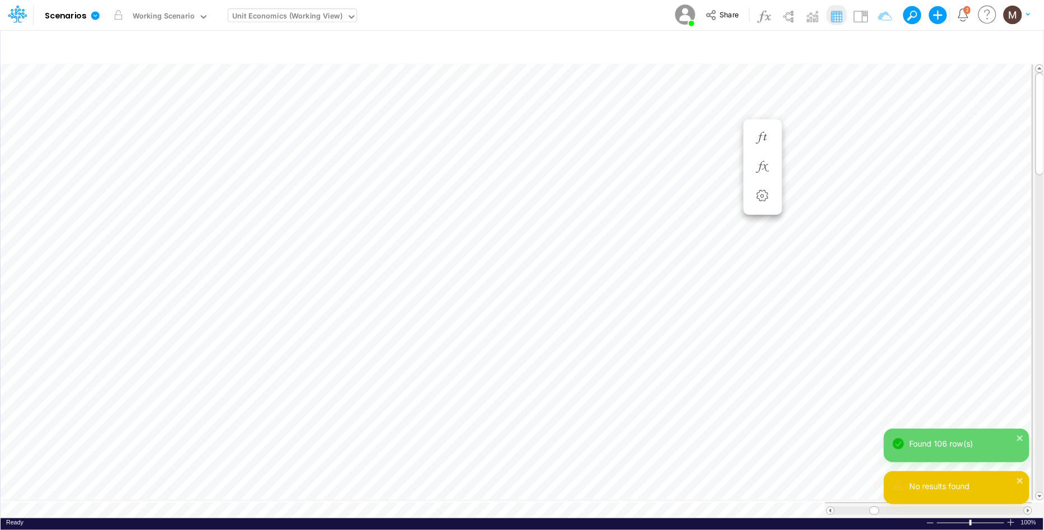
scroll to position [0, 1]
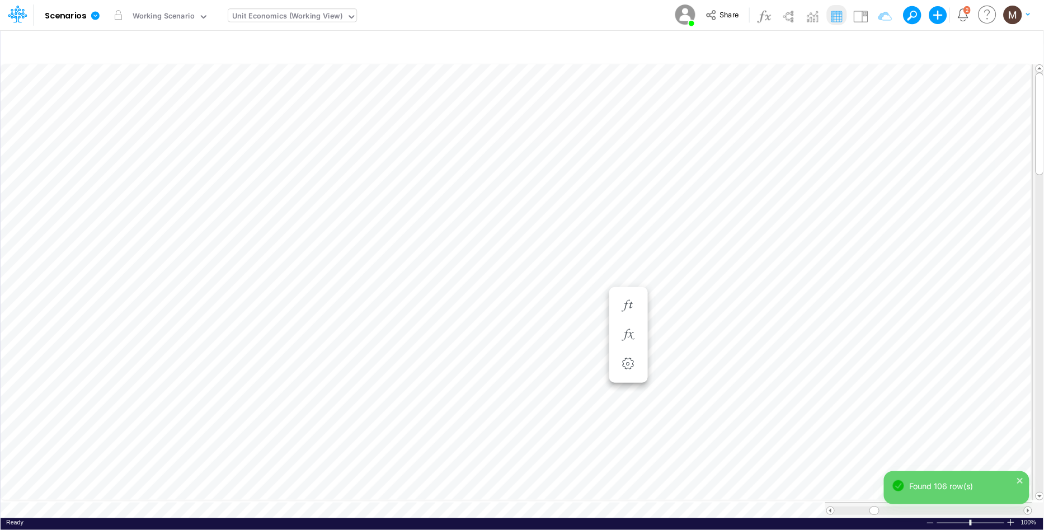
scroll to position [0, 1]
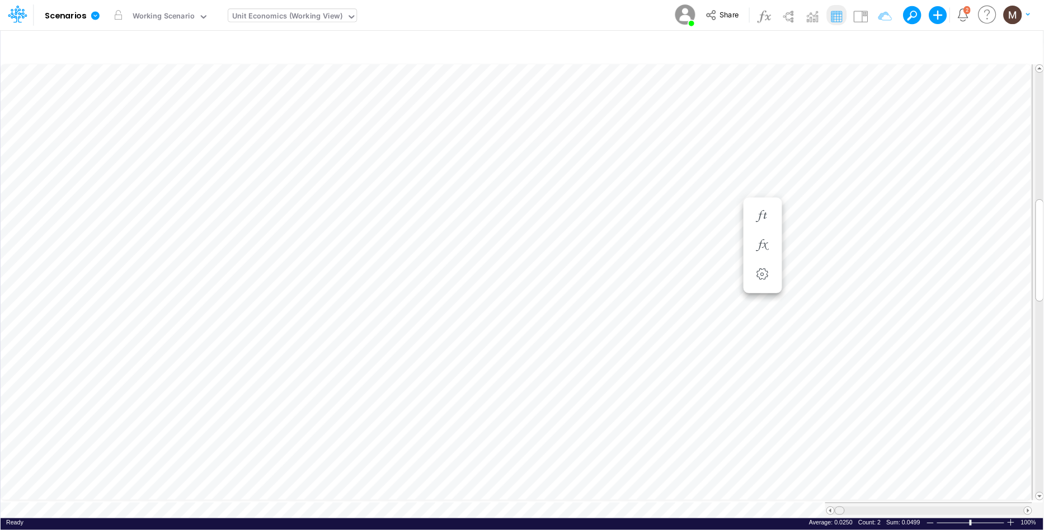
drag, startPoint x: 876, startPoint y: 504, endPoint x: 838, endPoint y: 505, distance: 38.6
click at [838, 507] on span at bounding box center [839, 510] width 7 height 7
click at [875, 42] on icon "button" at bounding box center [877, 47] width 17 height 12
select select "tableSearchOR"
select select "contains"
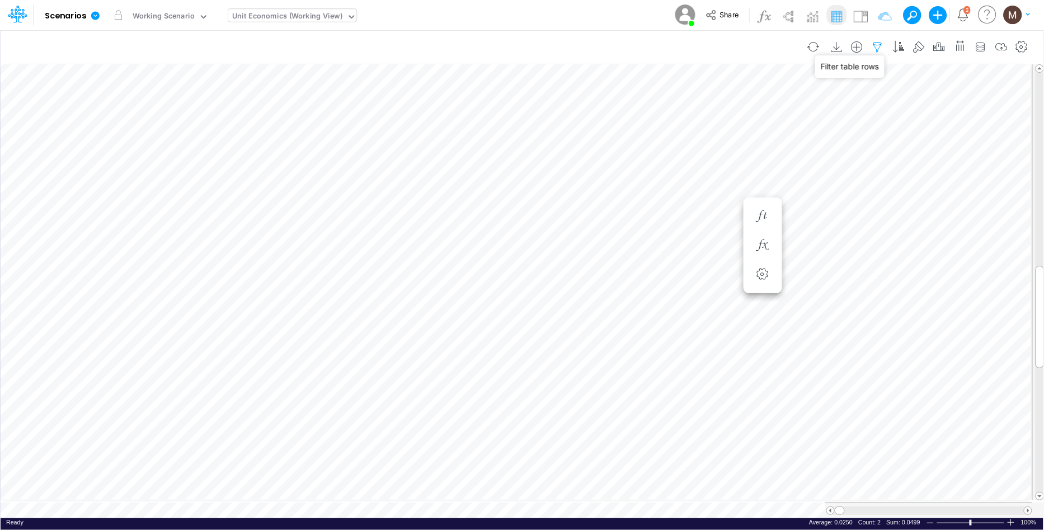
select select "contains"
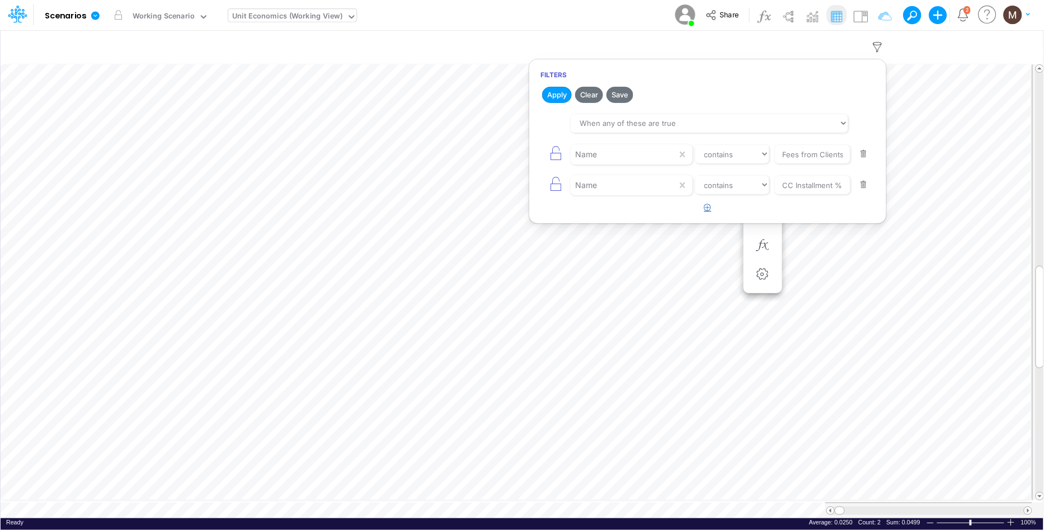
click at [708, 208] on icon "button" at bounding box center [707, 207] width 7 height 7
click at [638, 220] on div at bounding box center [624, 215] width 106 height 19
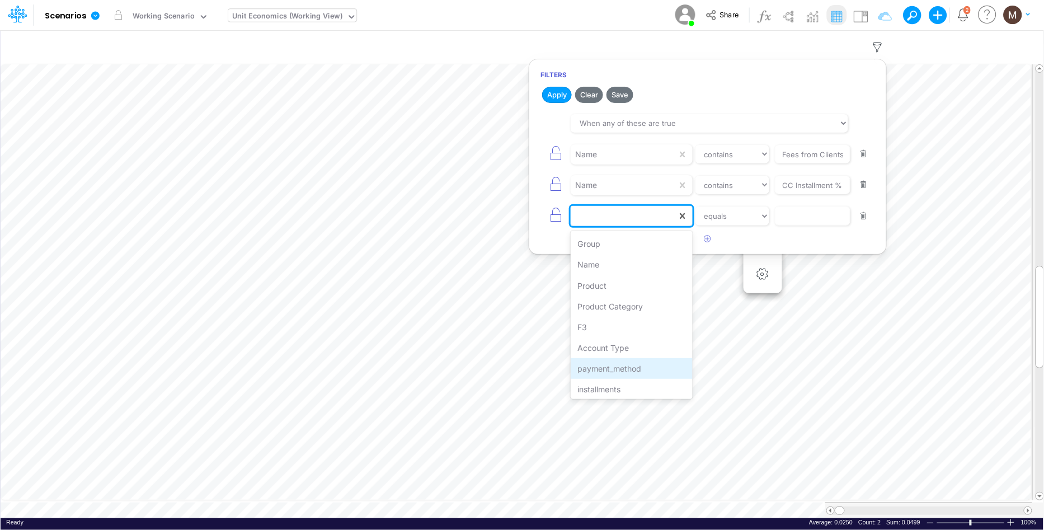
click at [629, 368] on div "payment_method" at bounding box center [631, 368] width 121 height 21
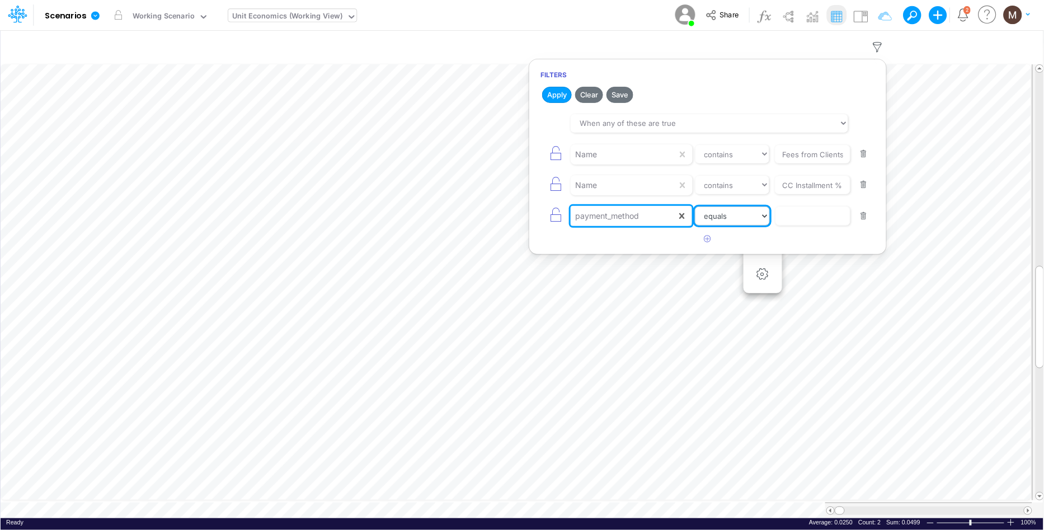
click at [732, 217] on select "equals not equal starts with ends with contains" at bounding box center [732, 215] width 75 height 19
select select "contains"
click at [695, 207] on select "equals not equal starts with ends with contains" at bounding box center [732, 215] width 75 height 19
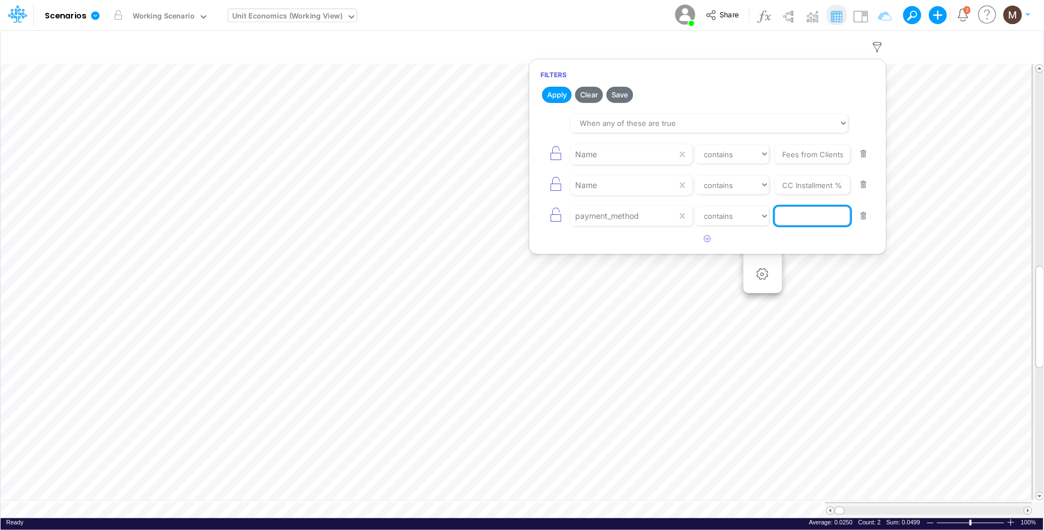
click at [797, 219] on input "text" at bounding box center [813, 215] width 76 height 19
type input "vista"
click at [549, 217] on icon "button" at bounding box center [556, 215] width 16 height 16
select select "contains"
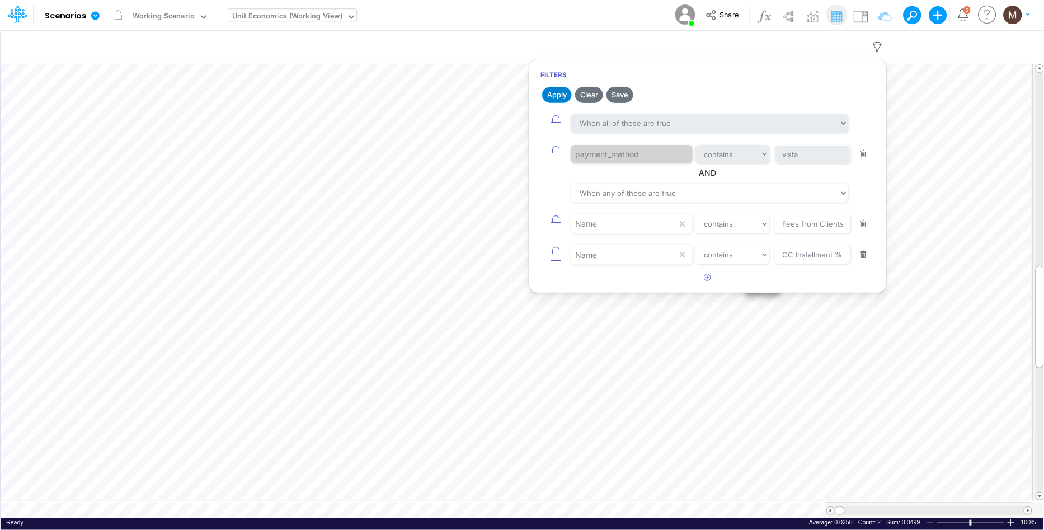
click at [557, 92] on button "Apply" at bounding box center [557, 95] width 30 height 16
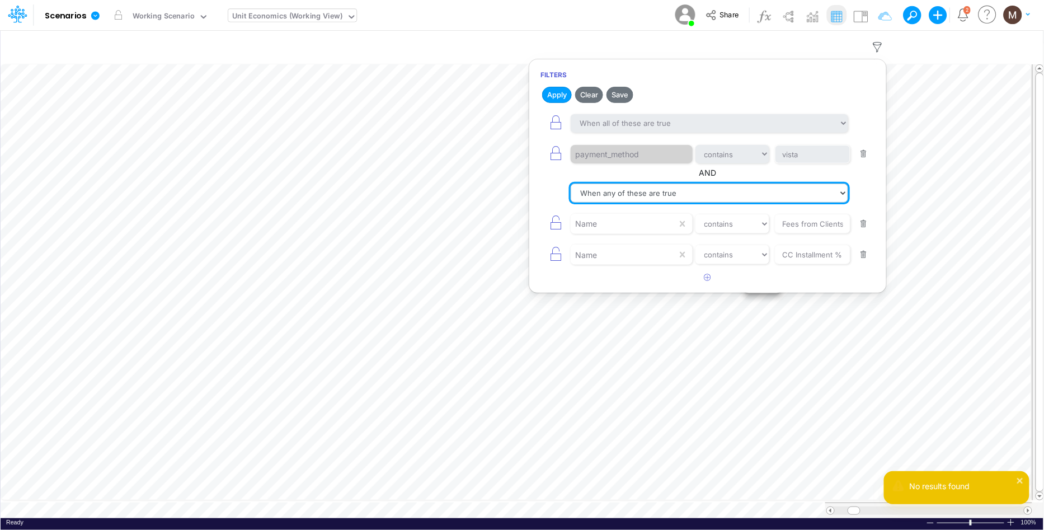
click at [619, 201] on select "When all of these are true When any of these are true" at bounding box center [709, 193] width 277 height 19
select select "tableSearchAND"
click at [571, 184] on select "When all of these are true When any of these are true" at bounding box center [709, 193] width 277 height 19
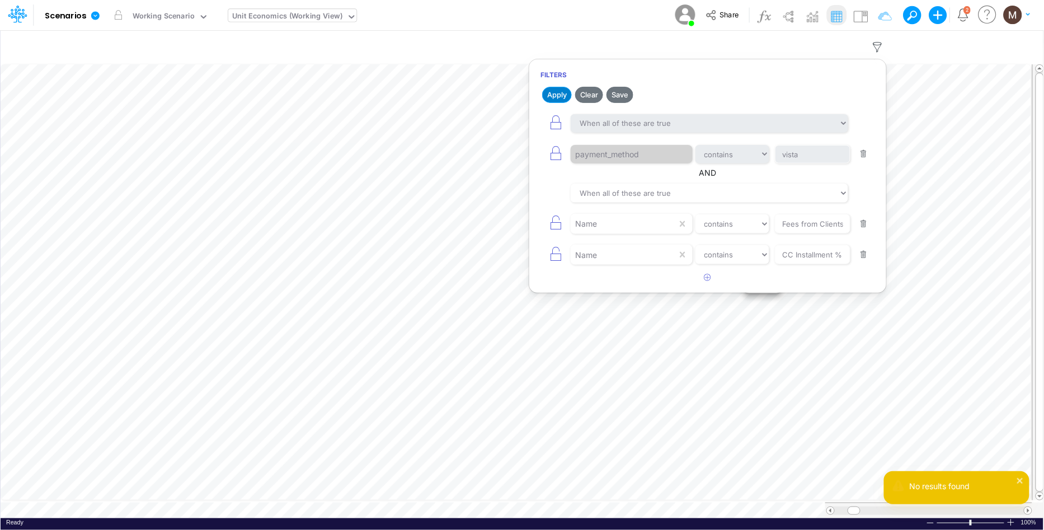
click at [544, 98] on button "Apply" at bounding box center [557, 95] width 30 height 16
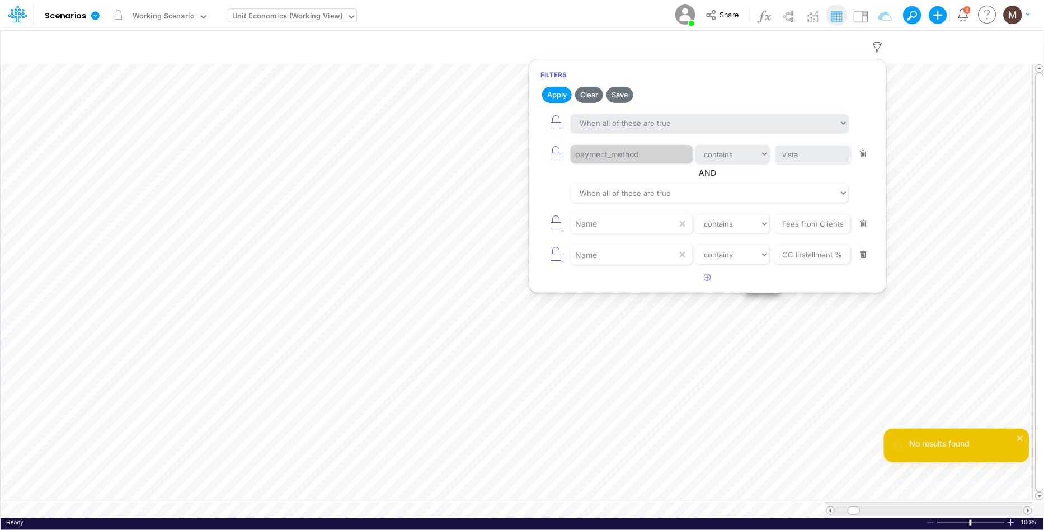
click at [867, 150] on button "button" at bounding box center [864, 154] width 22 height 15
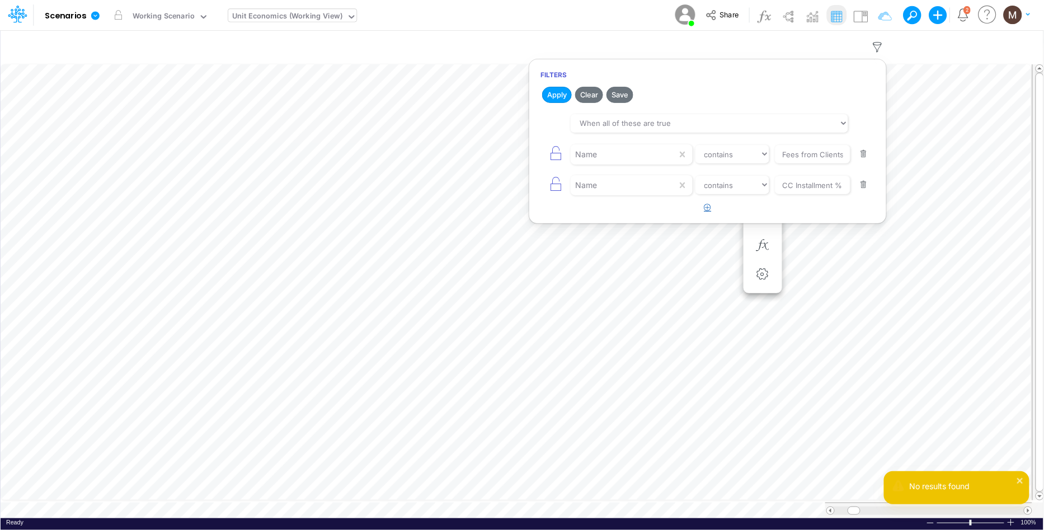
click at [705, 212] on button "button" at bounding box center [708, 208] width 22 height 18
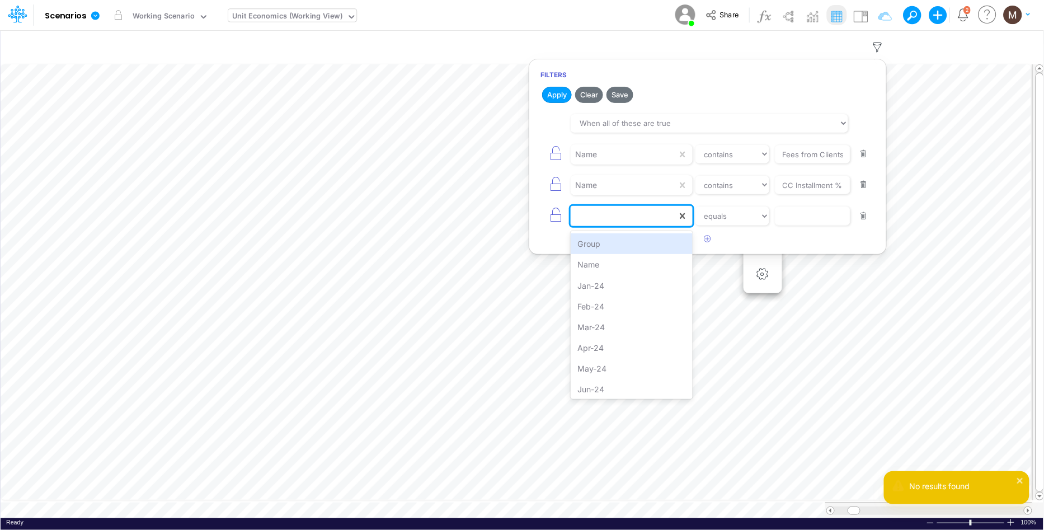
click at [624, 225] on div at bounding box center [624, 215] width 106 height 19
click at [549, 93] on button "Apply" at bounding box center [557, 95] width 30 height 16
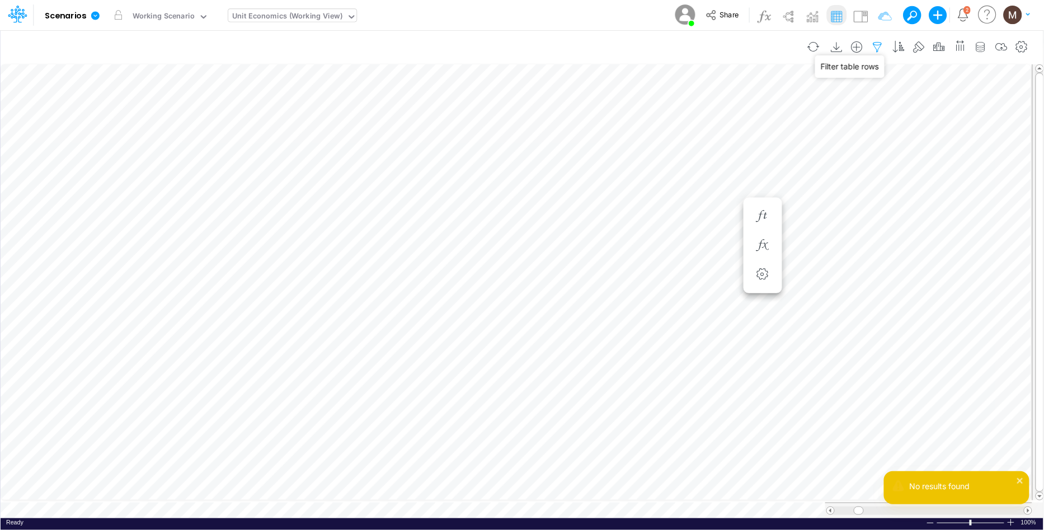
click at [874, 46] on icon "button" at bounding box center [877, 47] width 17 height 12
select select "contains"
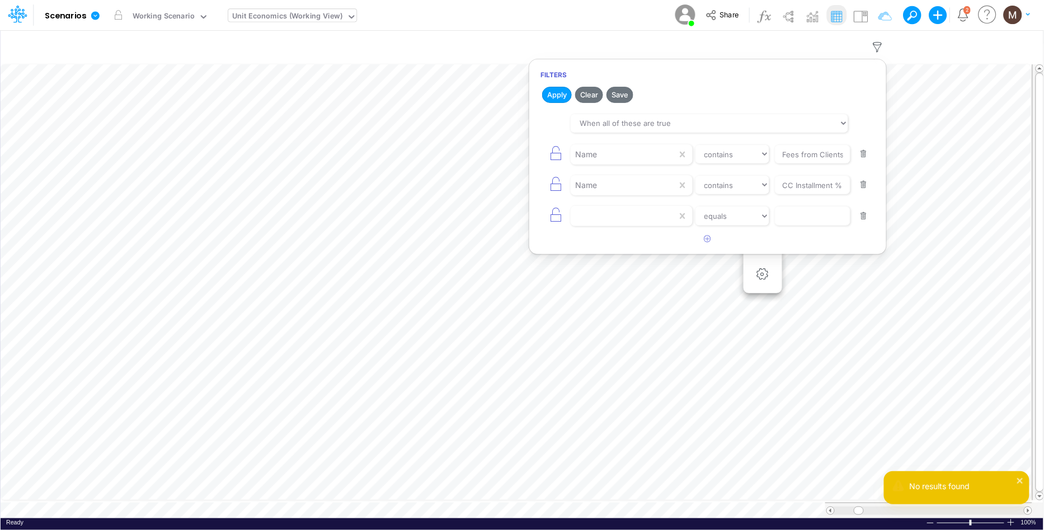
click at [868, 214] on button "button" at bounding box center [864, 216] width 22 height 15
click at [550, 92] on button "Apply" at bounding box center [557, 95] width 30 height 16
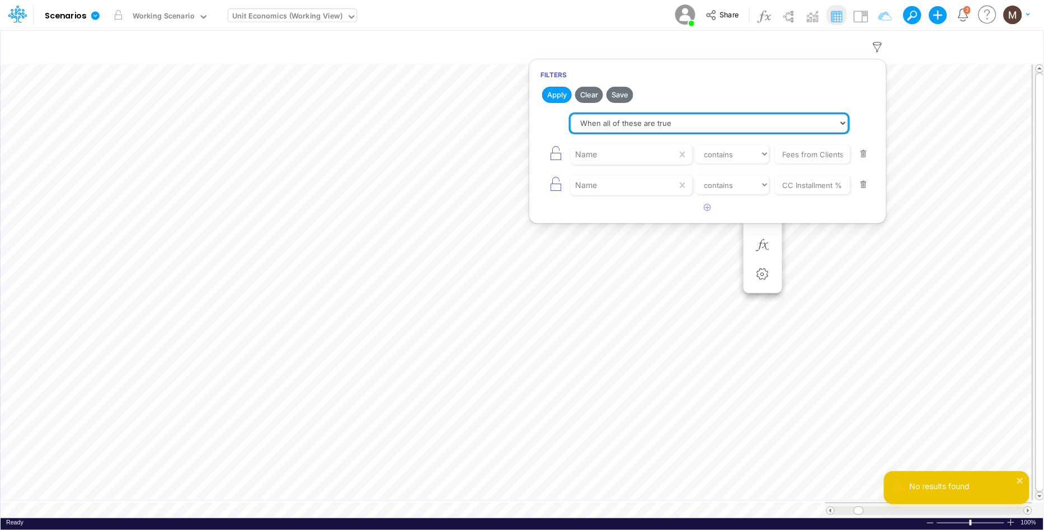
click at [610, 121] on select "When all of these are true When any of these are true" at bounding box center [709, 123] width 277 height 19
select select "tableSearchOR"
click at [571, 114] on select "When all of these are true When any of these are true" at bounding box center [709, 123] width 277 height 19
click at [563, 95] on button "Apply" at bounding box center [557, 95] width 30 height 16
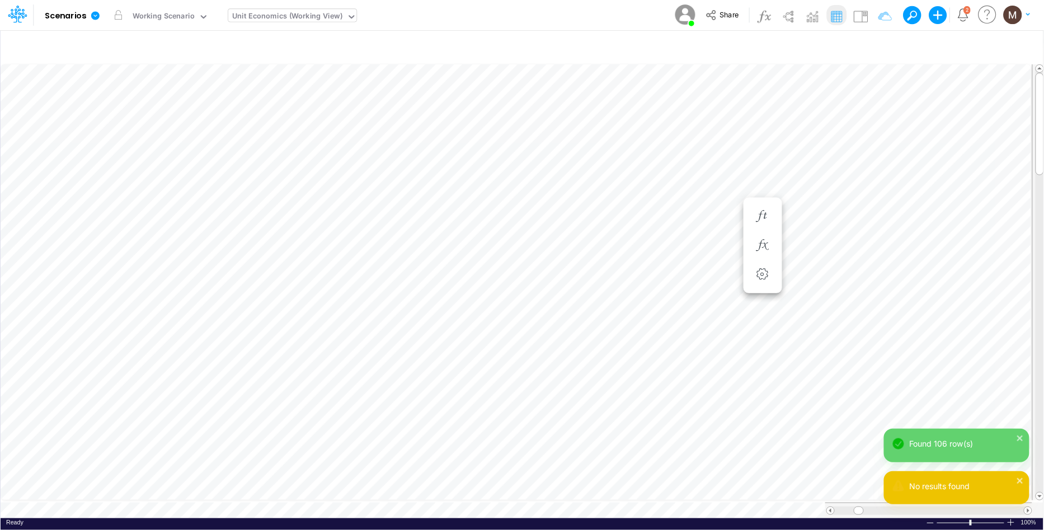
scroll to position [0, 1]
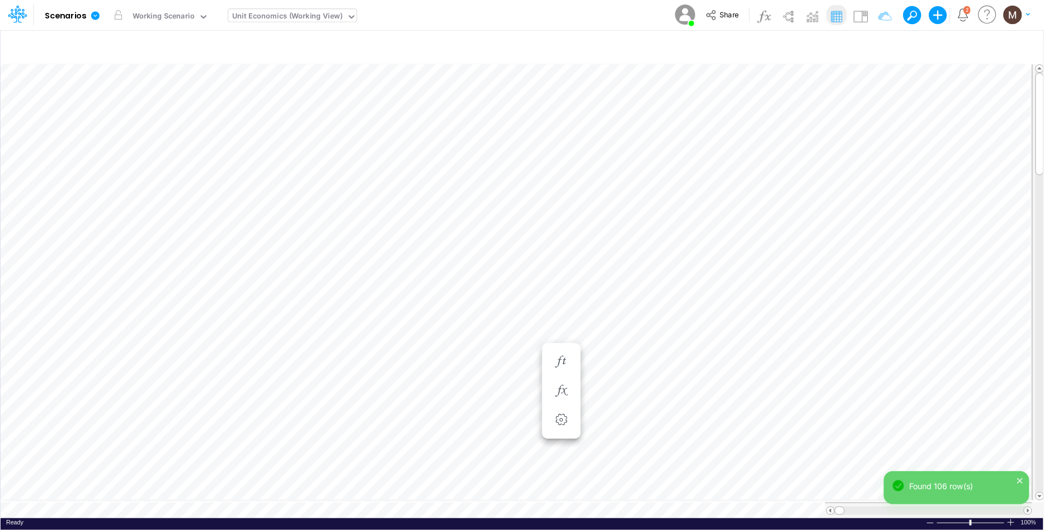
scroll to position [0, 1]
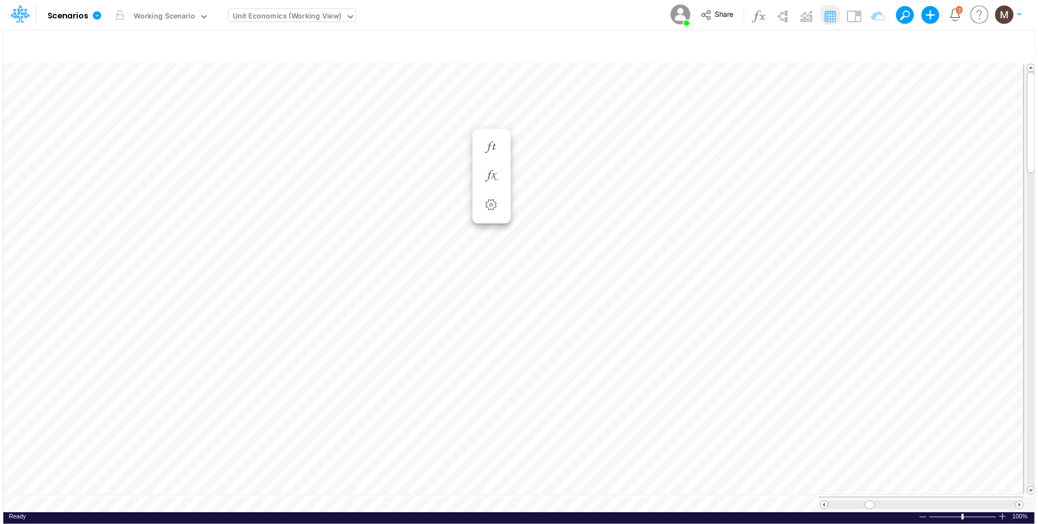
scroll to position [0, 1]
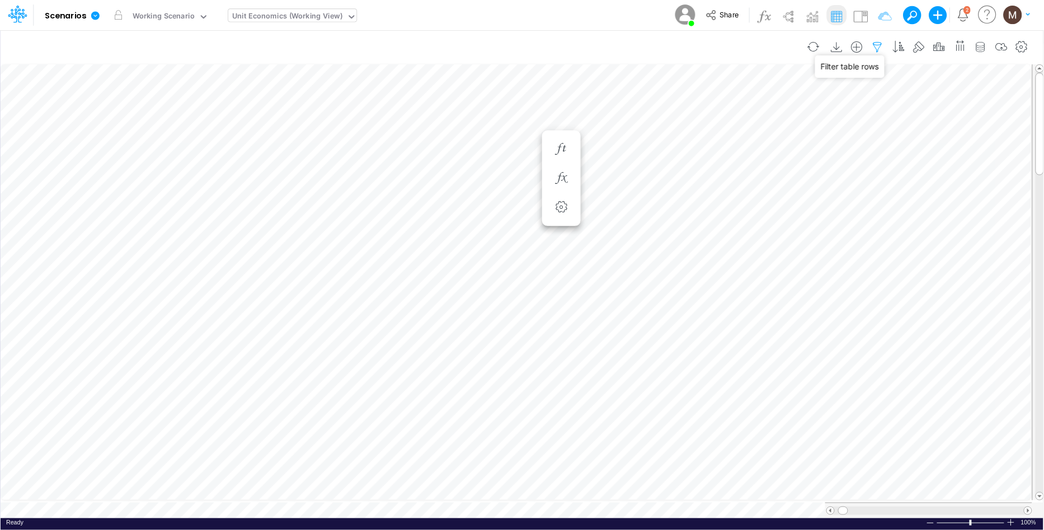
click at [874, 43] on icon "button" at bounding box center [877, 47] width 17 height 12
select select "tableSearchOR"
select select "contains"
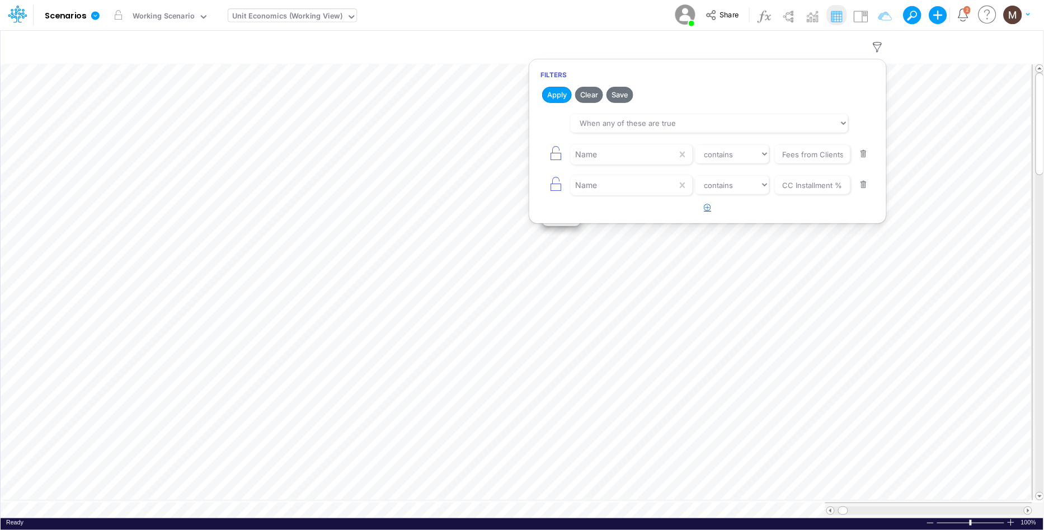
click at [705, 206] on icon "button" at bounding box center [707, 207] width 7 height 7
click at [632, 215] on div at bounding box center [624, 215] width 106 height 19
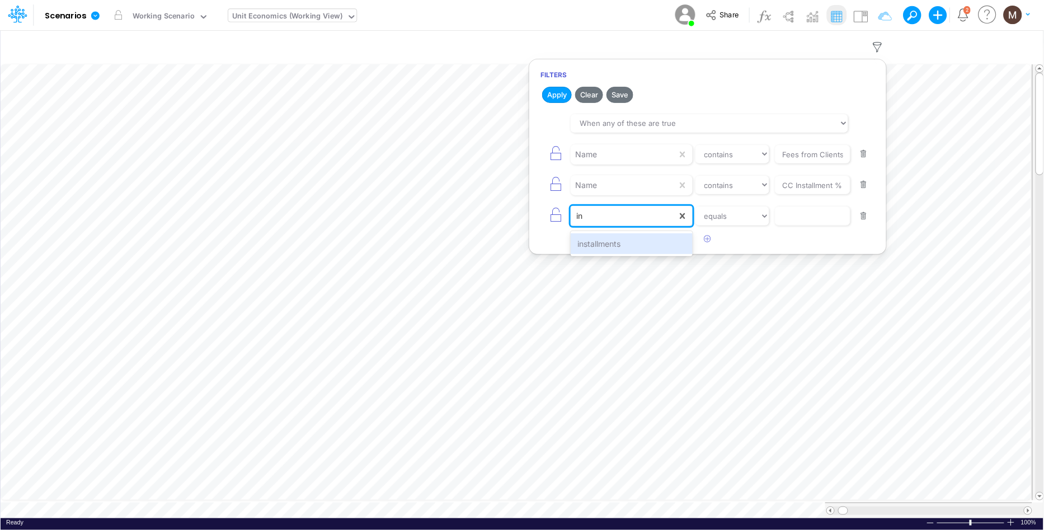
type input "ins"
click at [632, 243] on div "installments" at bounding box center [631, 243] width 121 height 21
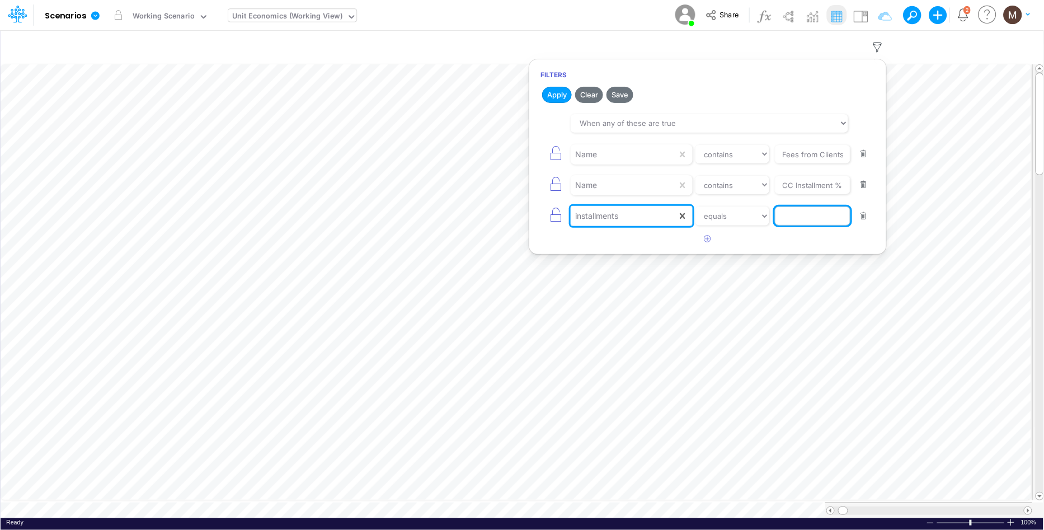
click at [792, 218] on input "text" at bounding box center [813, 215] width 76 height 19
type input "vista"
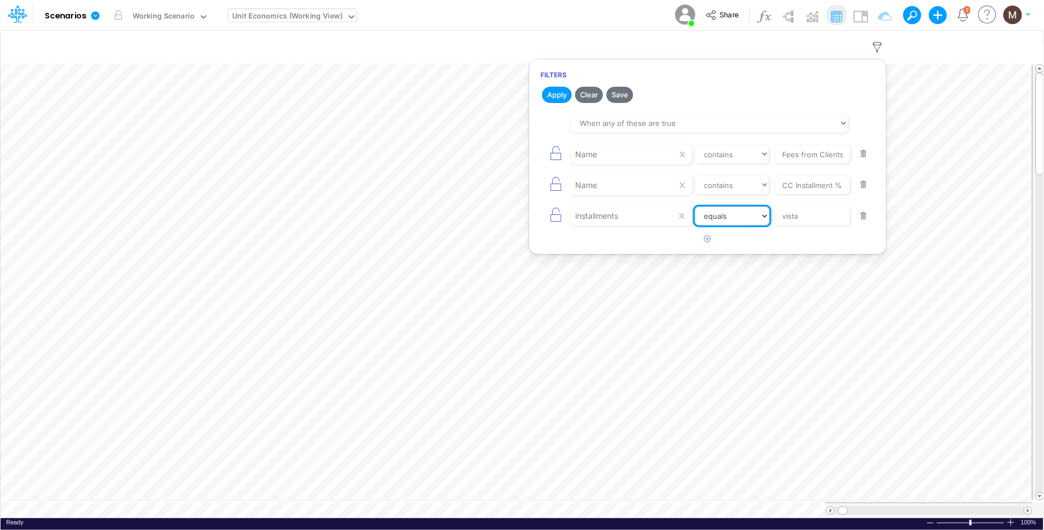
click at [718, 217] on select "equals not equal starts with ends with contains" at bounding box center [732, 215] width 75 height 19
select select "contains"
click at [695, 207] on select "equals not equal starts with ends with contains" at bounding box center [732, 215] width 75 height 19
click at [553, 214] on icon "button" at bounding box center [556, 215] width 16 height 16
select select "contains"
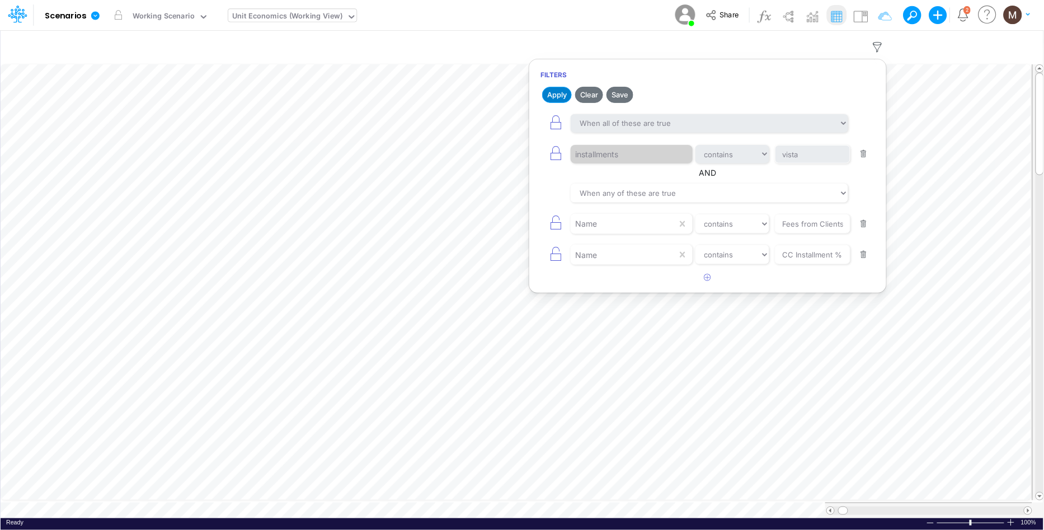
click at [558, 93] on button "Apply" at bounding box center [557, 95] width 30 height 16
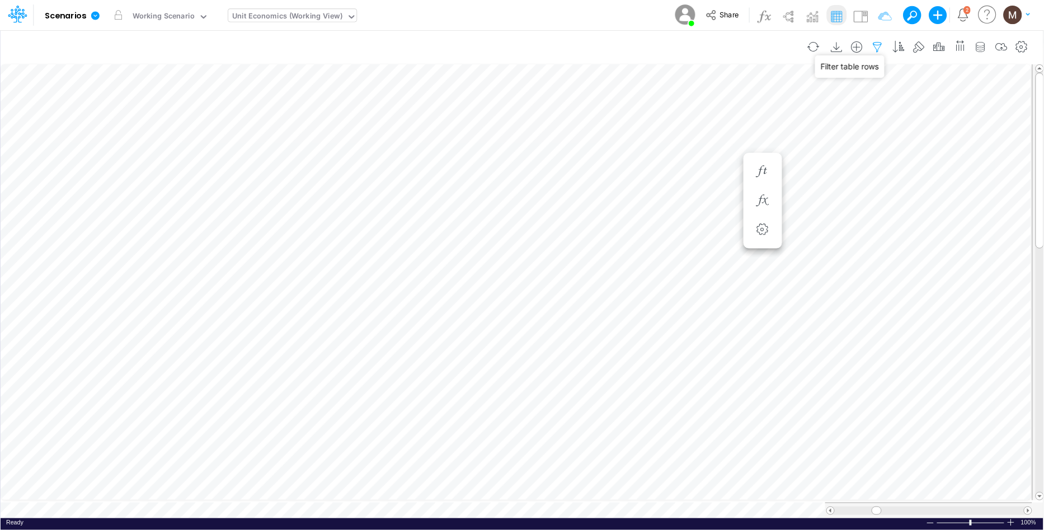
click at [878, 44] on icon "button" at bounding box center [877, 47] width 17 height 12
select select "contains"
select select "tableSearchOR"
select select "contains"
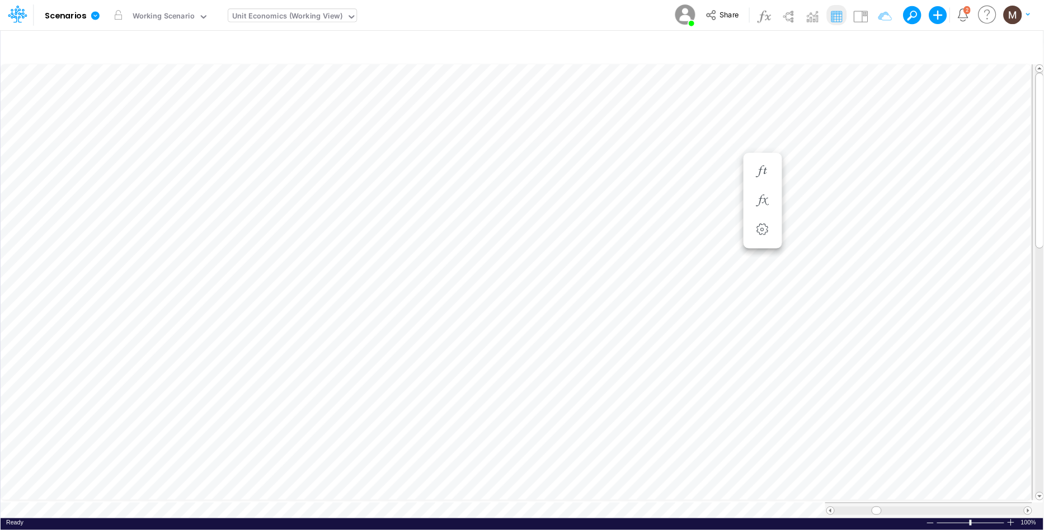
scroll to position [0, 1]
click at [758, 506] on tr at bounding box center [517, 510] width 1032 height 16
click at [879, 49] on icon "button" at bounding box center [877, 47] width 17 height 12
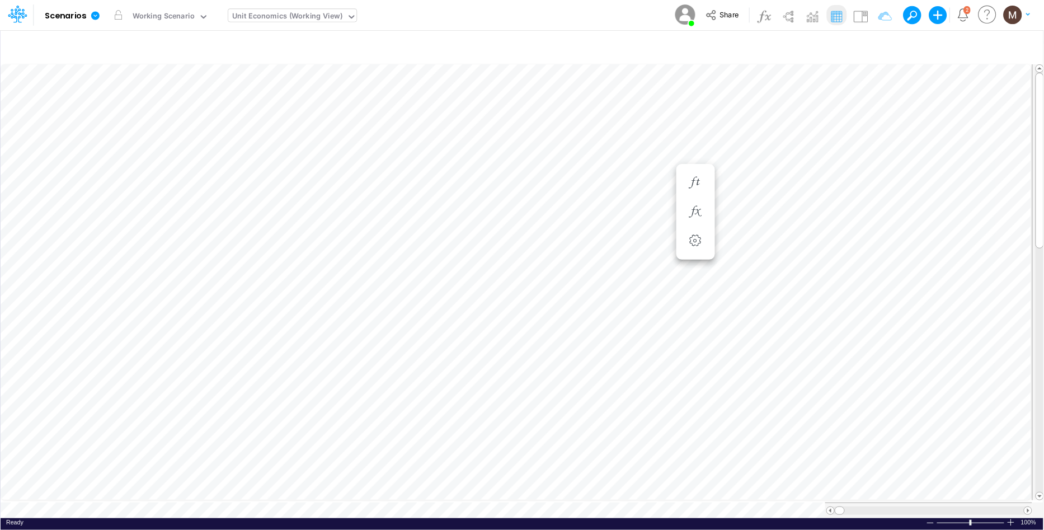
select select "contains"
select select "tableSearchOR"
select select "contains"
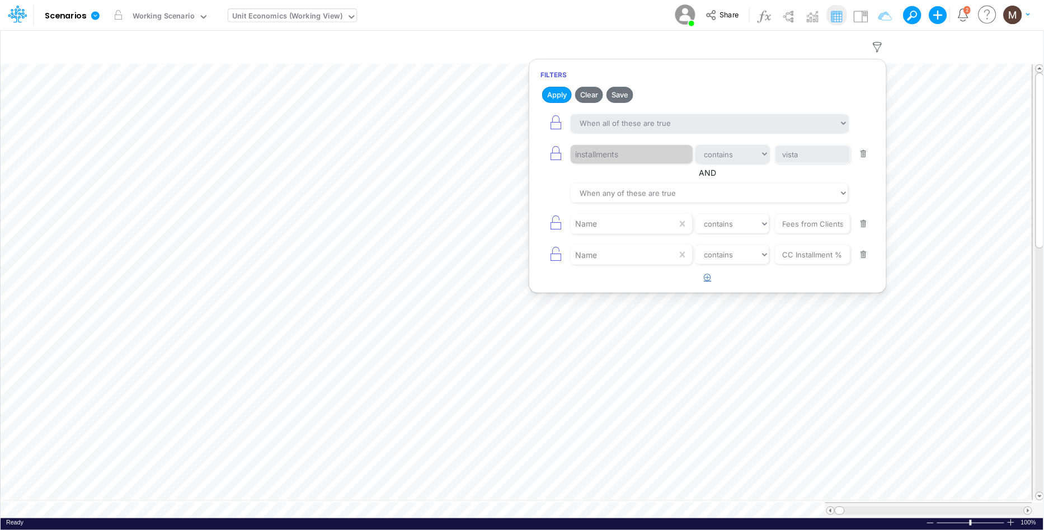
click at [707, 277] on icon "button" at bounding box center [707, 277] width 7 height 7
click at [599, 287] on div at bounding box center [624, 285] width 106 height 19
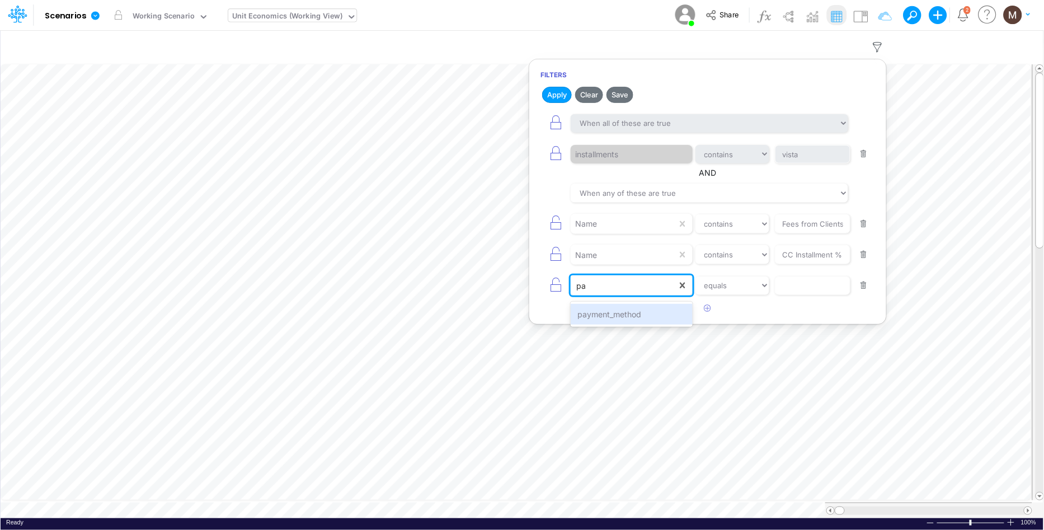
type input "pay"
click at [608, 312] on div "payment_method" at bounding box center [631, 314] width 121 height 21
click at [795, 291] on input "text" at bounding box center [813, 285] width 76 height 19
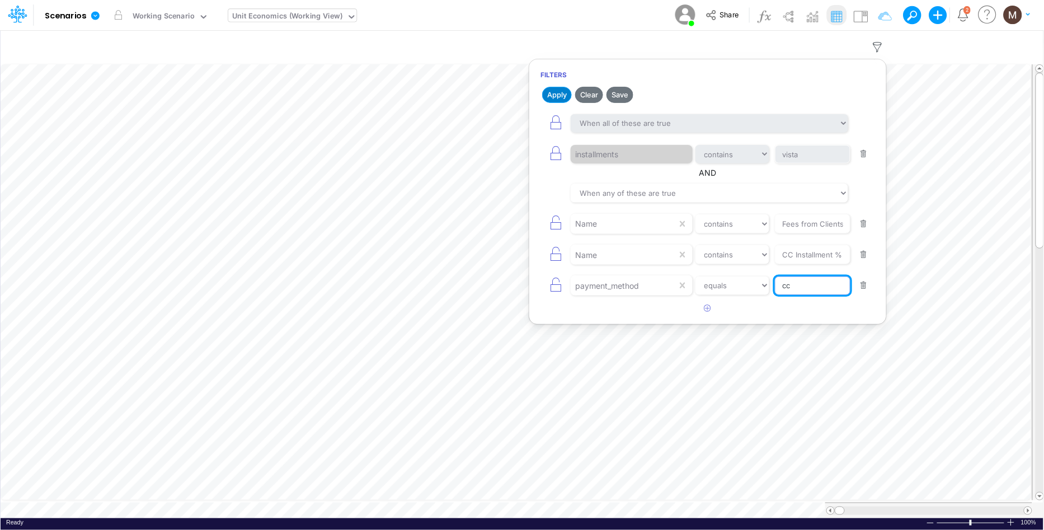
type input "cc"
click at [550, 88] on button "Apply" at bounding box center [557, 95] width 30 height 16
click at [557, 288] on icon "button" at bounding box center [556, 285] width 16 height 16
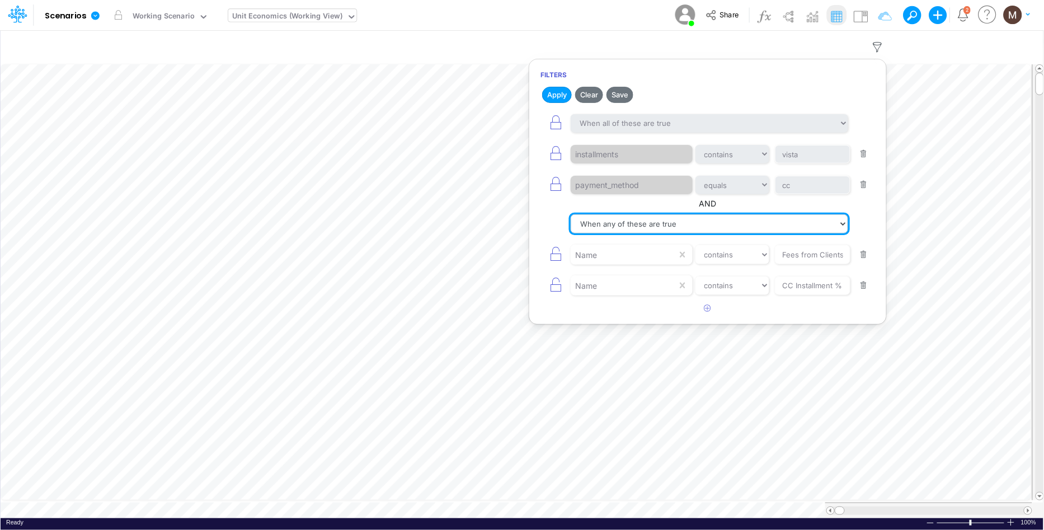
click at [627, 225] on select "When all of these are true When any of these are true" at bounding box center [709, 223] width 277 height 19
click at [571, 215] on select "When all of these are true When any of these are true" at bounding box center [709, 223] width 277 height 19
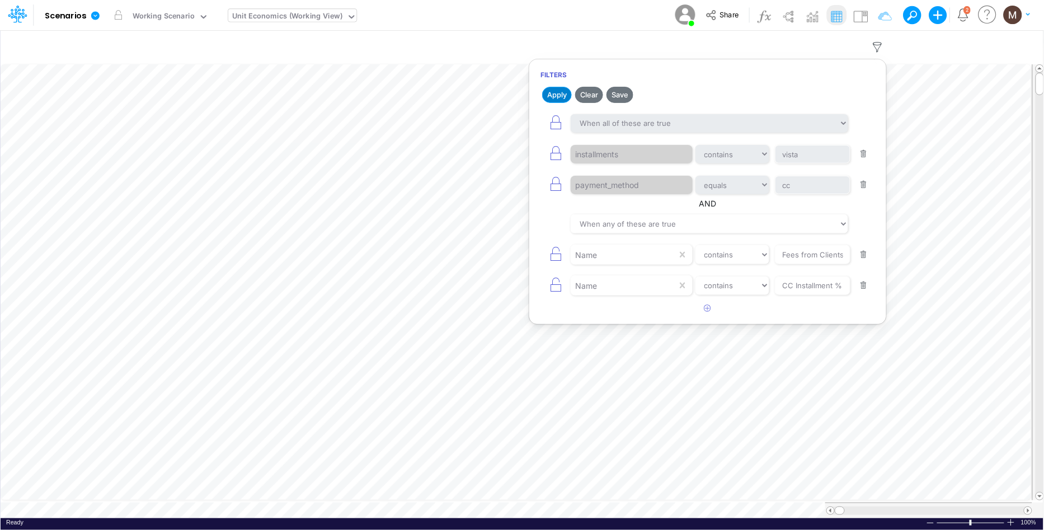
click at [547, 92] on button "Apply" at bounding box center [557, 95] width 30 height 16
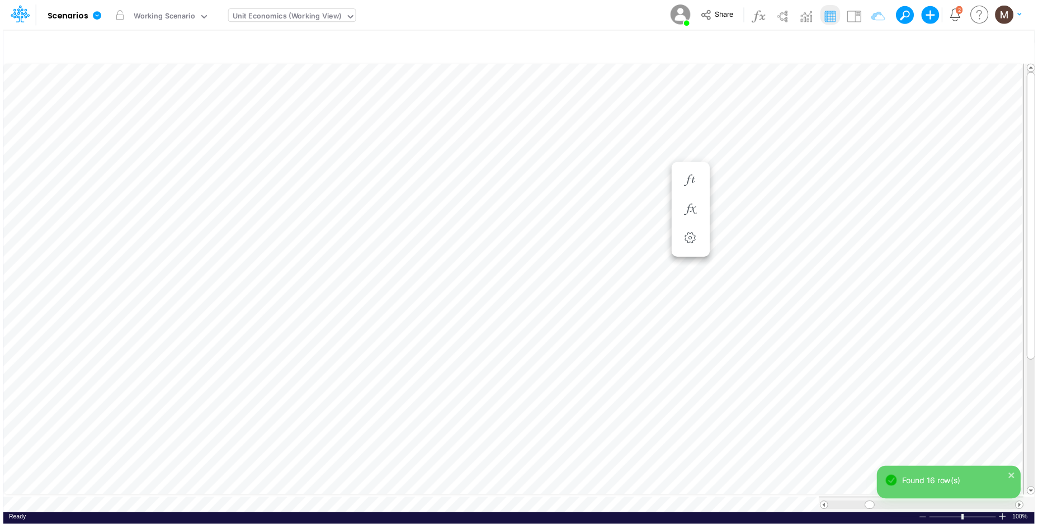
scroll to position [0, 1]
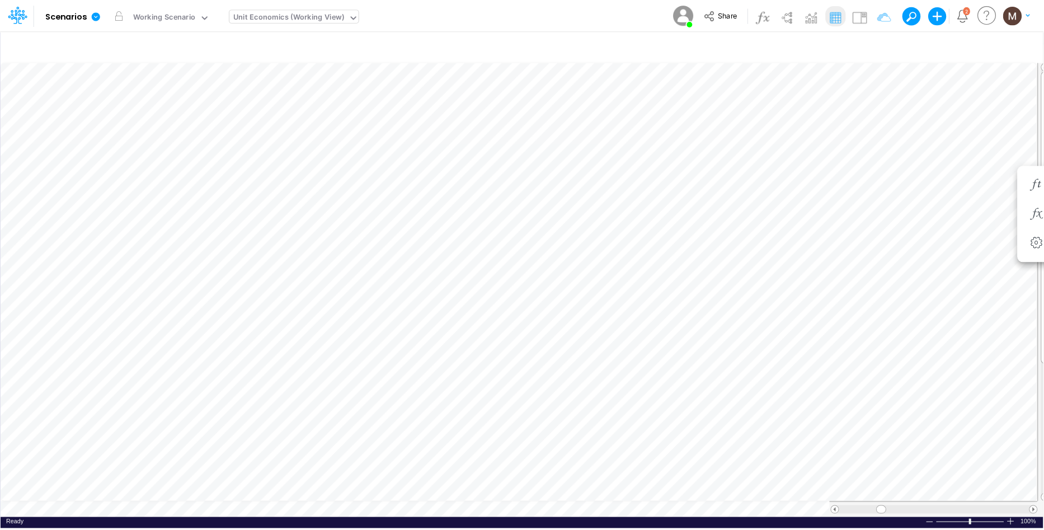
scroll to position [0, 1]
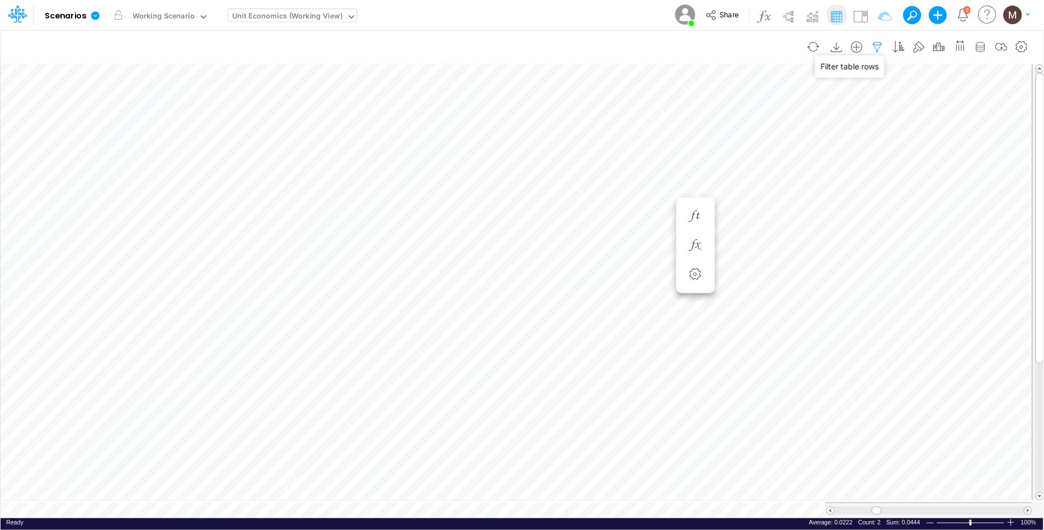
click at [876, 44] on icon "button" at bounding box center [877, 47] width 17 height 12
select select "contains"
select select "tableSearchOR"
select select "contains"
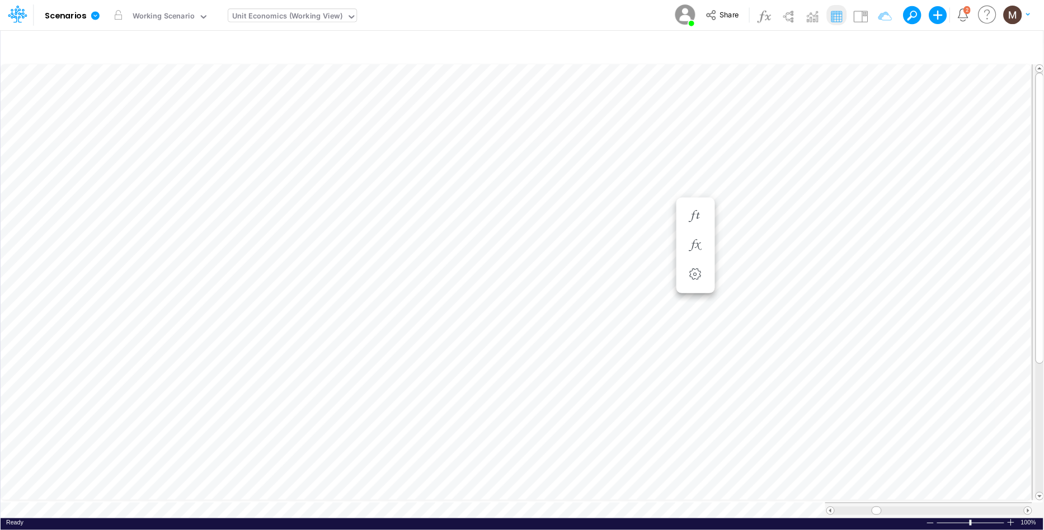
scroll to position [0, 1]
click at [833, 128] on icon "button" at bounding box center [829, 127] width 17 height 12
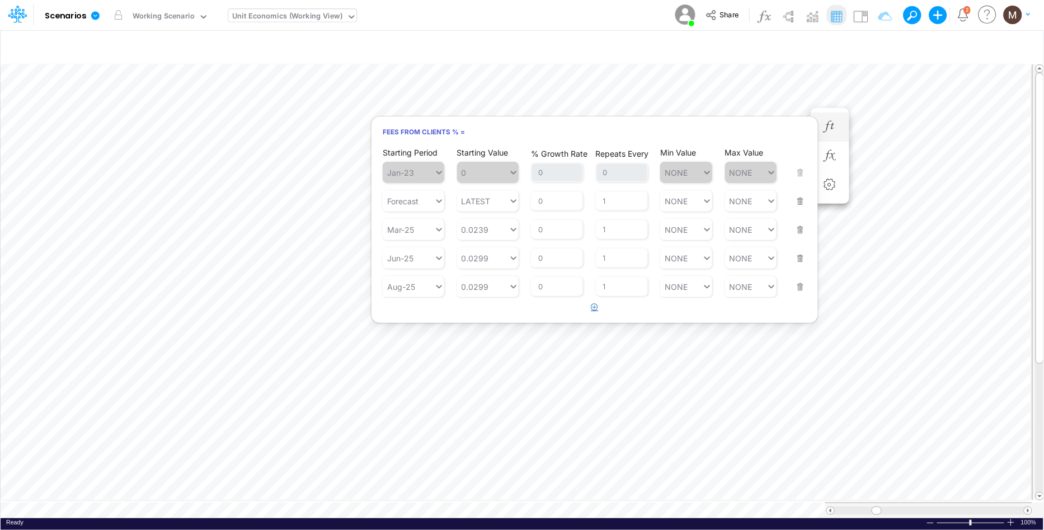
click at [594, 307] on icon "button" at bounding box center [594, 306] width 7 height 7
click at [413, 318] on div "Type to search..." at bounding box center [408, 315] width 51 height 16
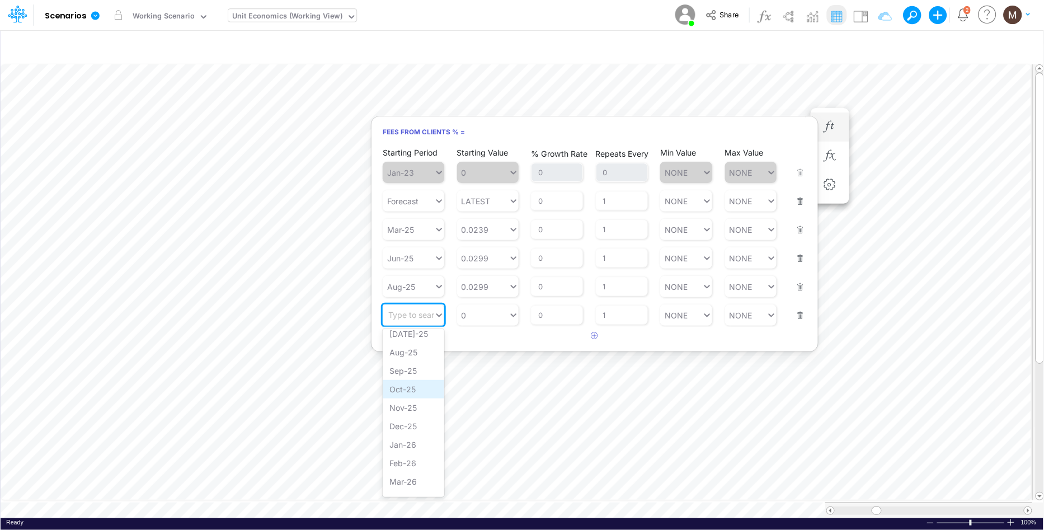
scroll to position [535, 0]
click at [411, 430] on div "Oct-25" at bounding box center [414, 433] width 62 height 18
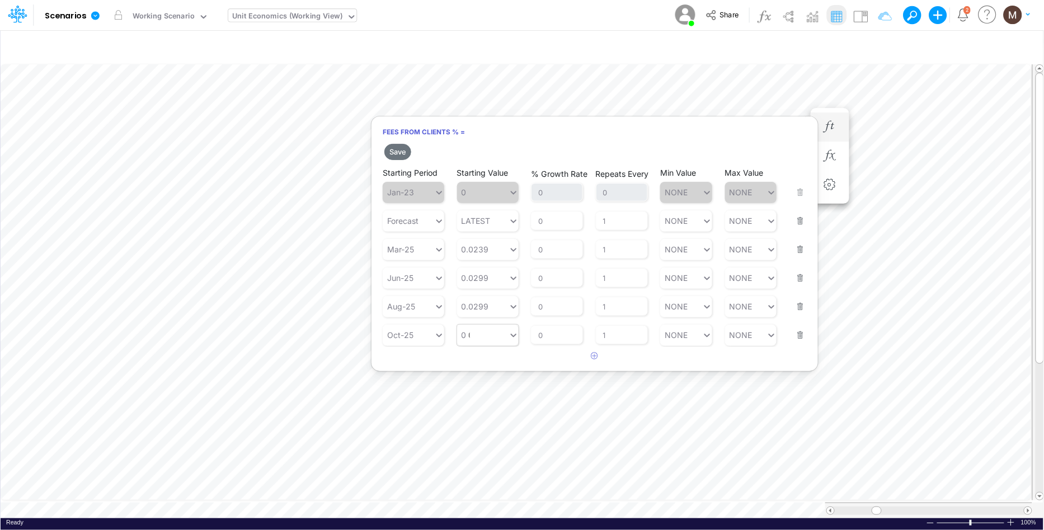
click at [476, 328] on div "0 0" at bounding box center [482, 335] width 51 height 16
click at [487, 359] on div "Set value 0.5299" at bounding box center [495, 360] width 77 height 18
type input "0.5299"
click at [400, 149] on button "Save" at bounding box center [397, 152] width 27 height 16
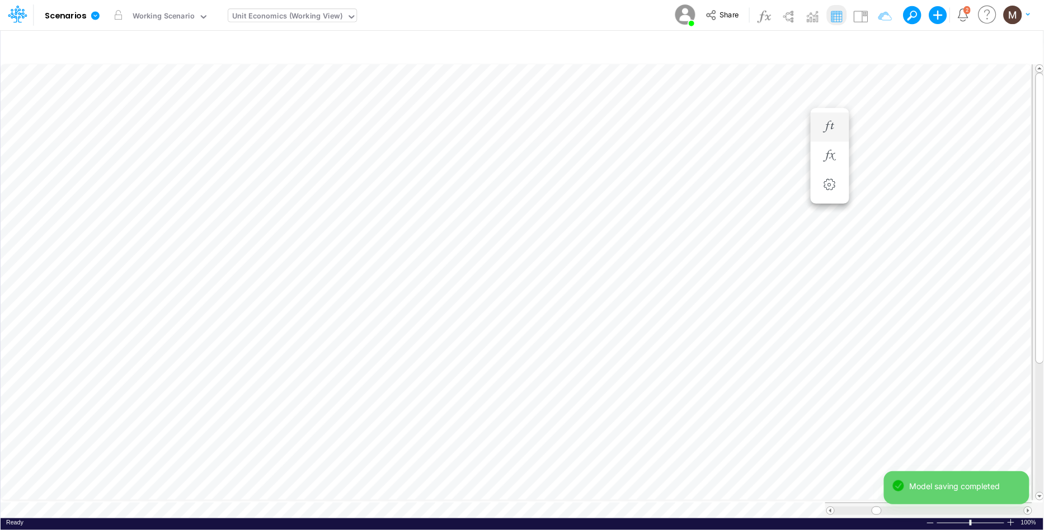
scroll to position [0, 1]
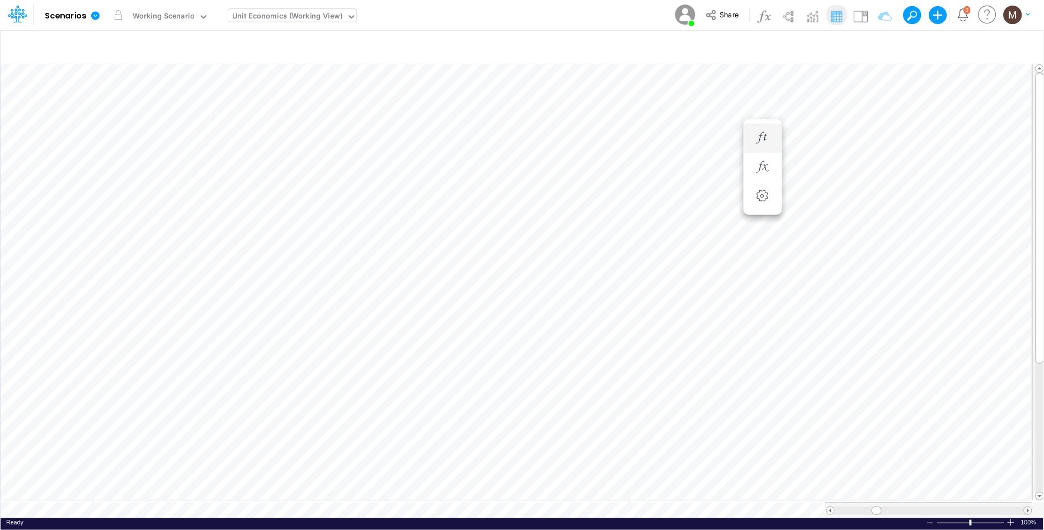
scroll to position [0, 1]
click at [828, 147] on icon "button" at bounding box center [829, 149] width 17 height 12
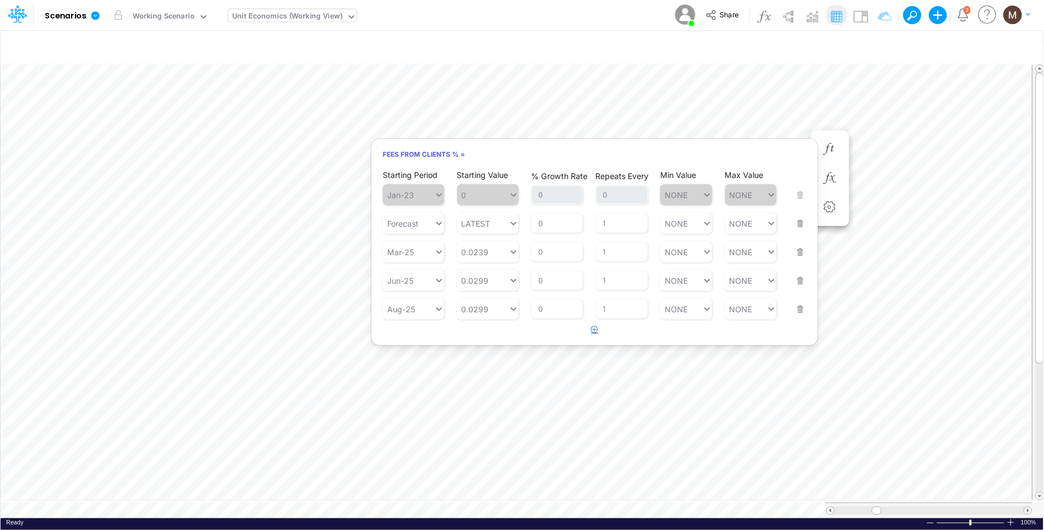
click at [591, 332] on button "button" at bounding box center [595, 330] width 22 height 18
click at [413, 340] on div "Type to search..." at bounding box center [419, 338] width 62 height 10
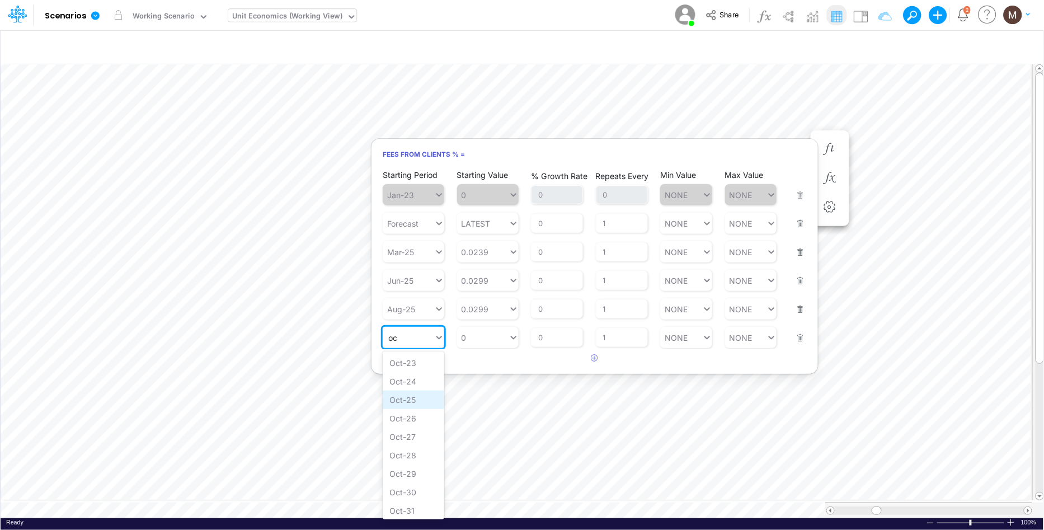
click at [416, 394] on div "Oct-25" at bounding box center [414, 400] width 62 height 18
type input "oc"
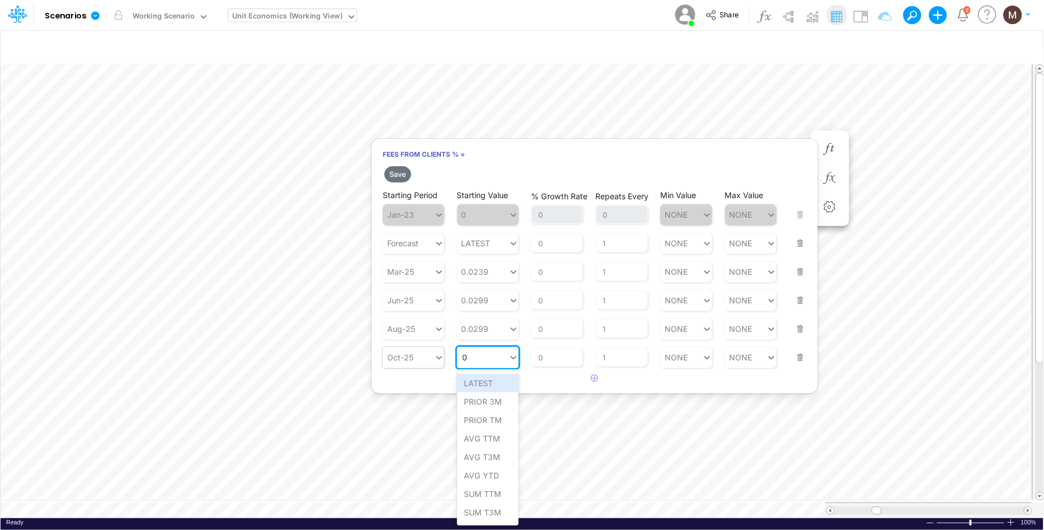
click at [478, 355] on div "0 0" at bounding box center [482, 357] width 51 height 16
click at [477, 385] on div "Set value 0.5299" at bounding box center [495, 383] width 77 height 18
type input "0.5299"
click at [398, 169] on button "Save" at bounding box center [397, 174] width 27 height 16
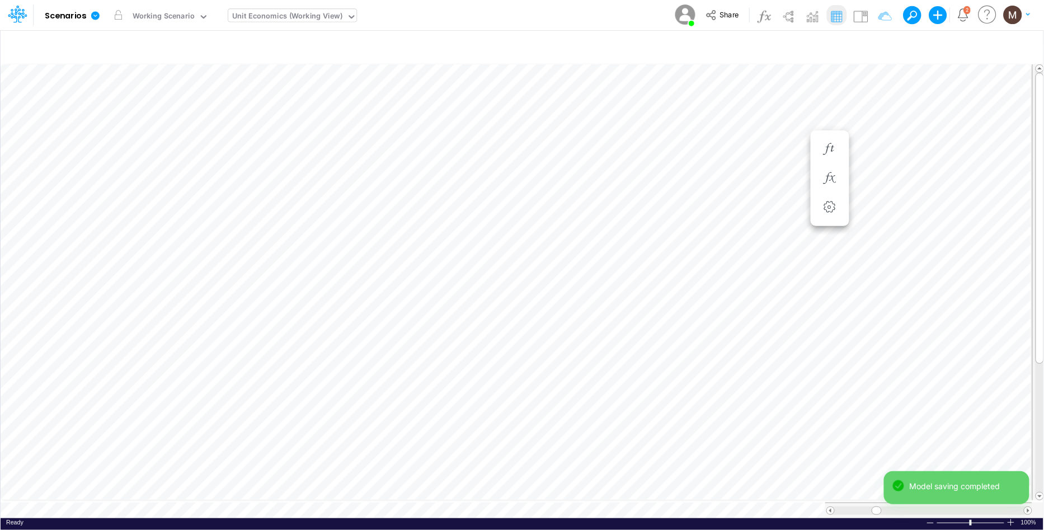
scroll to position [0, 1]
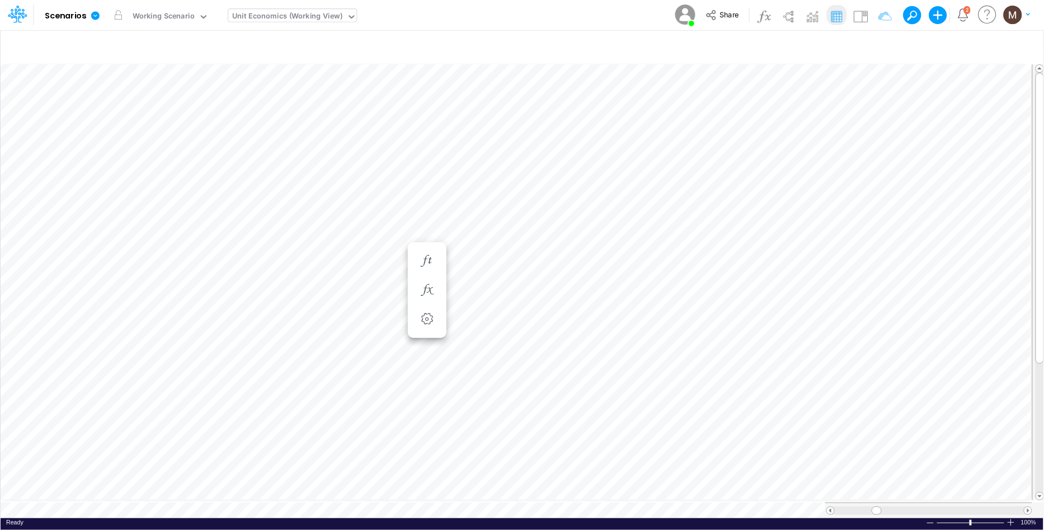
scroll to position [0, 1]
click at [830, 259] on icon "button" at bounding box center [829, 261] width 17 height 12
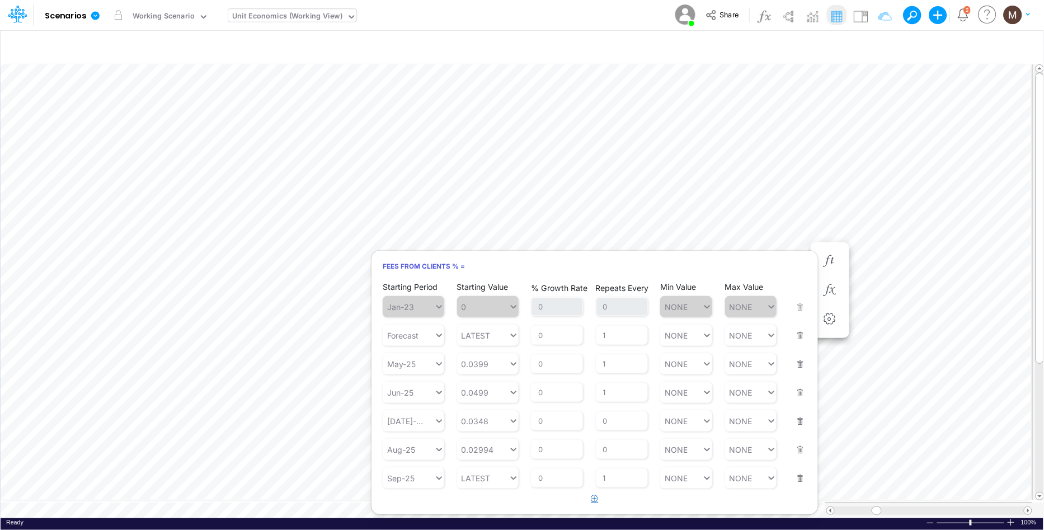
click at [592, 500] on icon "button" at bounding box center [594, 498] width 7 height 7
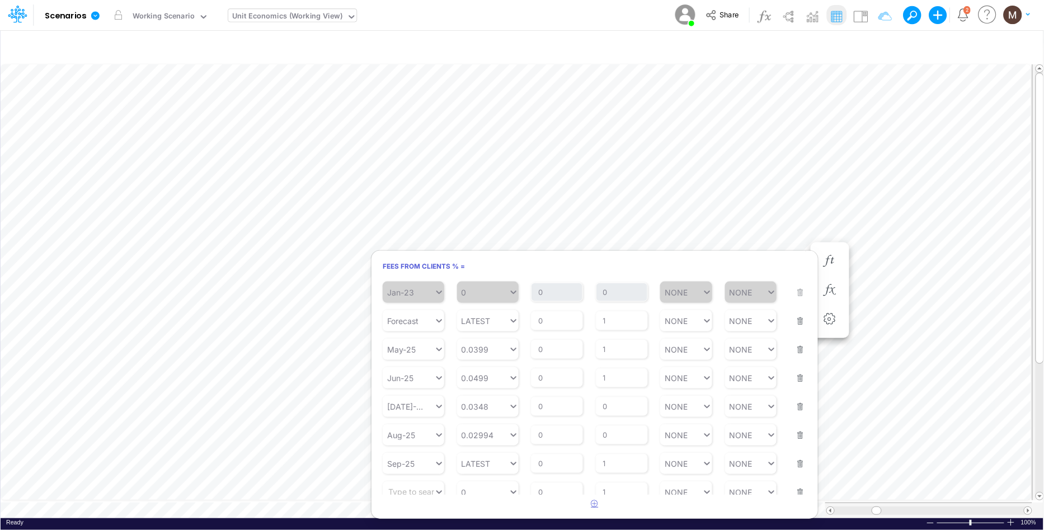
scroll to position [22, 0]
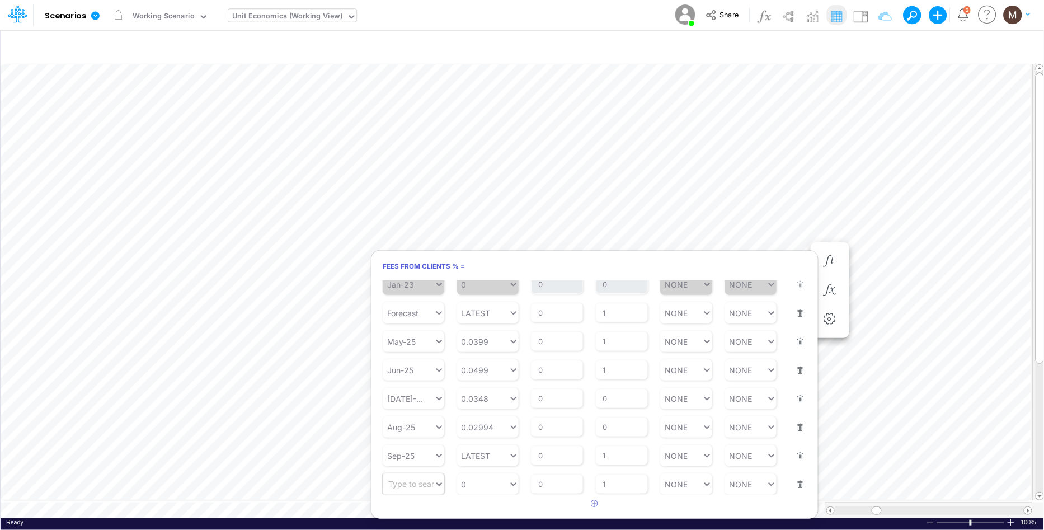
click at [414, 481] on div "Type to search..." at bounding box center [419, 484] width 62 height 10
click at [416, 345] on div "Oct-25" at bounding box center [414, 347] width 62 height 18
type input "oct"
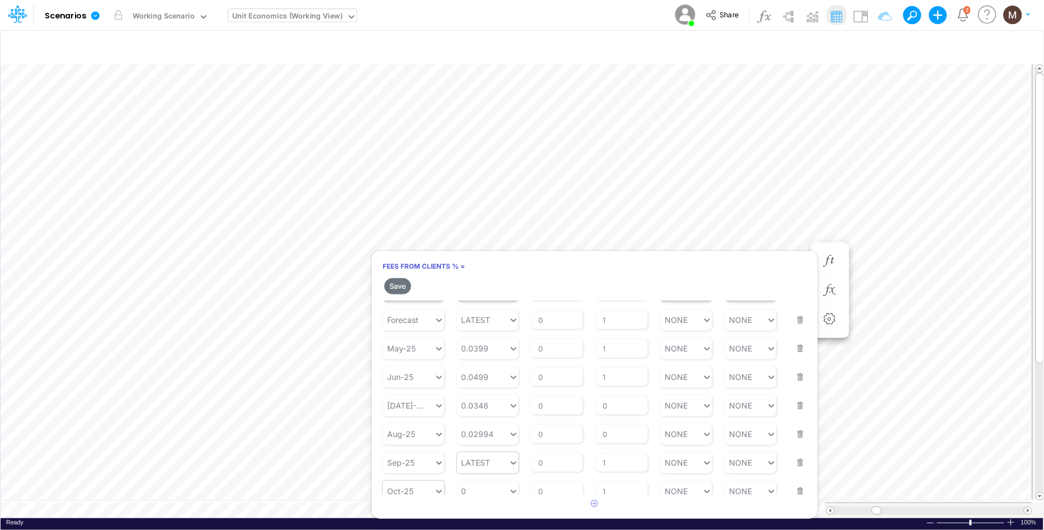
scroll to position [42, 0]
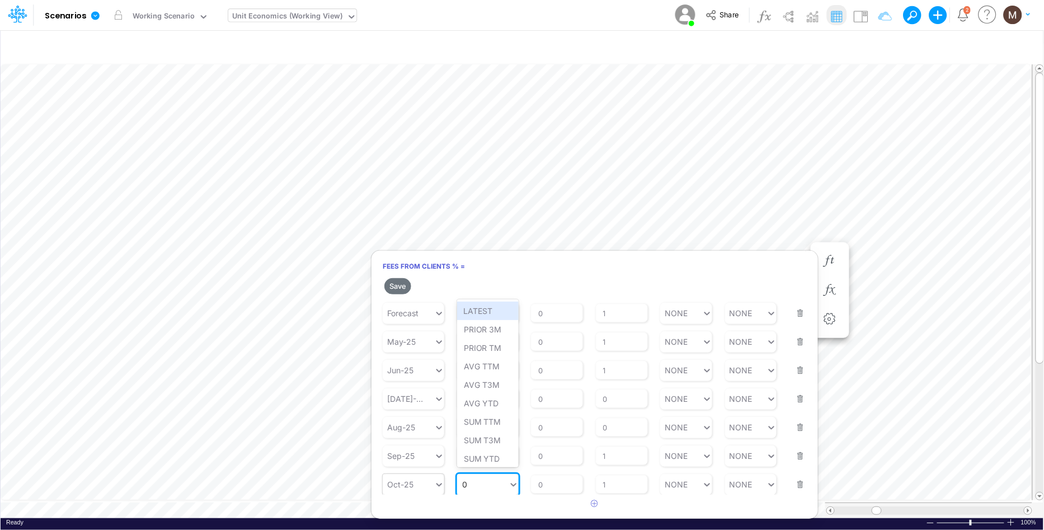
click at [481, 490] on div "0 0" at bounding box center [482, 484] width 51 height 16
click at [506, 460] on div "Set value 0.5299" at bounding box center [495, 455] width 77 height 18
type input "0.5299"
click at [402, 283] on button "Save" at bounding box center [397, 286] width 27 height 16
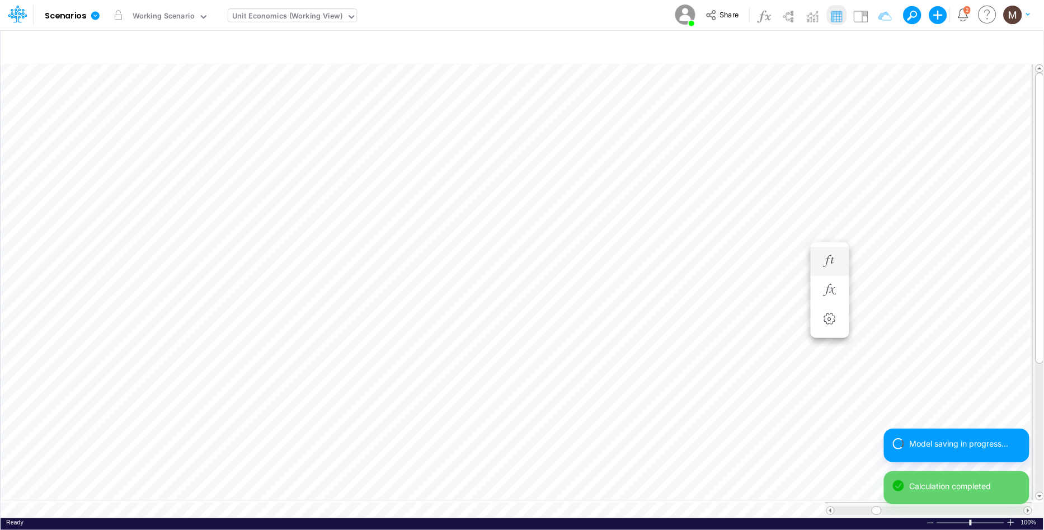
scroll to position [0, 1]
click at [792, 239] on body "Model Scenarios Edit model settings Duplicate Import QuickBooks QuickBooks Onli…" at bounding box center [522, 265] width 1044 height 530
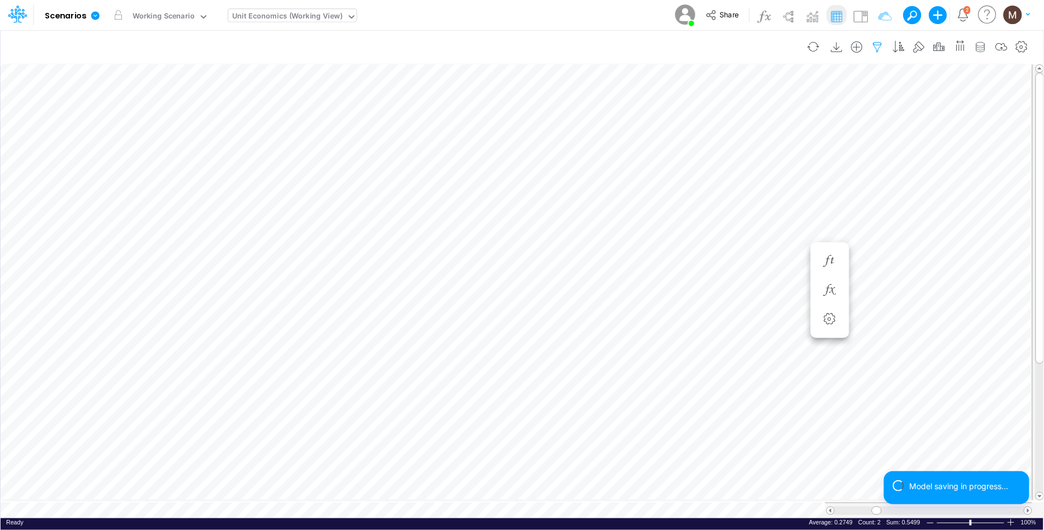
click at [878, 43] on icon "button" at bounding box center [877, 47] width 17 height 12
select select "contains"
select select "tableSearchOR"
select select "contains"
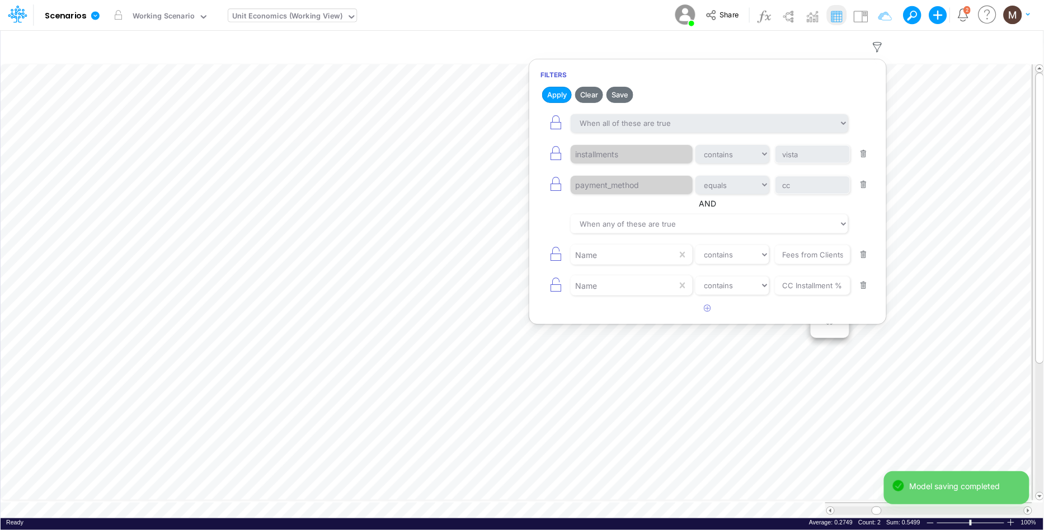
click at [862, 154] on button "button" at bounding box center [864, 154] width 22 height 15
select select "equals"
type input "cc"
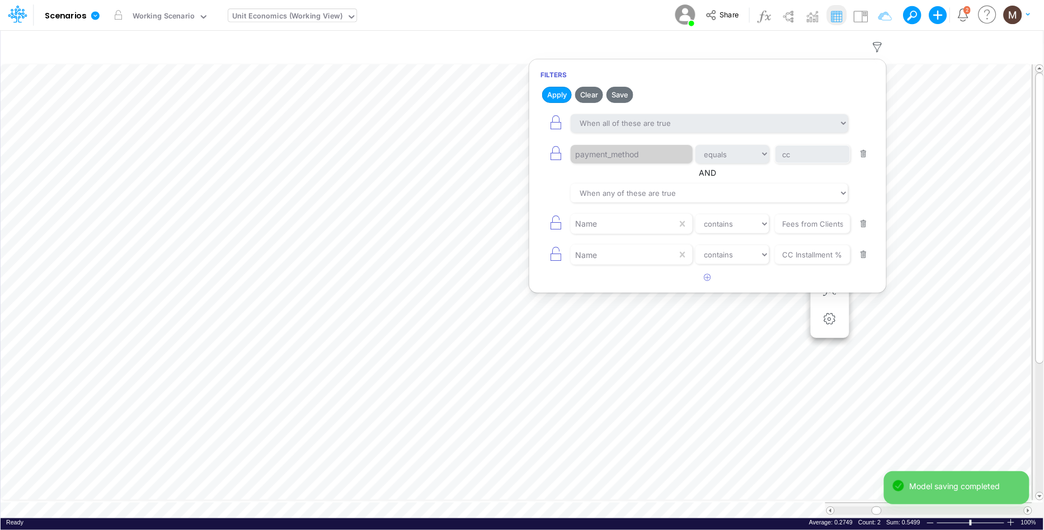
click at [862, 154] on button "button" at bounding box center [864, 154] width 22 height 15
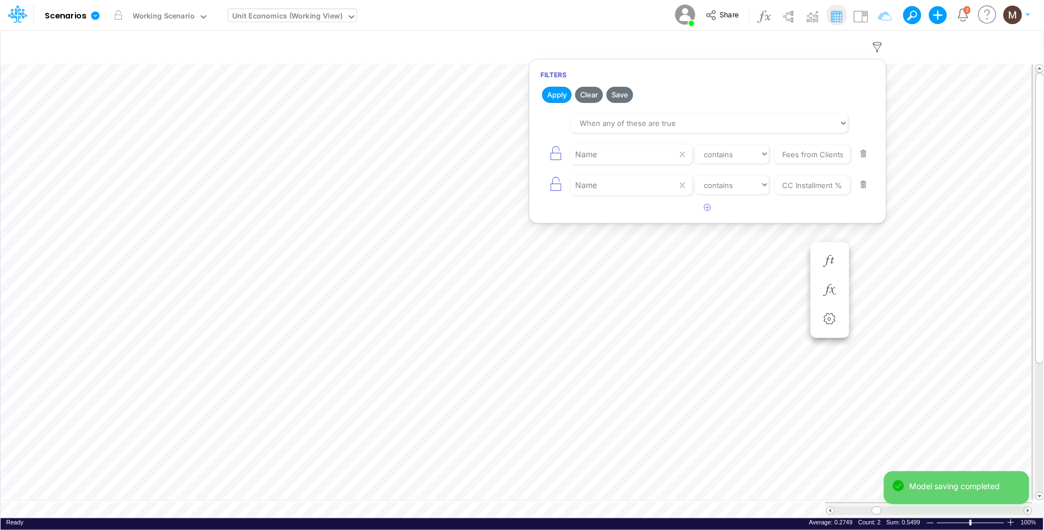
drag, startPoint x: 547, startPoint y: 95, endPoint x: 542, endPoint y: 110, distance: 15.4
click at [547, 95] on button "Apply" at bounding box center [557, 95] width 30 height 16
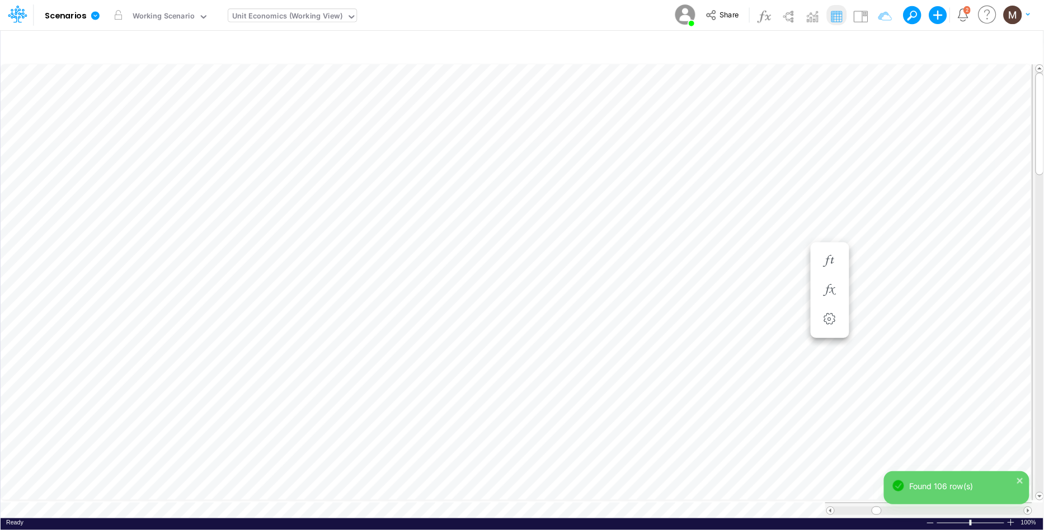
scroll to position [0, 1]
click at [831, 262] on icon "button" at bounding box center [829, 261] width 17 height 12
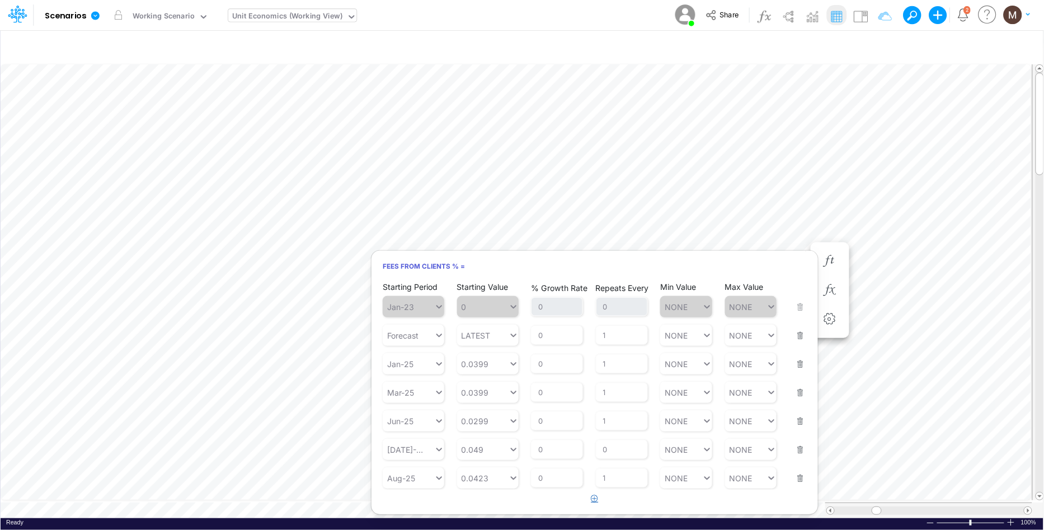
click at [590, 500] on button "button" at bounding box center [595, 499] width 22 height 18
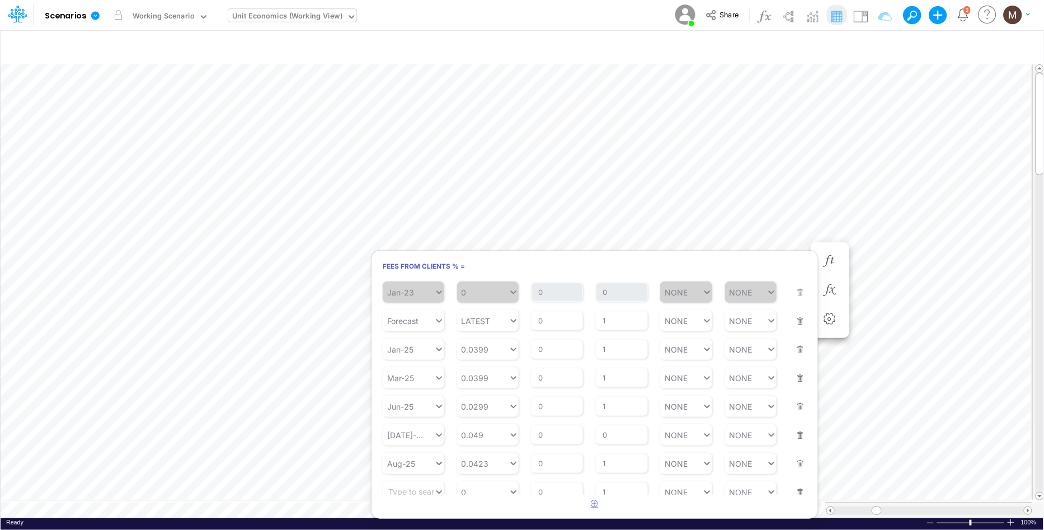
scroll to position [22, 0]
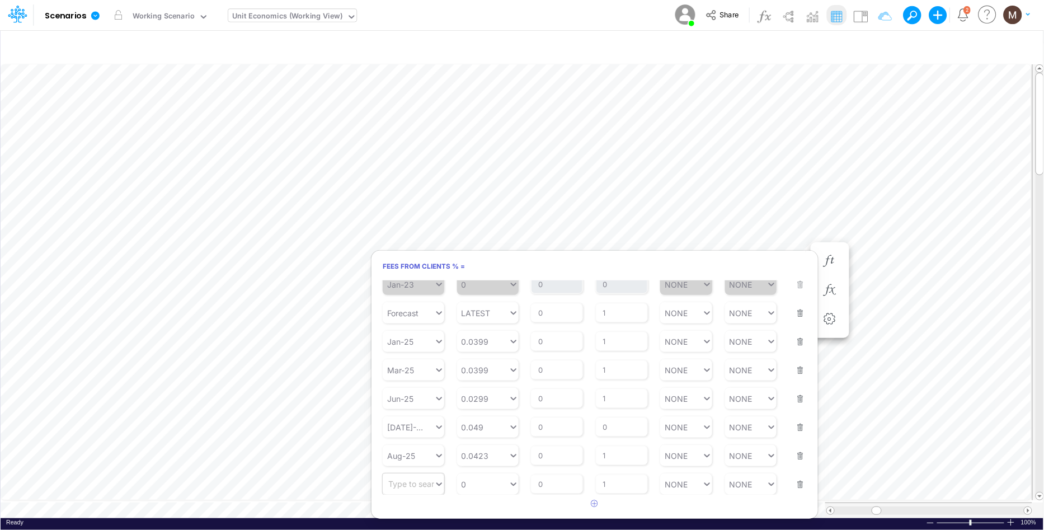
click at [394, 486] on div "Type to search..." at bounding box center [419, 484] width 62 height 10
click at [407, 385] on div "Oct-25" at bounding box center [414, 393] width 62 height 18
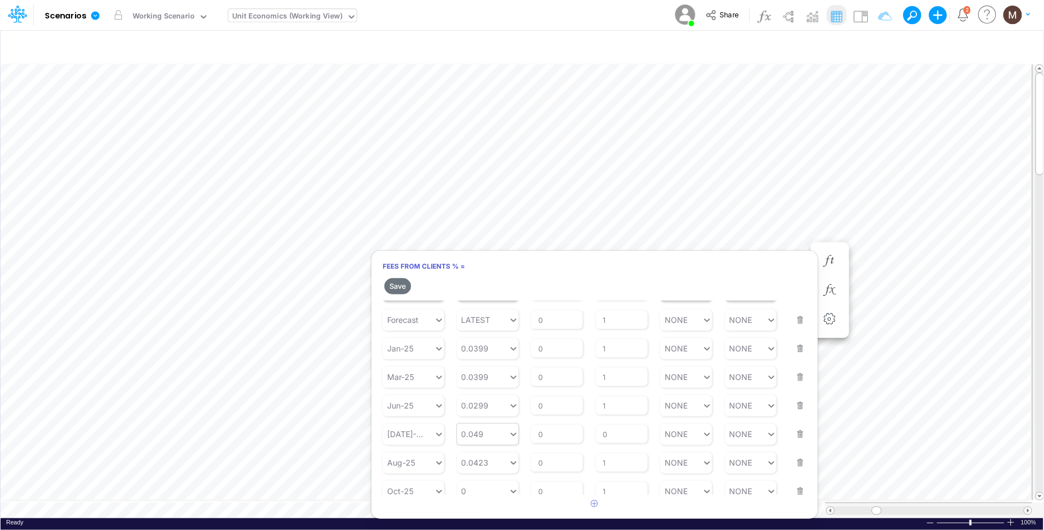
scroll to position [42, 0]
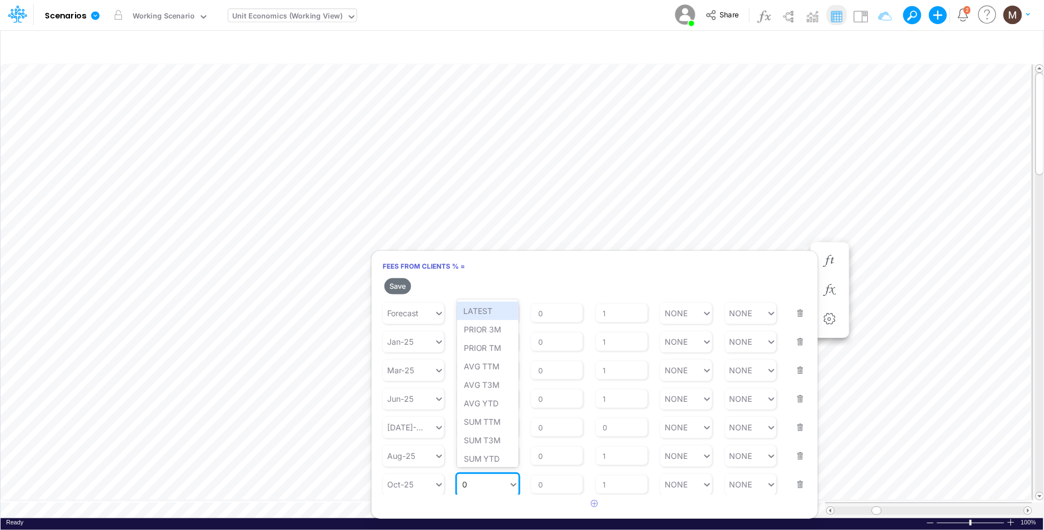
click at [483, 486] on div "0 0" at bounding box center [482, 484] width 51 height 16
click at [482, 459] on div "Set value 0.5499" at bounding box center [495, 455] width 77 height 18
type input "0.5499"
click at [392, 286] on button "Save" at bounding box center [397, 286] width 27 height 16
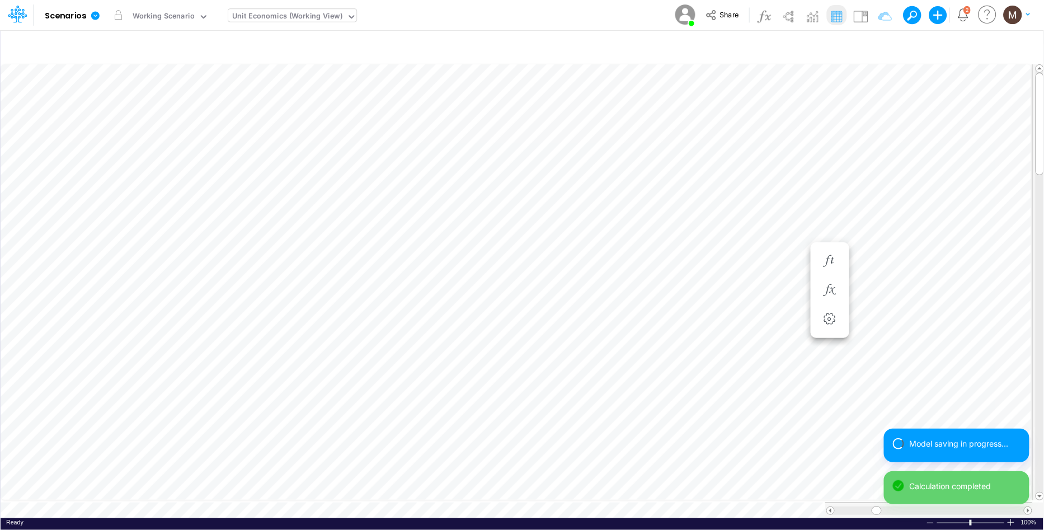
scroll to position [0, 1]
type input "DC by Vertical"
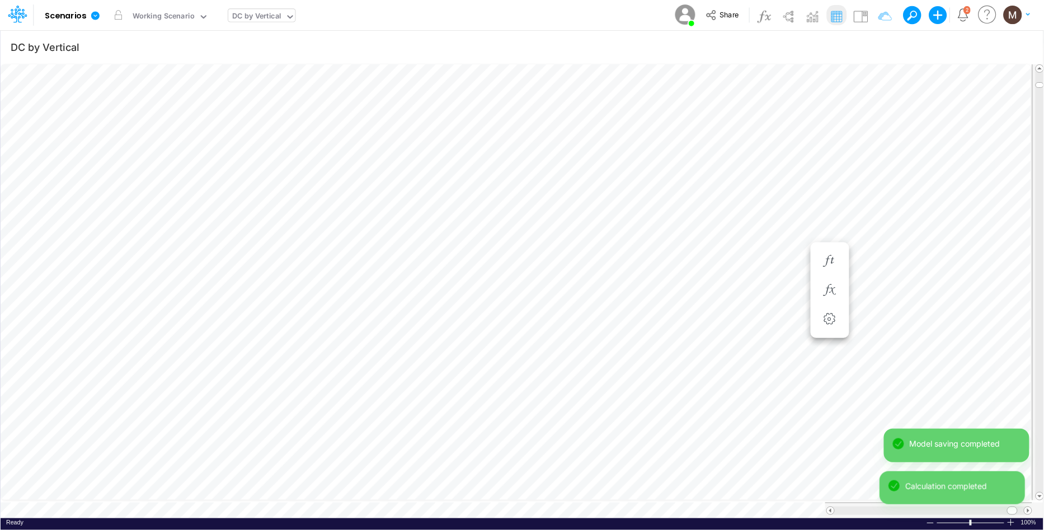
scroll to position [0, 1]
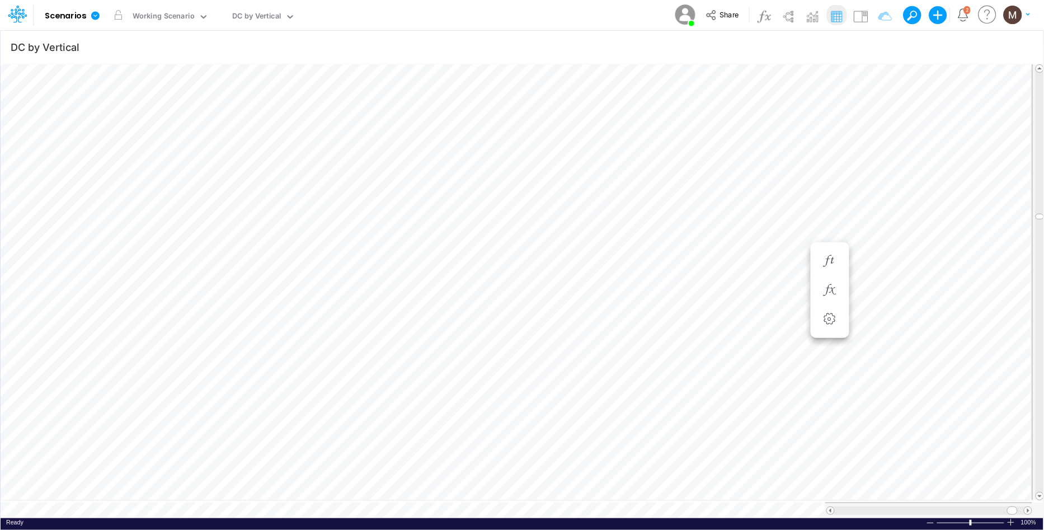
scroll to position [0, 1]
type input "Consolidated FS - USGAAP"
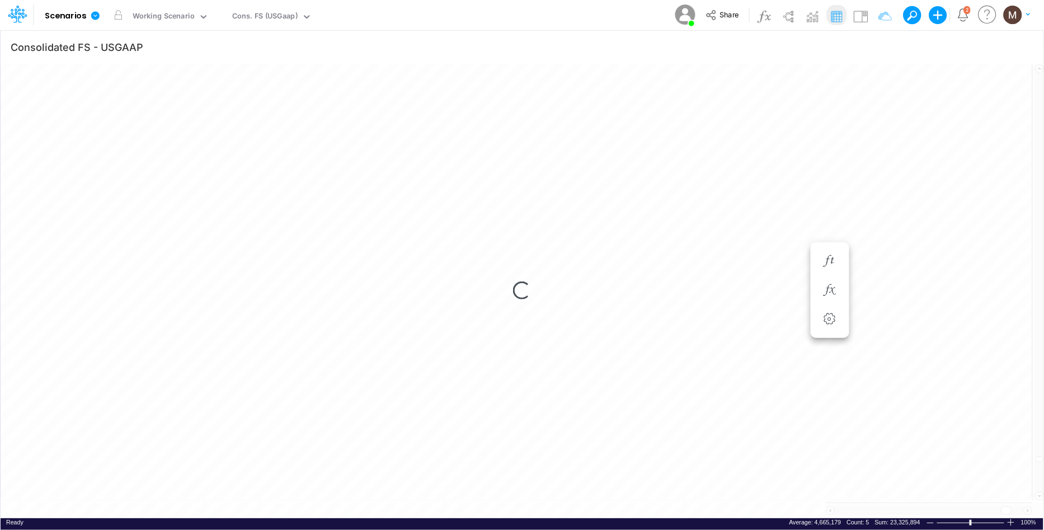
scroll to position [0, 1]
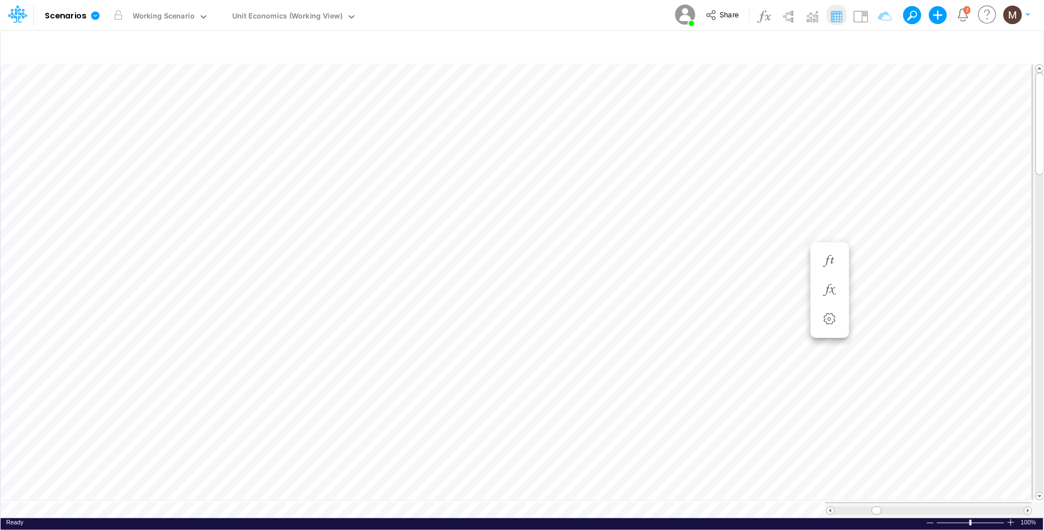
scroll to position [0, 1]
type input "DC by Vertical"
